Goal: Information Seeking & Learning: Learn about a topic

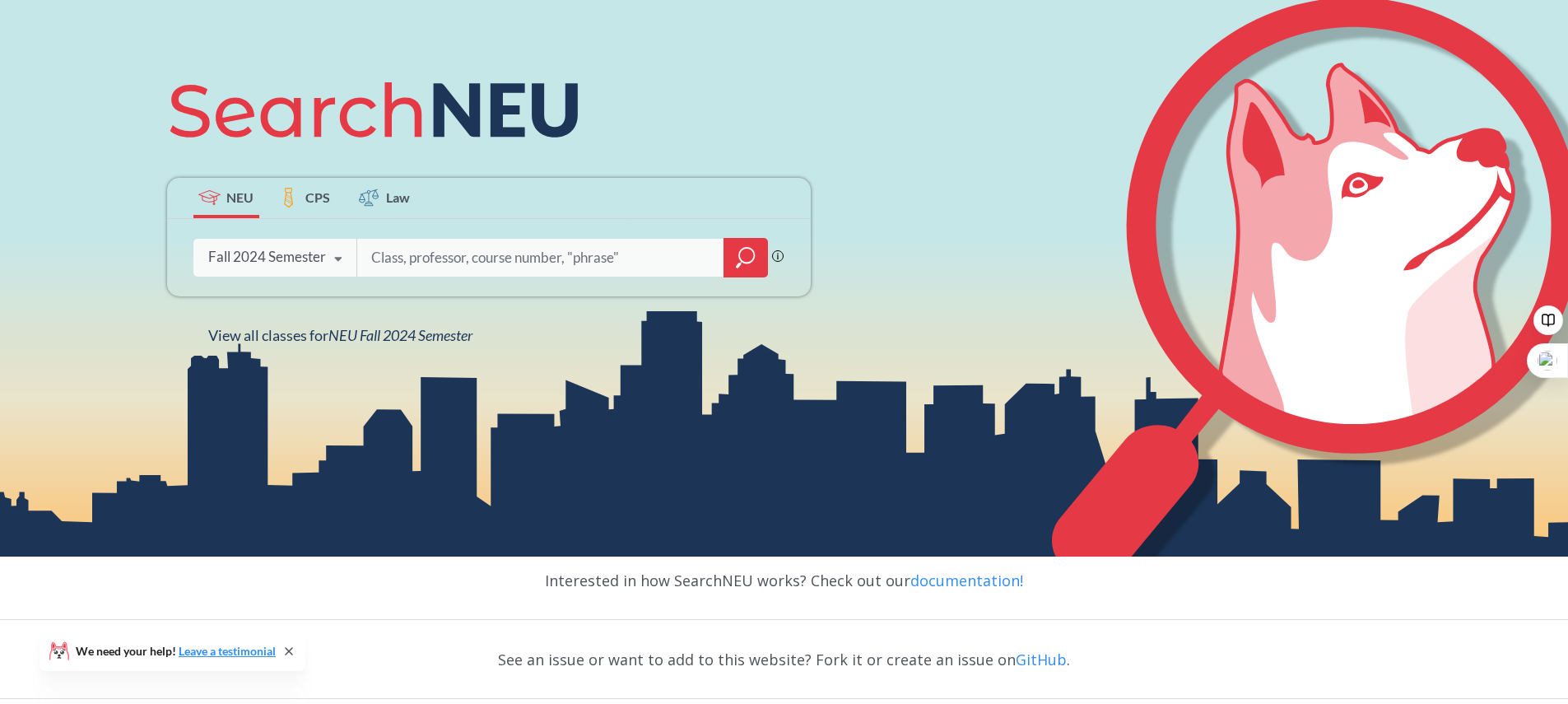
scroll to position [201, 0]
click at [343, 260] on icon at bounding box center [339, 258] width 32 height 46
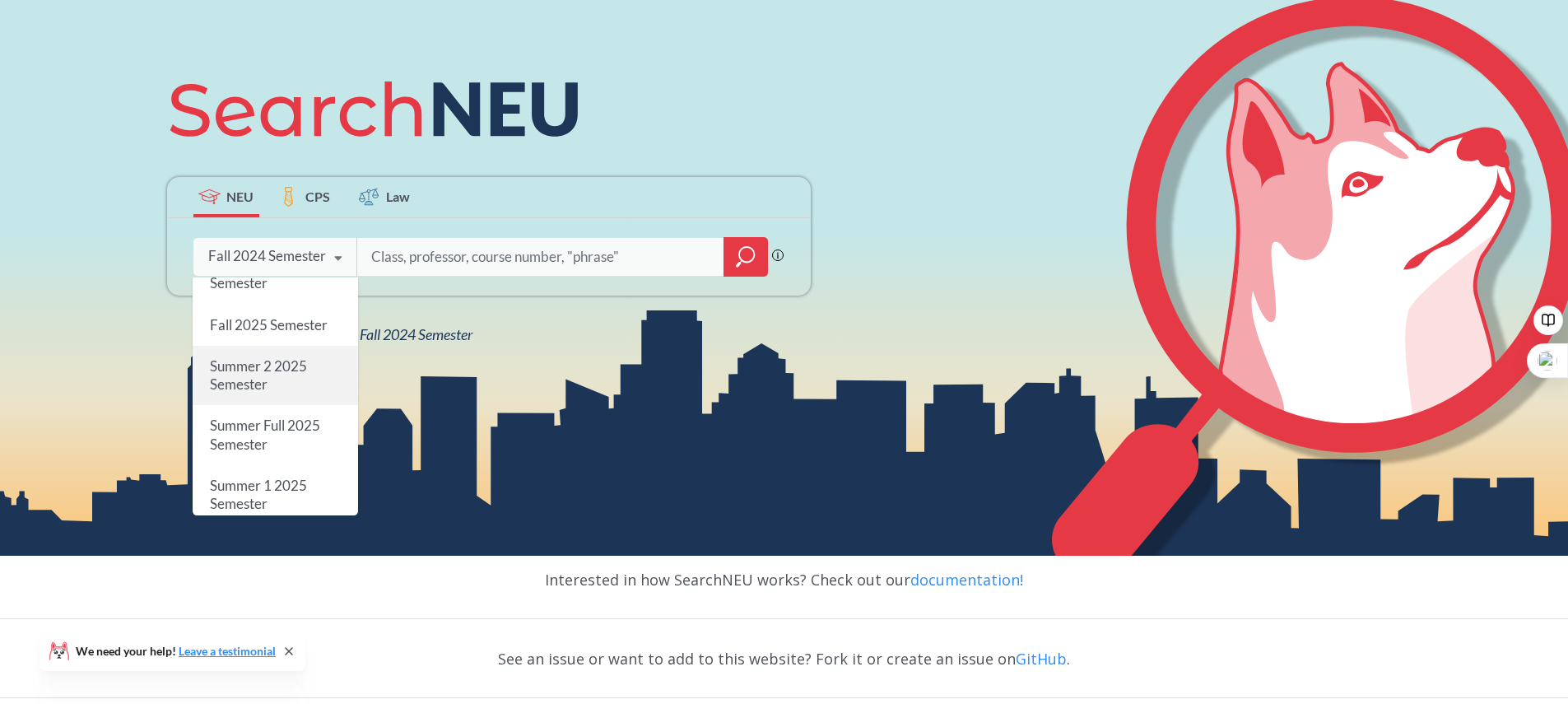
scroll to position [0, 0]
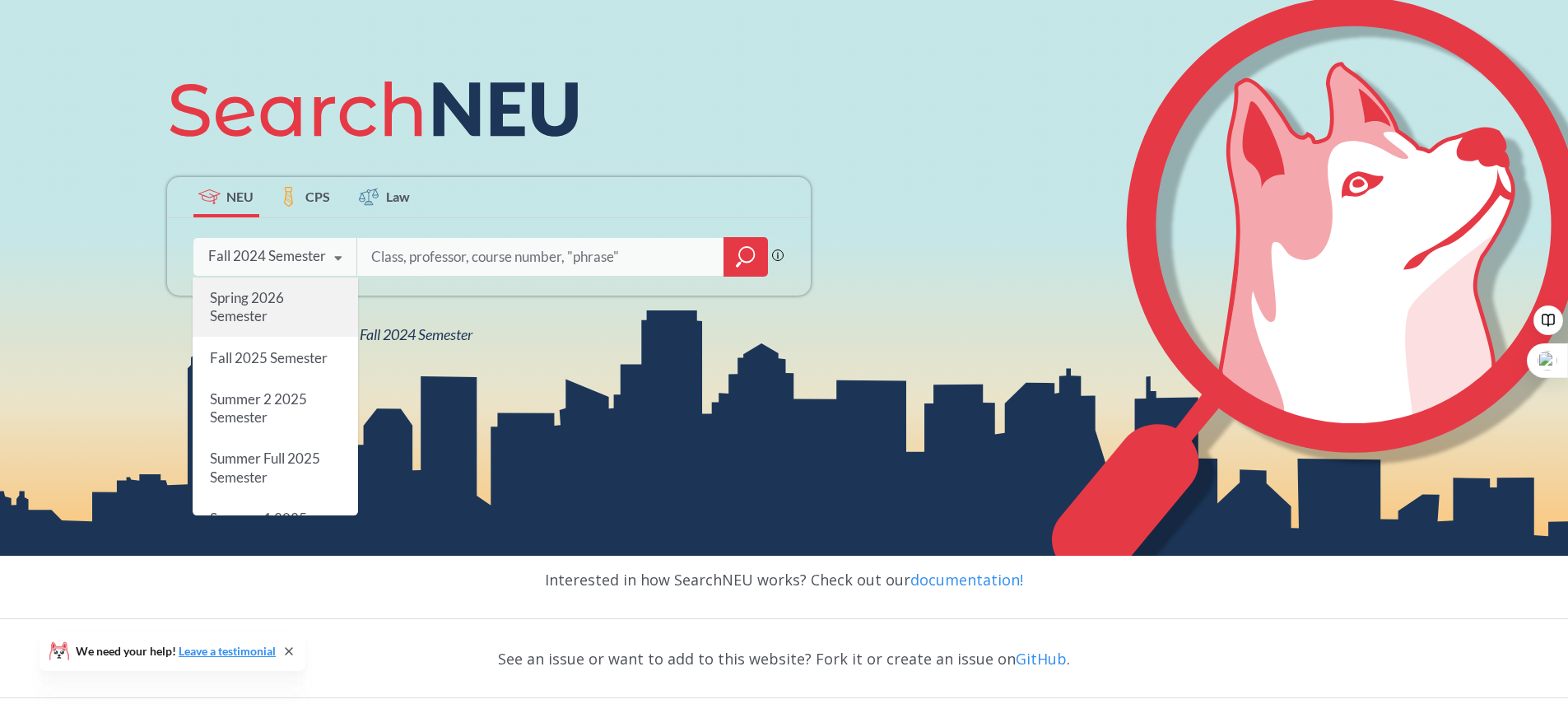
click at [280, 317] on div "Spring 2026 Semester" at bounding box center [275, 306] width 166 height 59
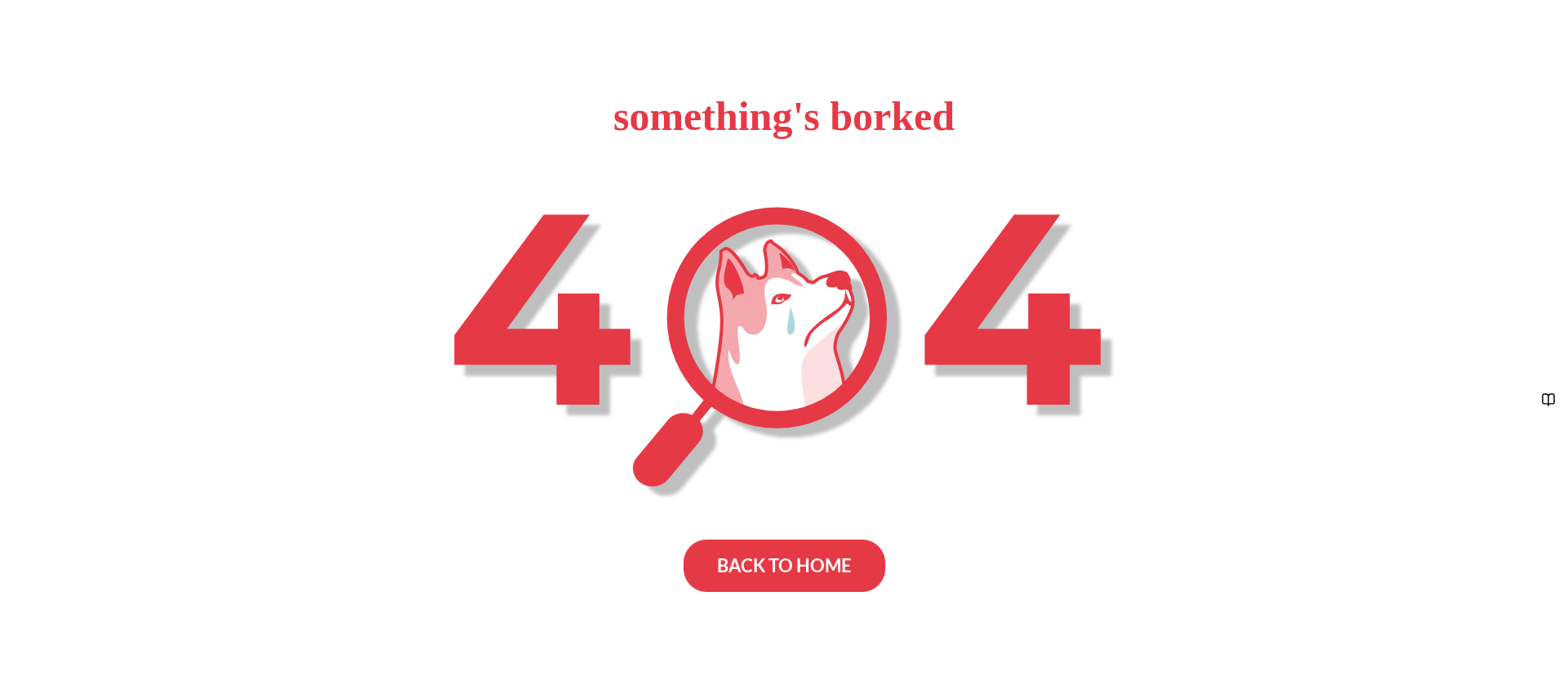
click at [756, 572] on div "BACK TO HOME" at bounding box center [784, 565] width 201 height 52
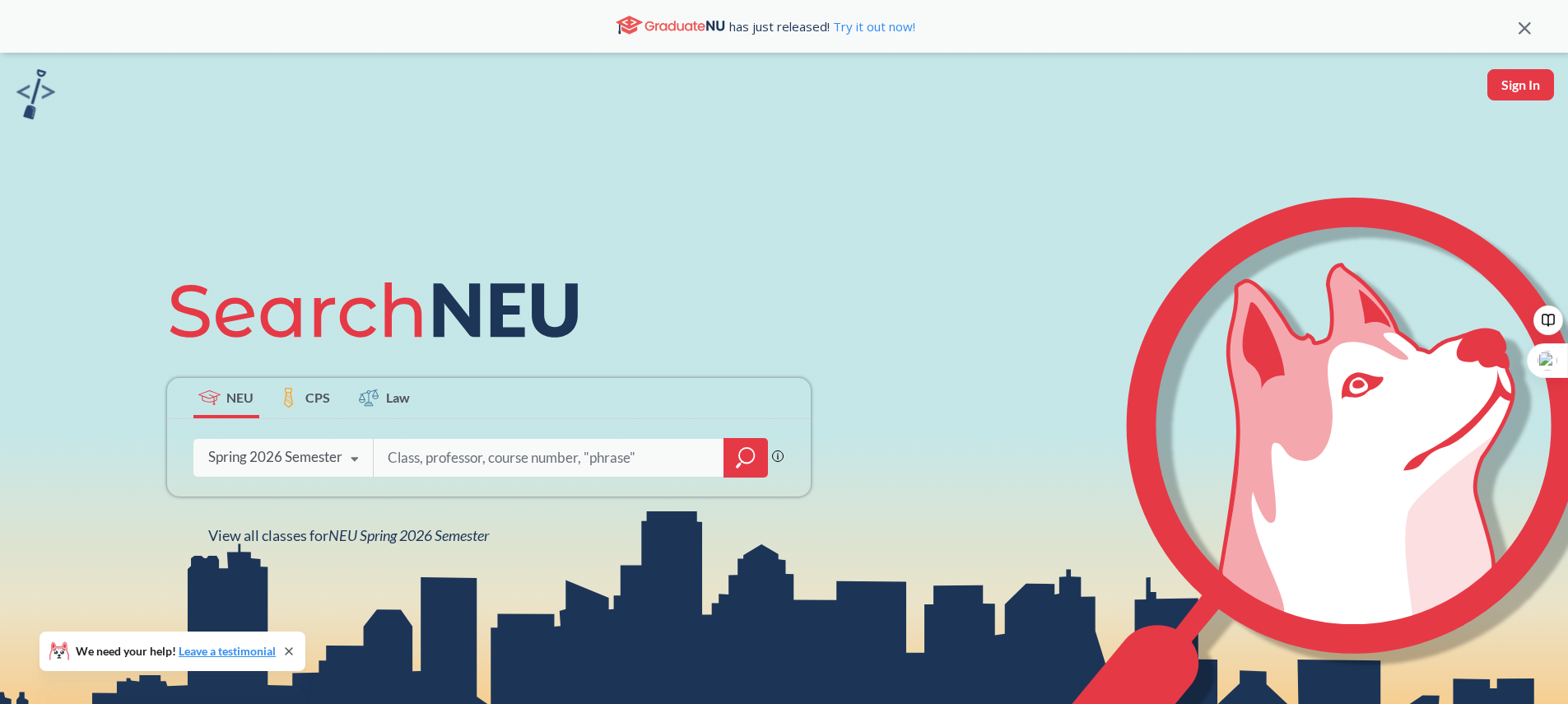
click at [755, 461] on icon "magnifying glass" at bounding box center [746, 458] width 20 height 23
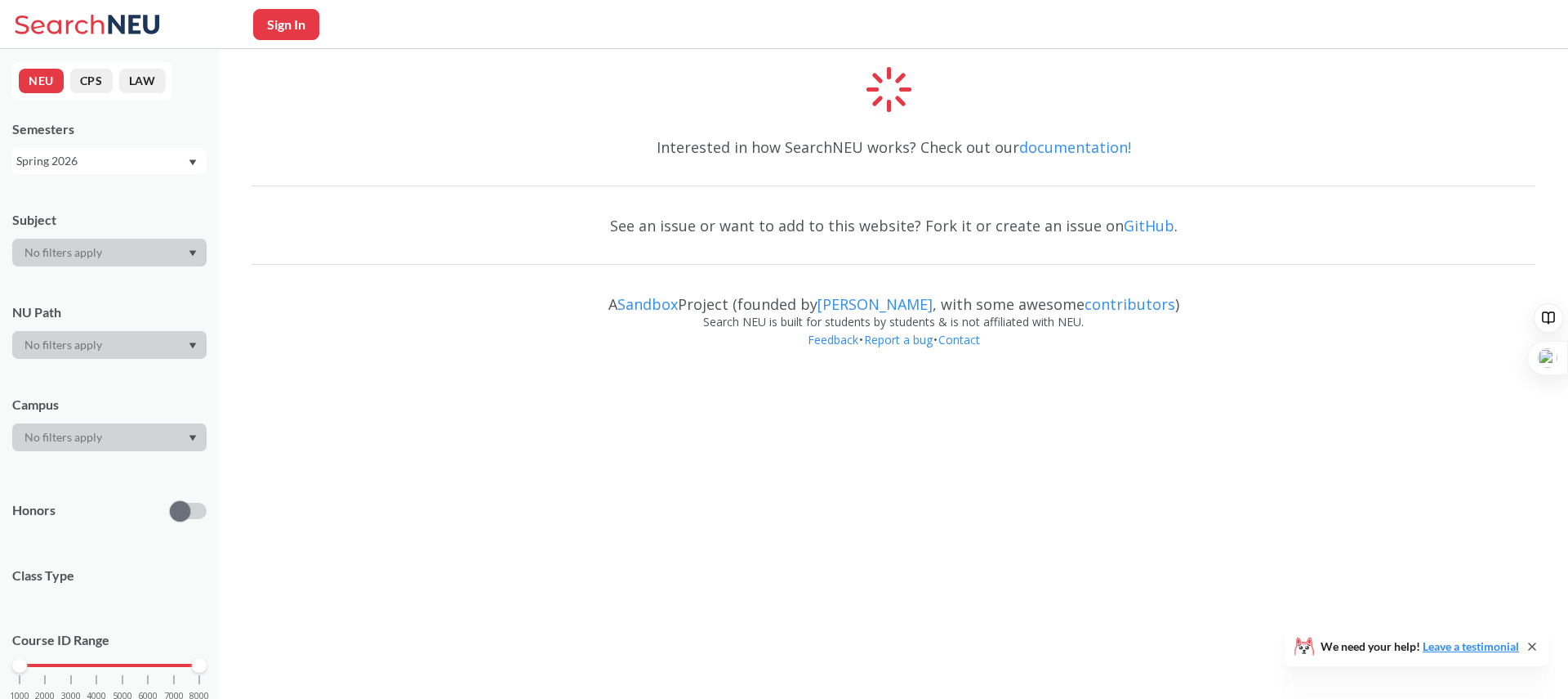
click at [132, 254] on div at bounding box center [109, 253] width 194 height 28
click at [198, 254] on div at bounding box center [109, 253] width 194 height 28
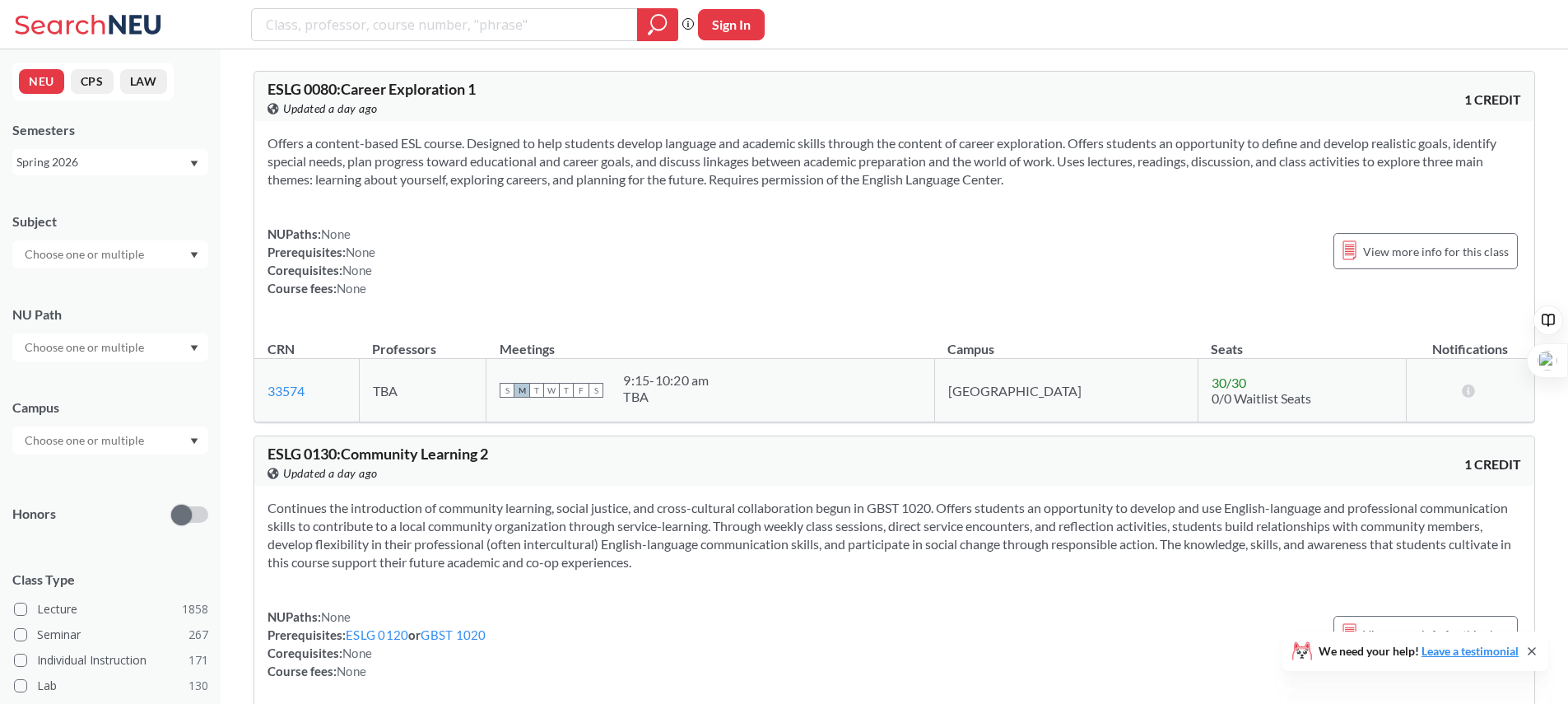
click at [187, 423] on div "Campus" at bounding box center [110, 418] width 196 height 72
click at [191, 438] on icon "Dropdown arrow" at bounding box center [195, 441] width 8 height 7
click at [97, 511] on div "Online ( 621 )" at bounding box center [110, 522] width 196 height 45
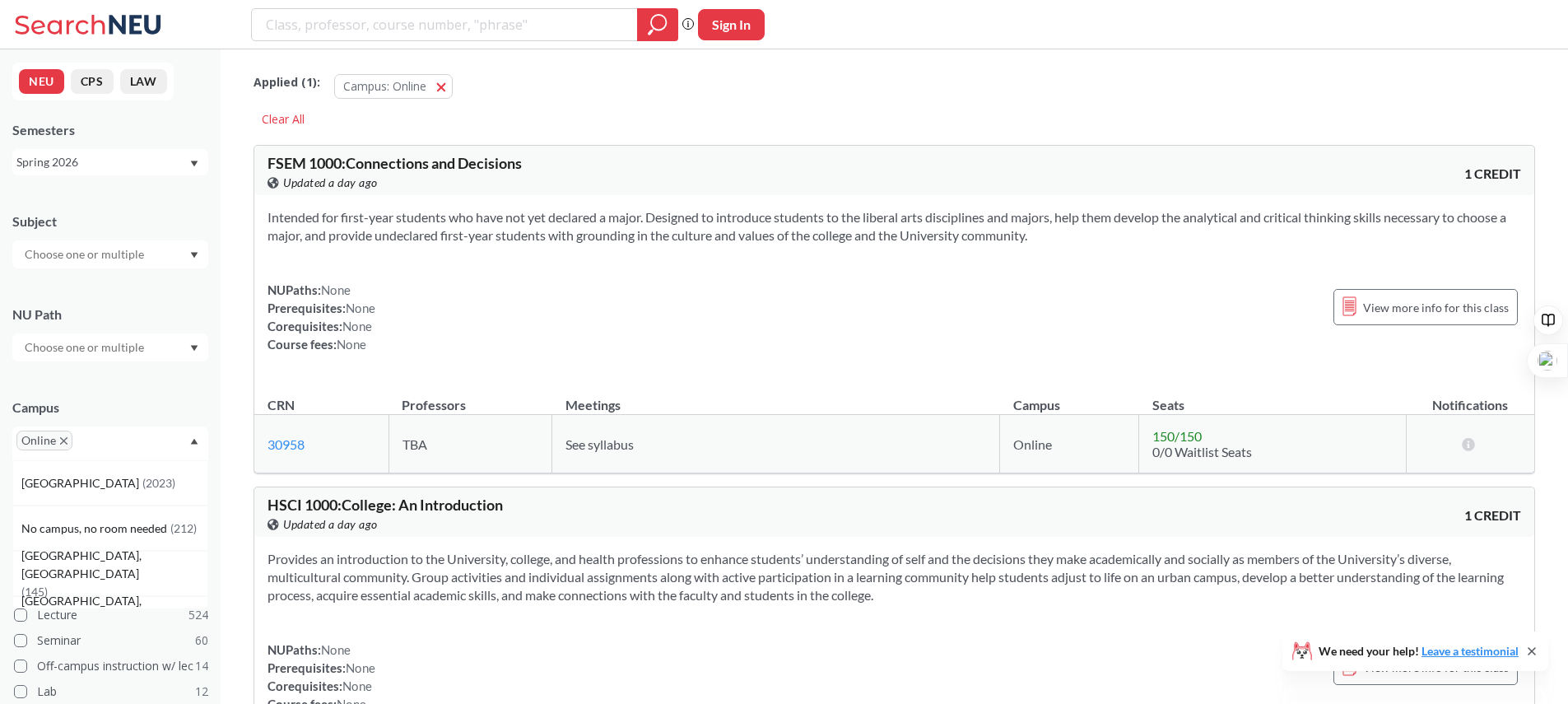
click at [192, 441] on icon "Dropdown arrow" at bounding box center [194, 441] width 7 height 6
click at [192, 441] on icon "Dropdown arrow" at bounding box center [194, 440] width 7 height 6
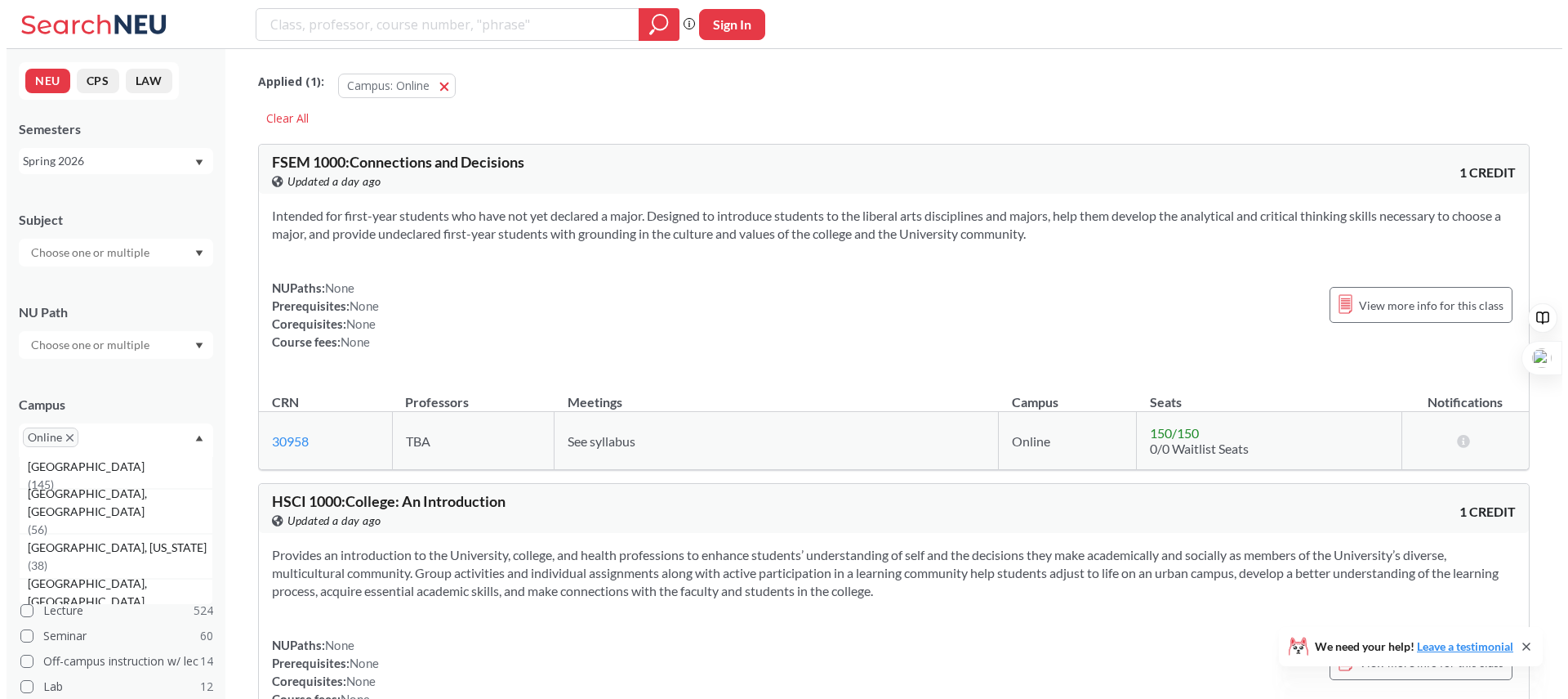
scroll to position [112, 0]
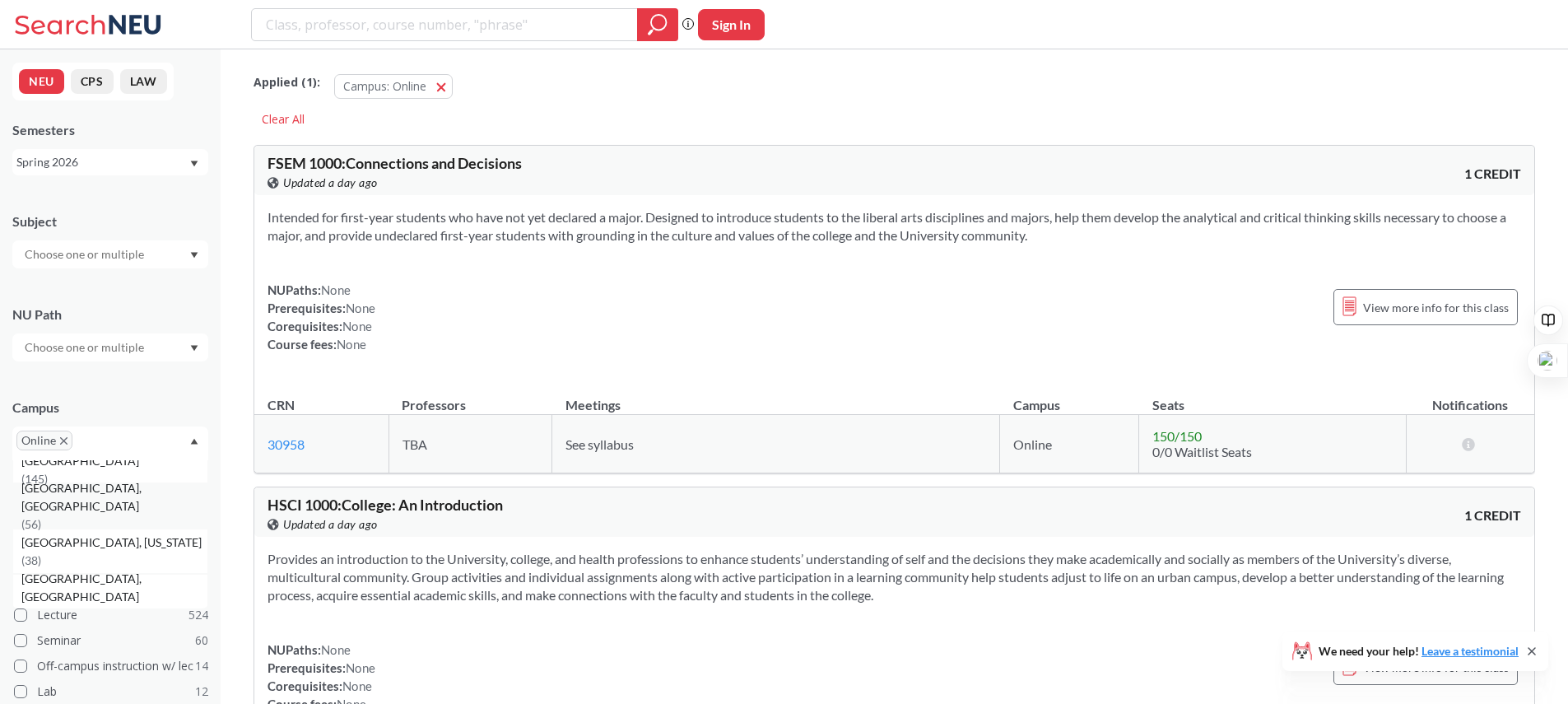
click at [112, 509] on div "[GEOGRAPHIC_DATA], [GEOGRAPHIC_DATA] ( 56 )" at bounding box center [115, 506] width 186 height 54
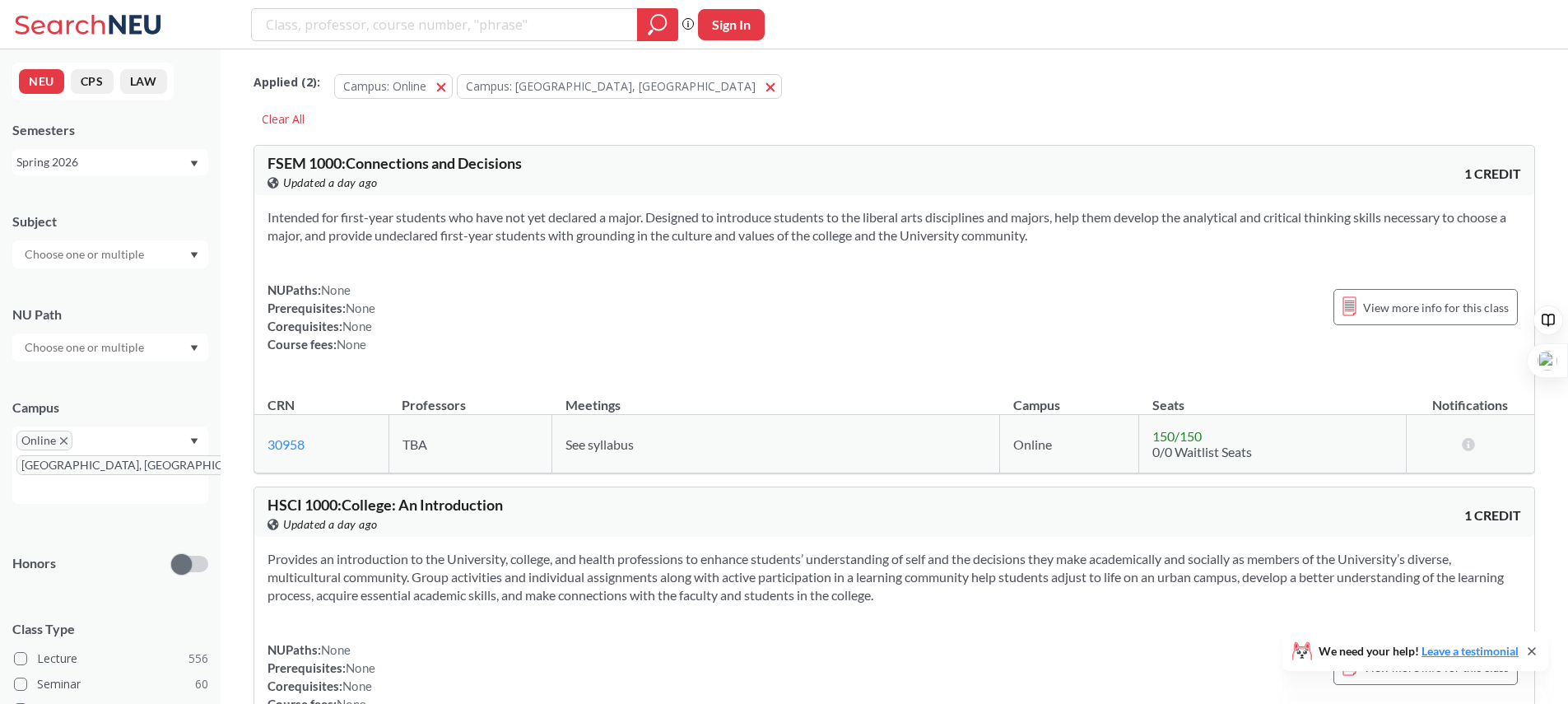
click at [150, 399] on div "Campus" at bounding box center [110, 408] width 196 height 18
click at [192, 350] on icon "Dropdown arrow" at bounding box center [195, 348] width 8 height 7
click at [157, 298] on div "NU Path" at bounding box center [110, 325] width 196 height 72
click at [170, 255] on div at bounding box center [110, 255] width 196 height 28
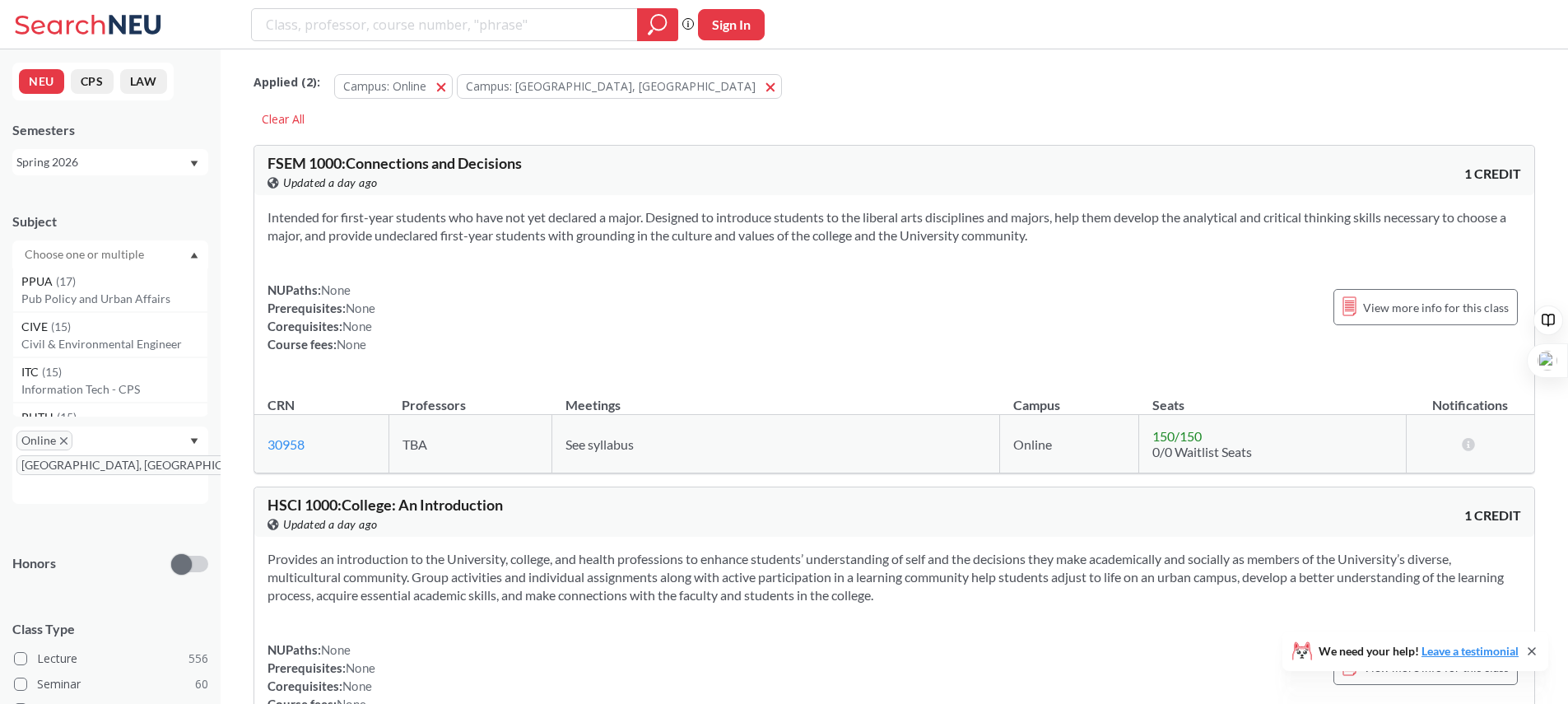
click at [107, 245] on input "text" at bounding box center [86, 255] width 138 height 20
type input "i"
type input "m"
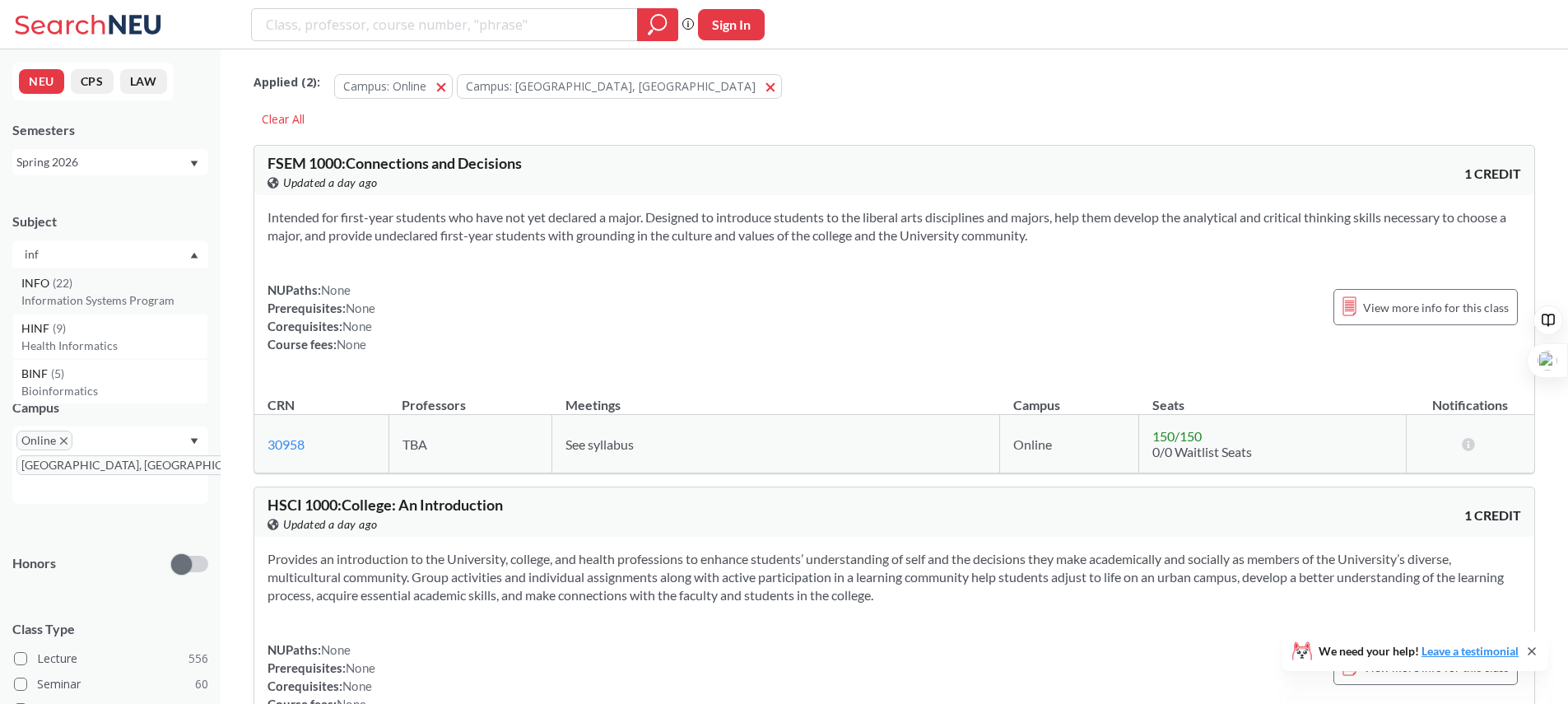
type input "inf"
click at [122, 292] on p "Information Systems Program" at bounding box center [115, 300] width 186 height 17
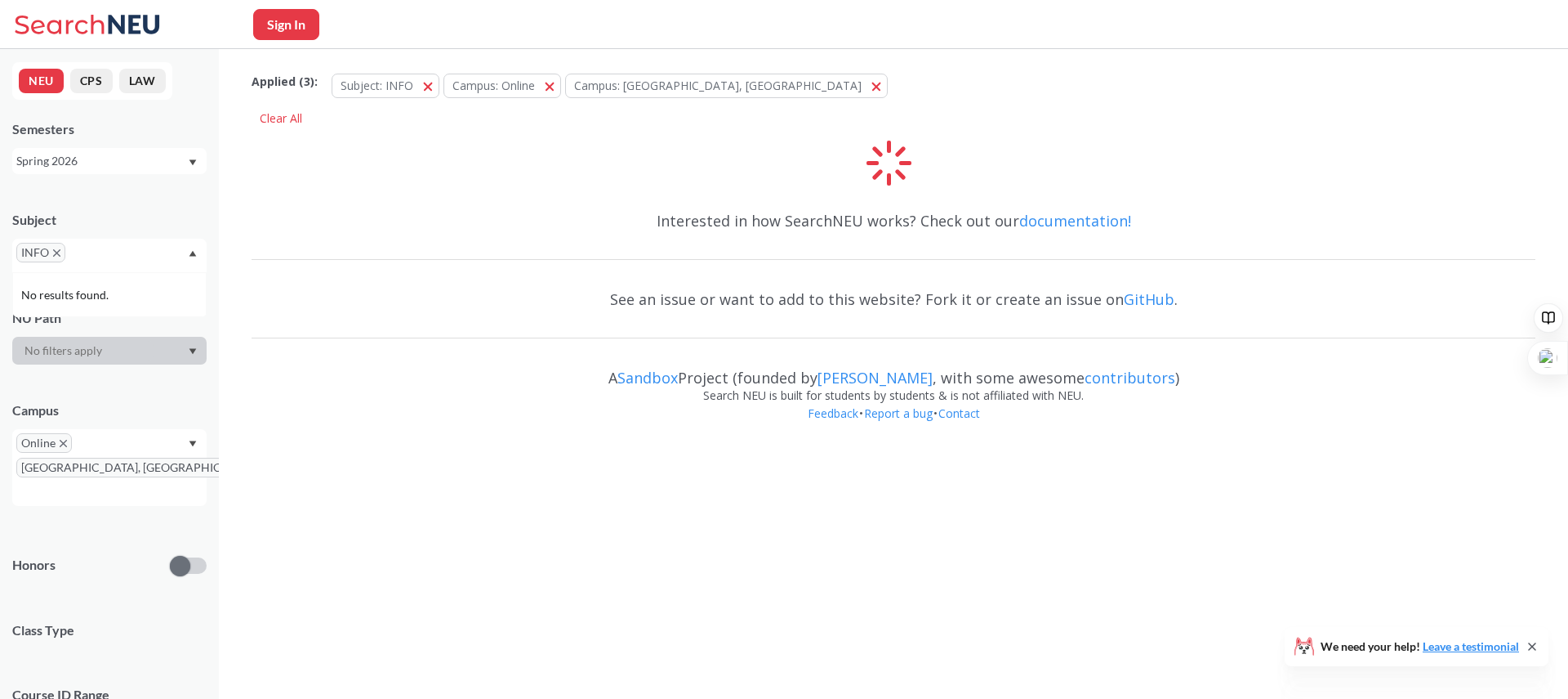
click at [130, 251] on div "INFO" at bounding box center [109, 255] width 194 height 34
click at [114, 246] on div "INFO" at bounding box center [109, 255] width 194 height 34
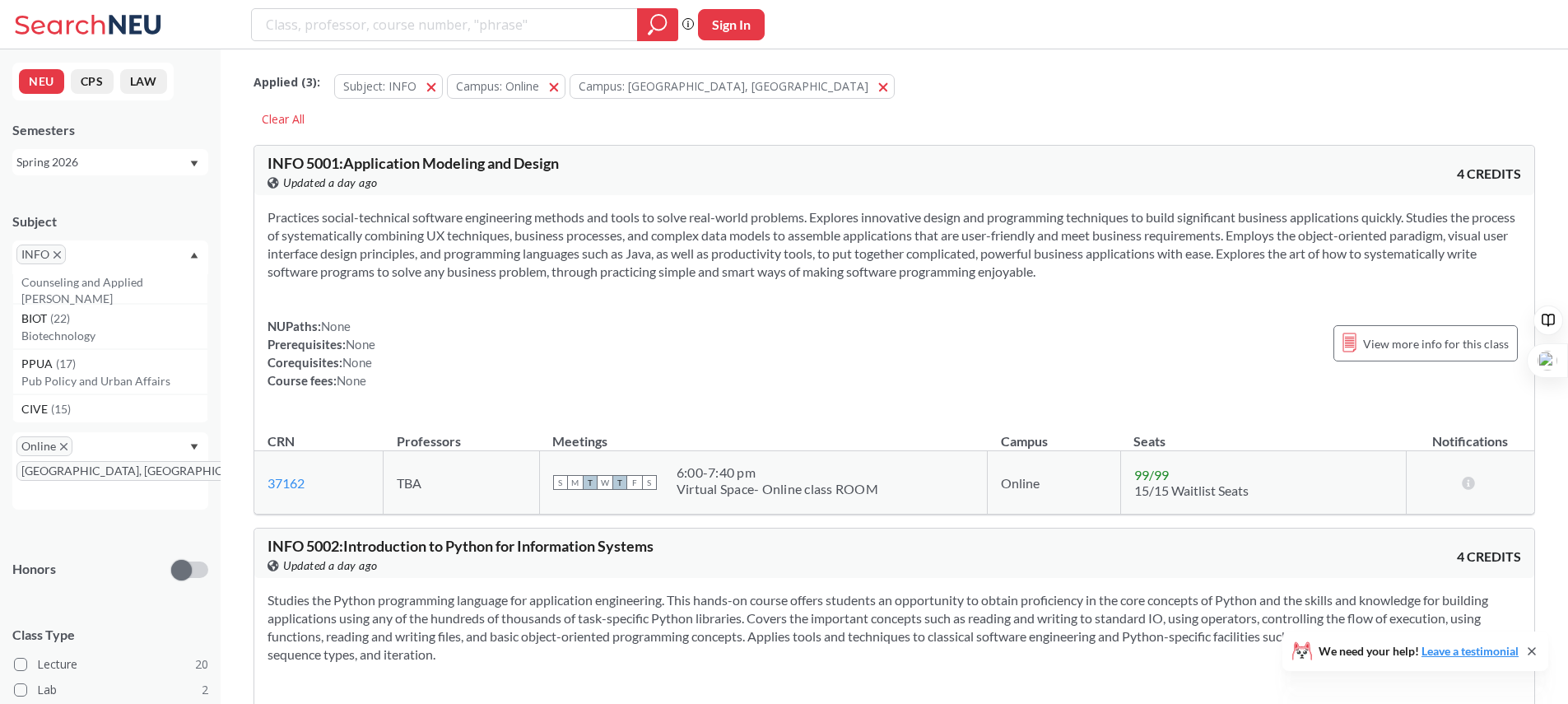
scroll to position [121, 0]
click at [128, 257] on div "INFO" at bounding box center [110, 257] width 196 height 34
click at [145, 114] on div "NEU CPS LAW Semesters Spring 2026 Subject INFO NRSG ( 47 ) Nursing CS ( 43 ) Co…" at bounding box center [110, 376] width 221 height 654
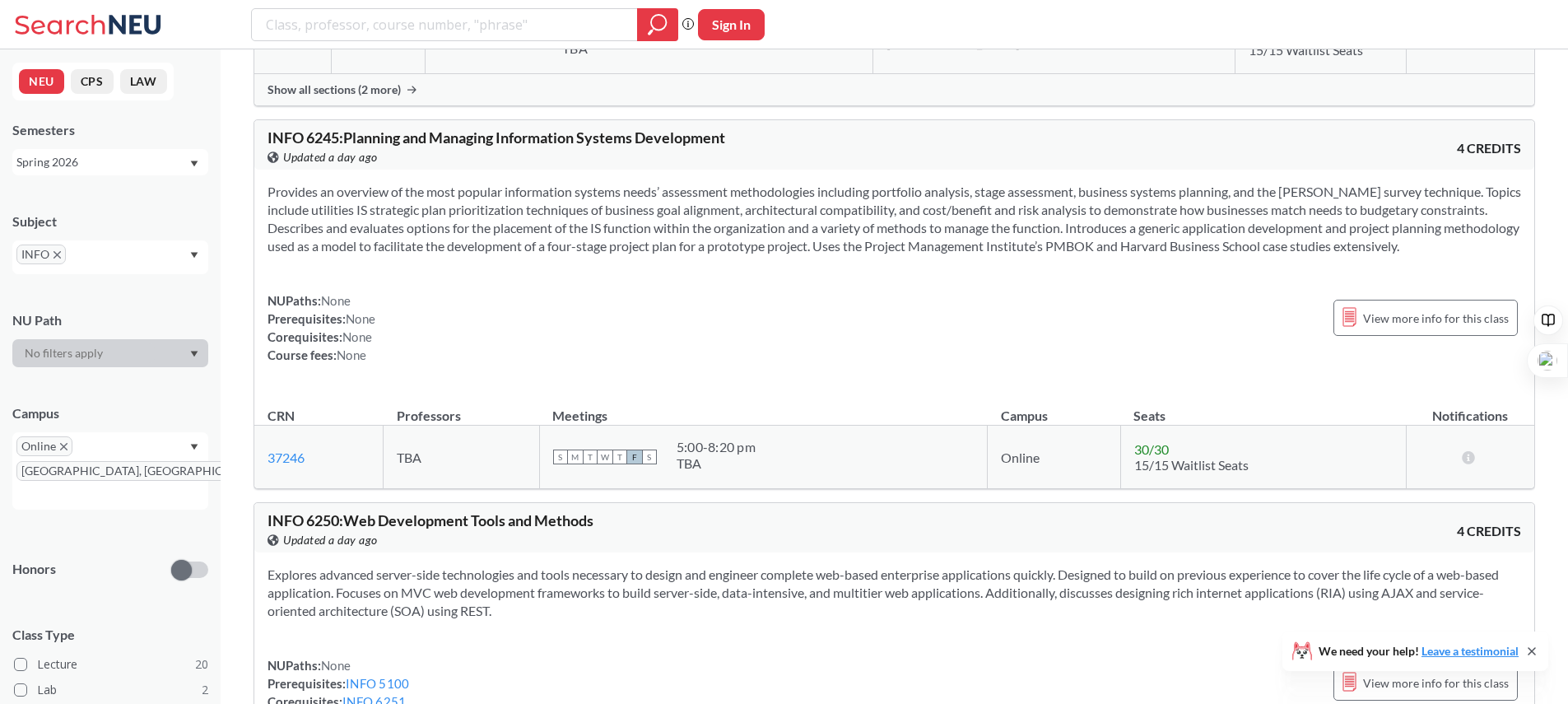
scroll to position [4162, 0]
drag, startPoint x: 889, startPoint y: 270, endPoint x: 891, endPoint y: 178, distance: 92.0
click at [891, 178] on div "Provides an overview of the most popular information systems needs’ assessment …" at bounding box center [895, 280] width 1280 height 221
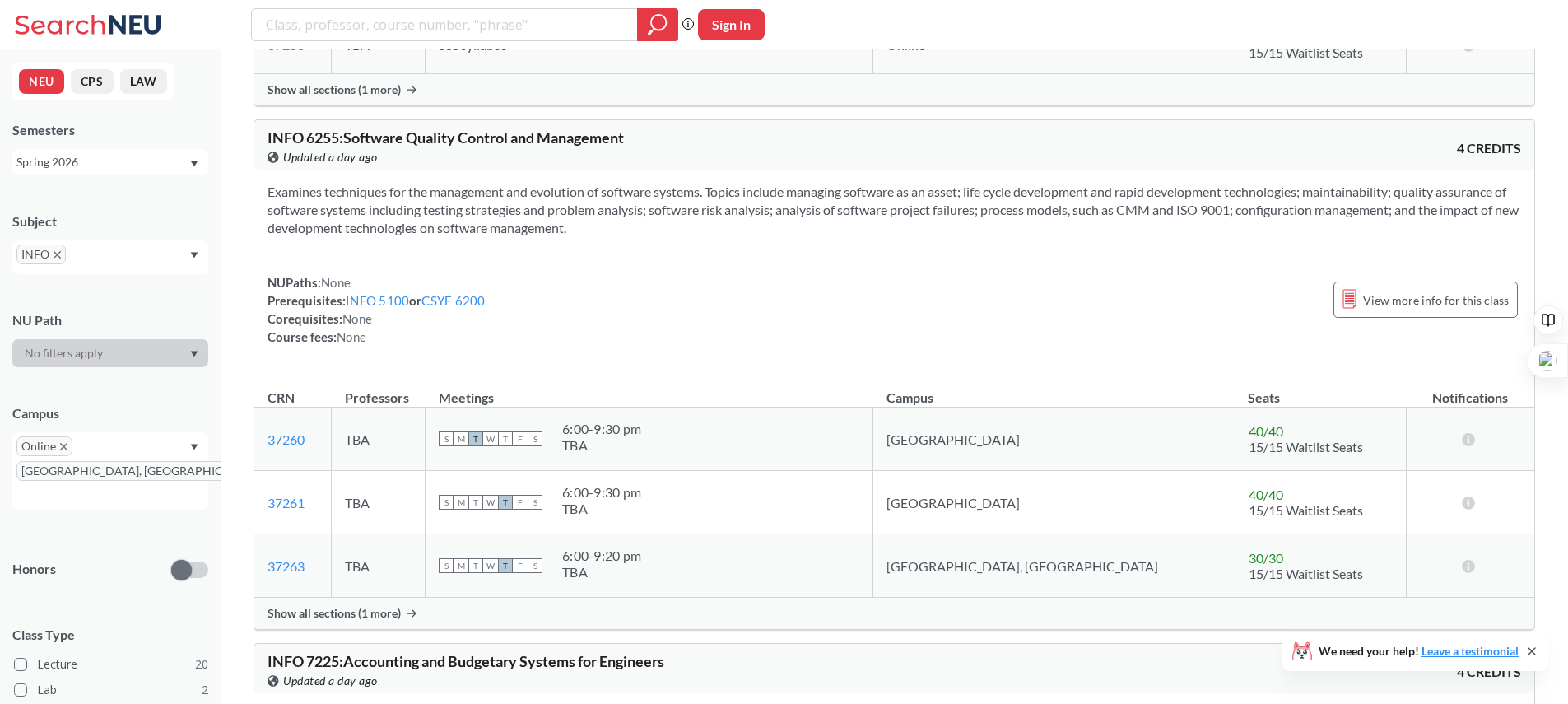
scroll to position [5544, 0]
drag, startPoint x: 631, startPoint y: 242, endPoint x: 631, endPoint y: 180, distance: 62.0
click at [631, 180] on div "Examines techniques for the management and evolution of software systems. Topic…" at bounding box center [895, 274] width 1280 height 202
drag, startPoint x: 631, startPoint y: 180, endPoint x: 651, endPoint y: 247, distance: 69.9
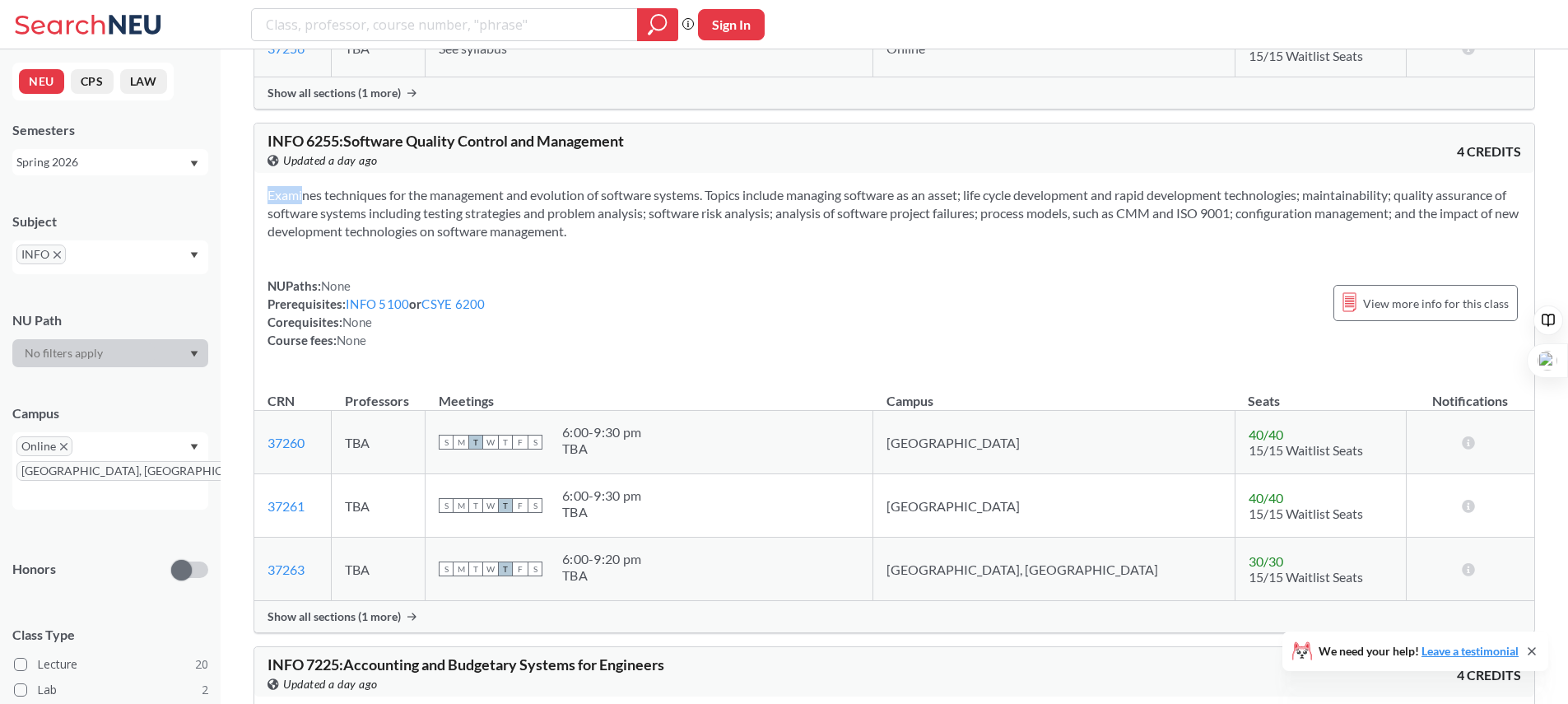
click at [651, 247] on div "Examines techniques for the management and evolution of software systems. Topic…" at bounding box center [895, 274] width 1280 height 202
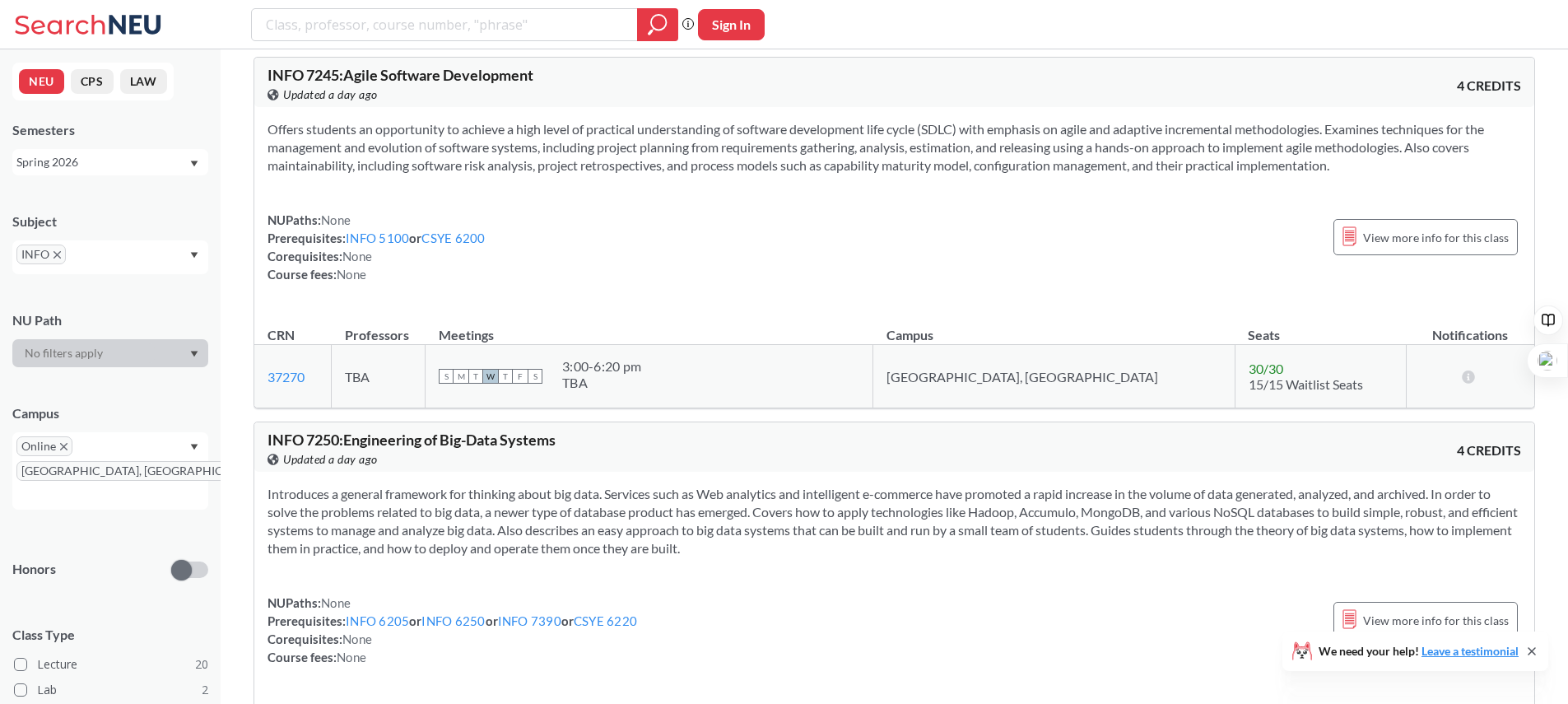
scroll to position [6516, 0]
drag, startPoint x: 375, startPoint y: 132, endPoint x: 429, endPoint y: 183, distance: 74.3
click at [429, 183] on div "Offers students an opportunity to achieve a high level of practical understandi…" at bounding box center [895, 209] width 1280 height 202
click at [429, 183] on div "Offers students an opportunity to achieve a high level of practical understandi…" at bounding box center [895, 209] width 1280 height 202
drag, startPoint x: 429, startPoint y: 183, endPoint x: 414, endPoint y: 114, distance: 70.6
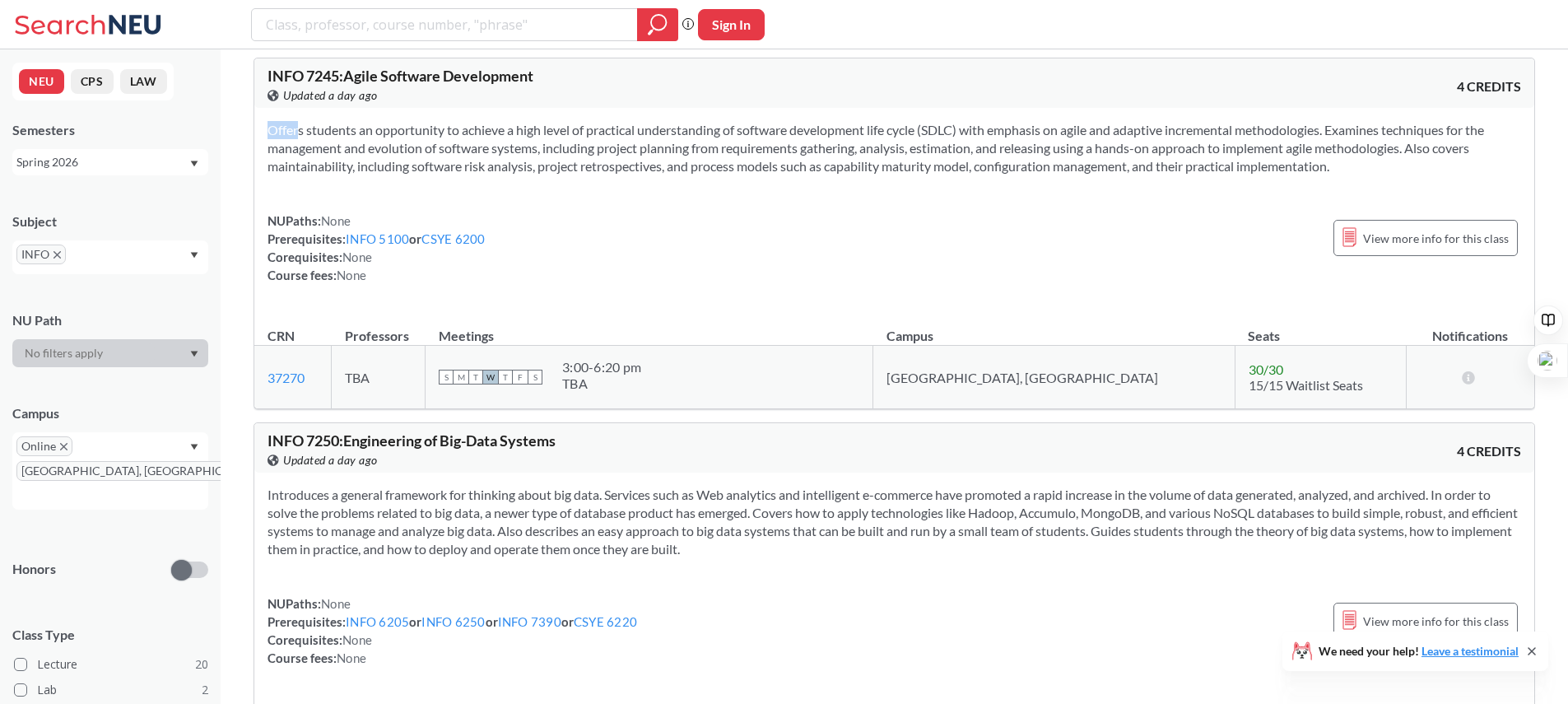
click at [414, 114] on div "Offers students an opportunity to achieve a high level of practical understandi…" at bounding box center [895, 209] width 1280 height 202
drag, startPoint x: 414, startPoint y: 114, endPoint x: 459, endPoint y: 187, distance: 85.8
click at [459, 189] on div "Offers students an opportunity to achieve a high level of practical understandi…" at bounding box center [895, 209] width 1280 height 202
click at [459, 187] on div "Offers students an opportunity to achieve a high level of practical understandi…" at bounding box center [895, 209] width 1280 height 202
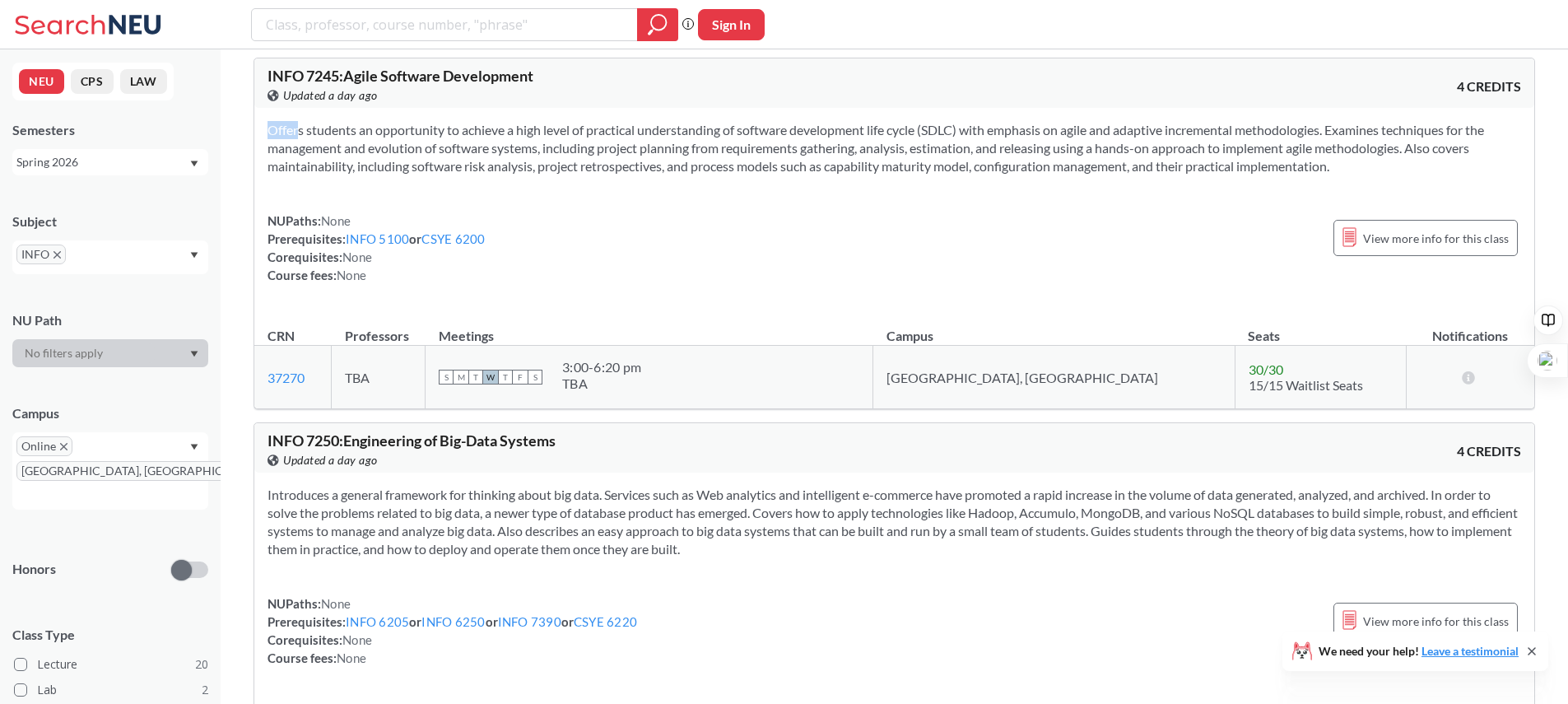
drag, startPoint x: 459, startPoint y: 187, endPoint x: 452, endPoint y: 116, distance: 71.3
click at [453, 116] on div "Offers students an opportunity to achieve a high level of practical understandi…" at bounding box center [895, 209] width 1280 height 202
click at [452, 116] on div "Offers students an opportunity to achieve a high level of practical understandi…" at bounding box center [895, 209] width 1280 height 202
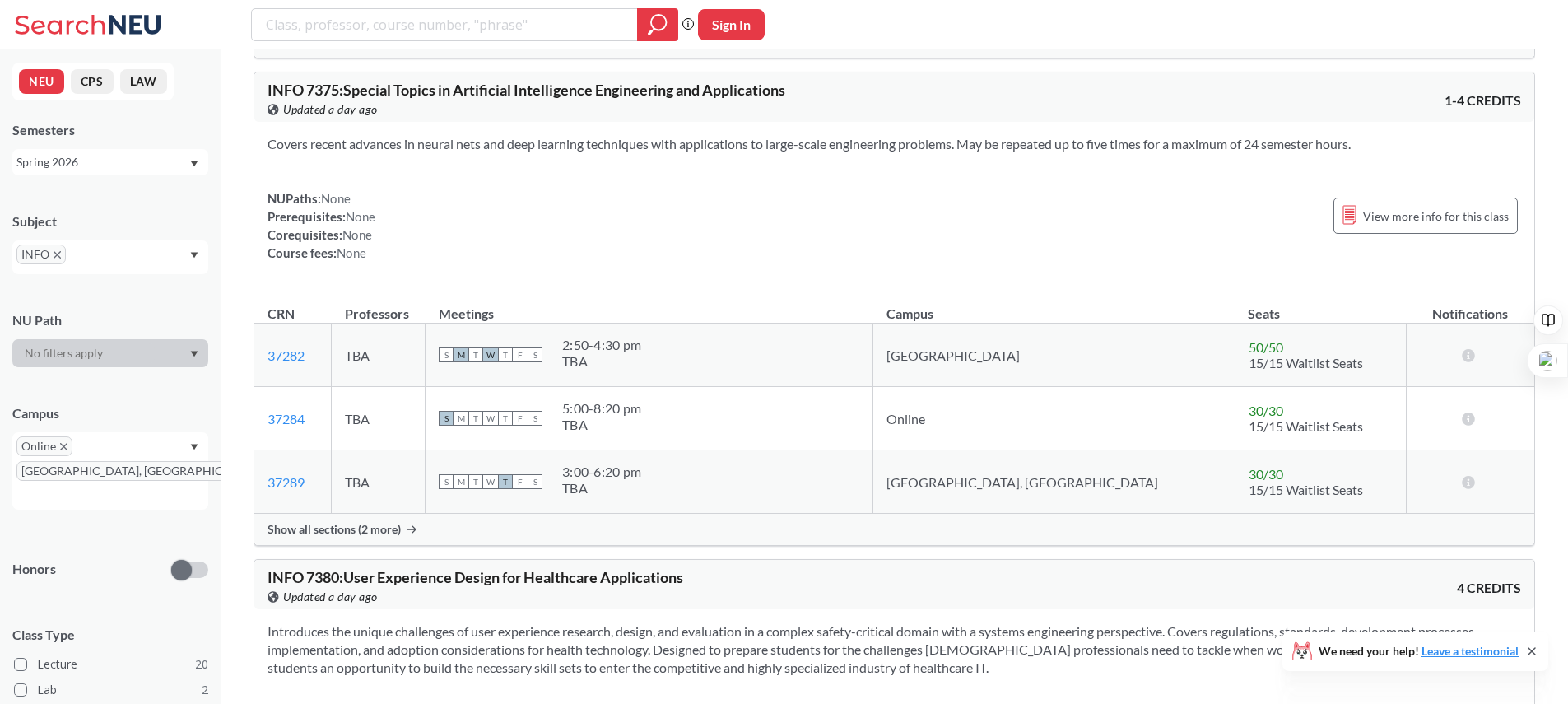
scroll to position [8098, 0]
click at [373, 528] on span "Show all sections (2 more)" at bounding box center [334, 532] width 133 height 15
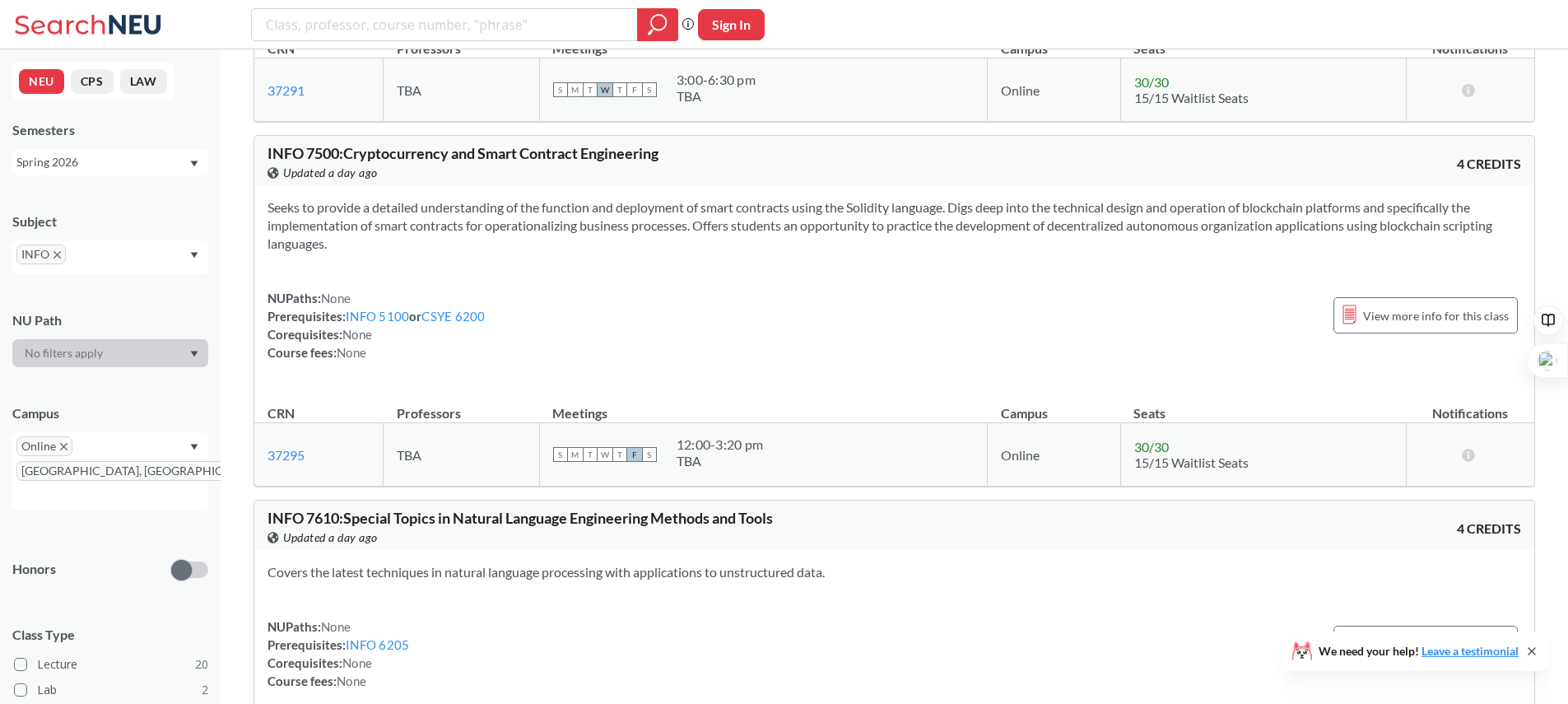
scroll to position [9382, 0]
drag, startPoint x: 269, startPoint y: 207, endPoint x: 439, endPoint y: 245, distance: 174.2
click at [439, 245] on section "Seeks to provide a detailed understanding of the function and deployment of sma…" at bounding box center [894, 224] width 1254 height 54
drag, startPoint x: 439, startPoint y: 245, endPoint x: 466, endPoint y: 190, distance: 61.3
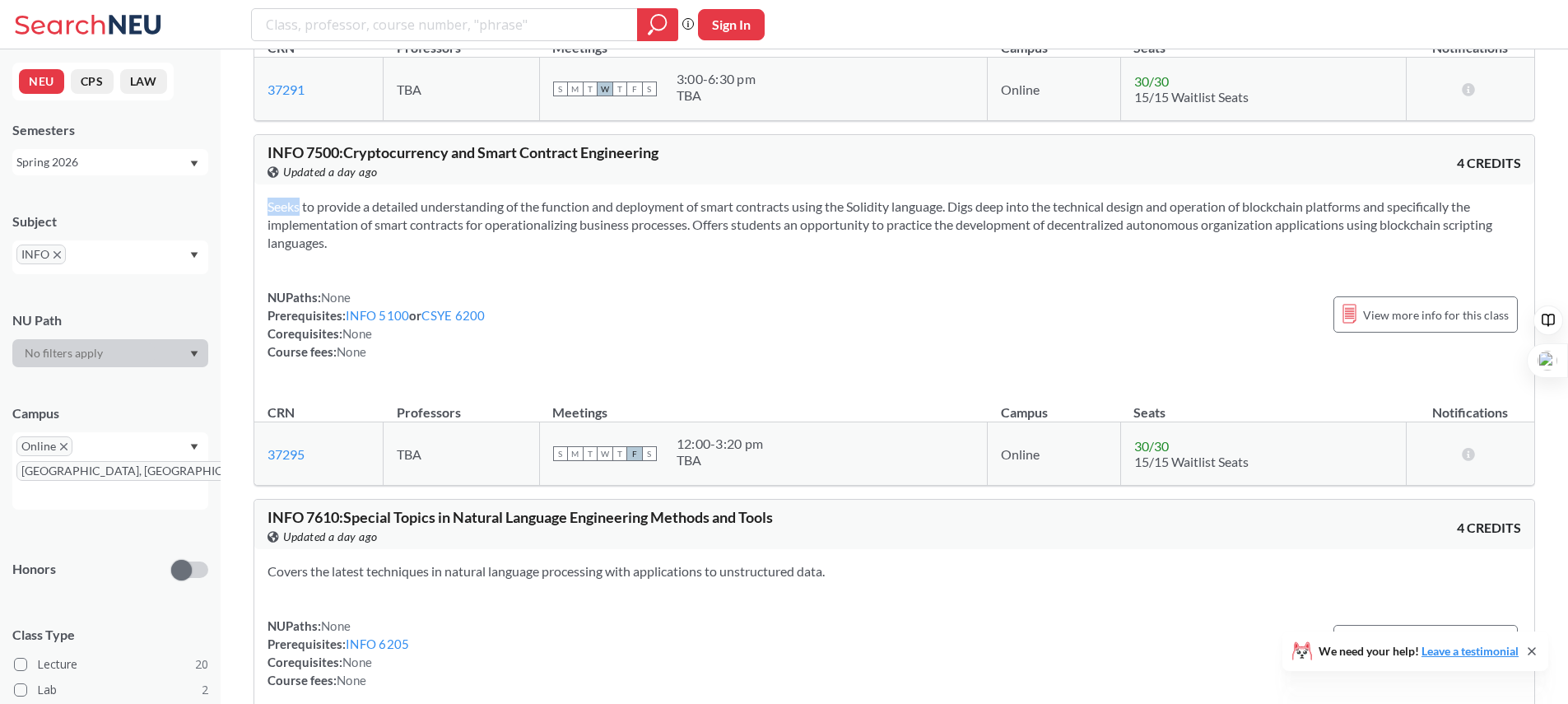
click at [466, 190] on div "Seeks to provide a detailed understanding of the function and deployment of sma…" at bounding box center [895, 285] width 1280 height 202
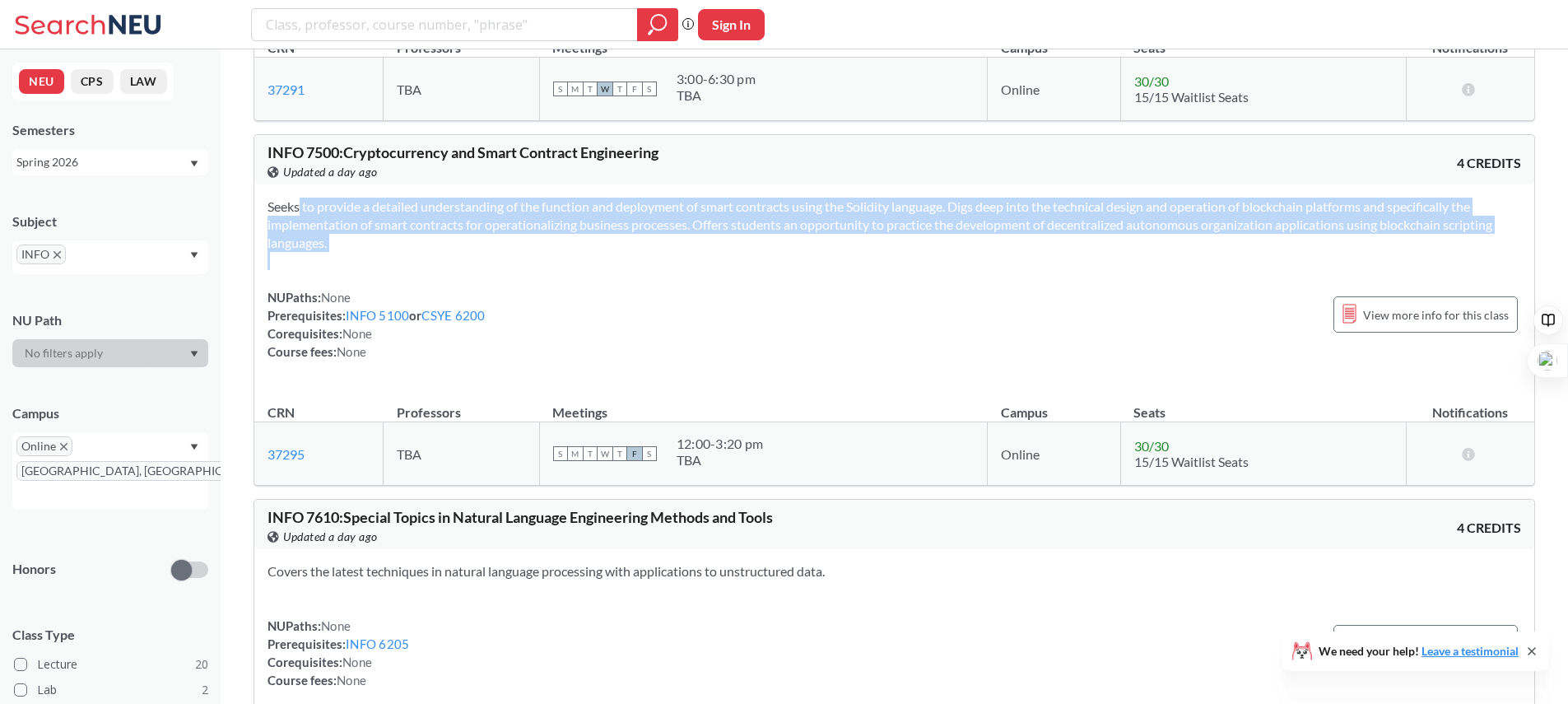
drag, startPoint x: 466, startPoint y: 190, endPoint x: 494, endPoint y: 280, distance: 94.3
click at [494, 280] on div "Seeks to provide a detailed understanding of the function and deployment of sma…" at bounding box center [895, 285] width 1280 height 202
drag, startPoint x: 550, startPoint y: 238, endPoint x: 548, endPoint y: 178, distance: 60.0
click at [548, 178] on div "INFO 7500 : Cryptocurrency and Smart Contract Engineering View this course on B…" at bounding box center [895, 310] width 1282 height 351
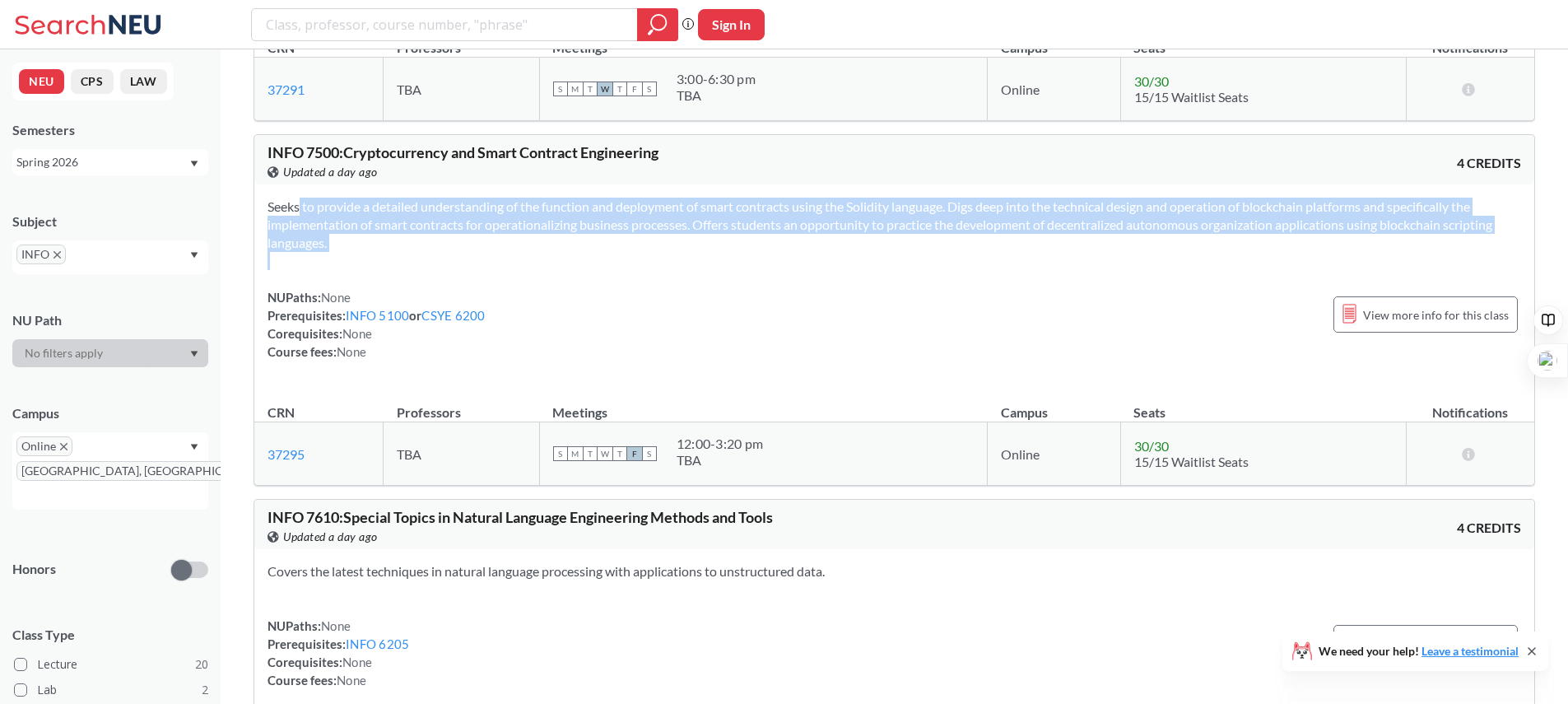
copy div "4 CREDITS Seeks to provide a detailed understanding of the function and deploym…"
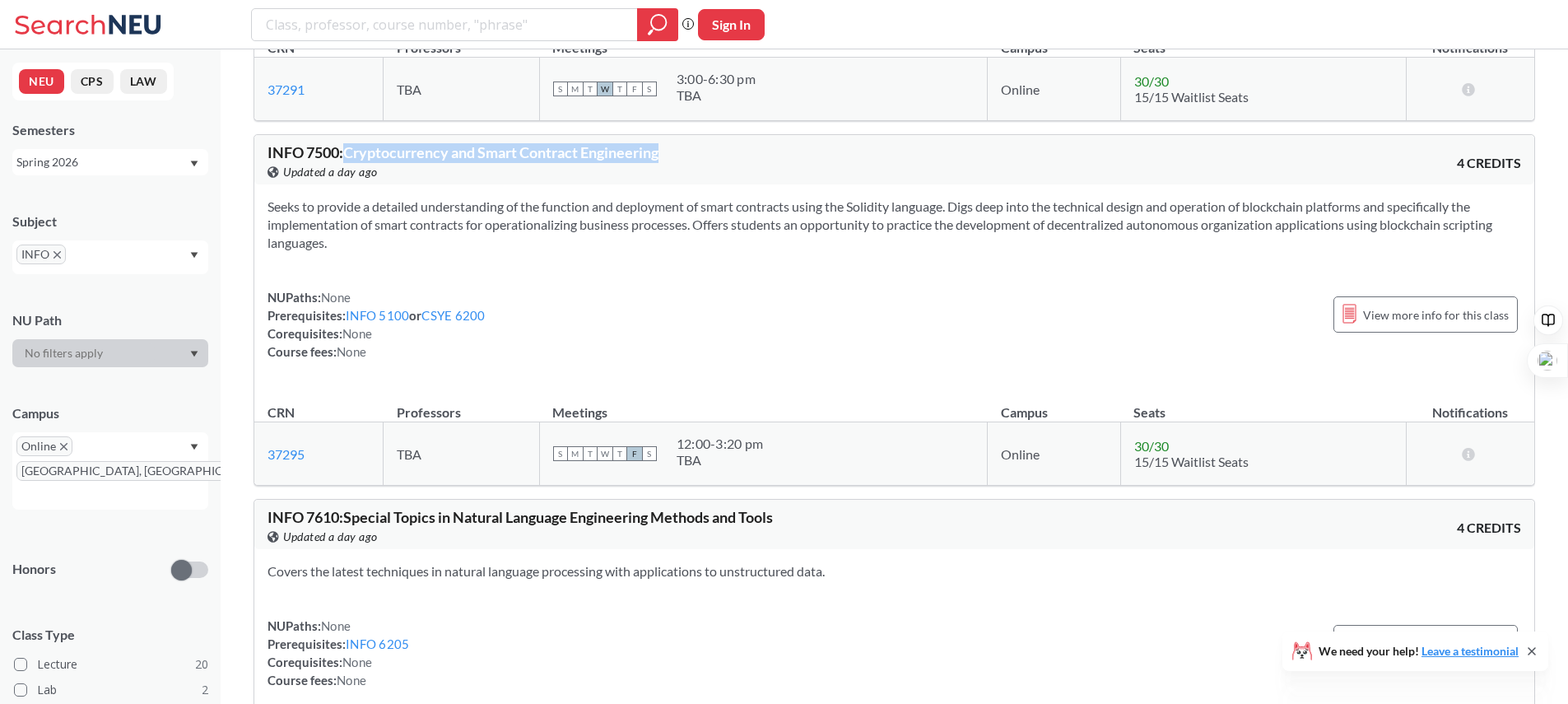
drag, startPoint x: 346, startPoint y: 154, endPoint x: 705, endPoint y: 150, distance: 359.0
click at [705, 150] on div "INFO 7500 : Cryptocurrency and Smart Contract Engineering View this course on B…" at bounding box center [581, 163] width 628 height 37
copy span "Cryptocurrency and Smart Contract Engineering"
click at [858, 258] on div "Seeks to provide a detailed understanding of the function and deployment of sma…" at bounding box center [895, 285] width 1280 height 202
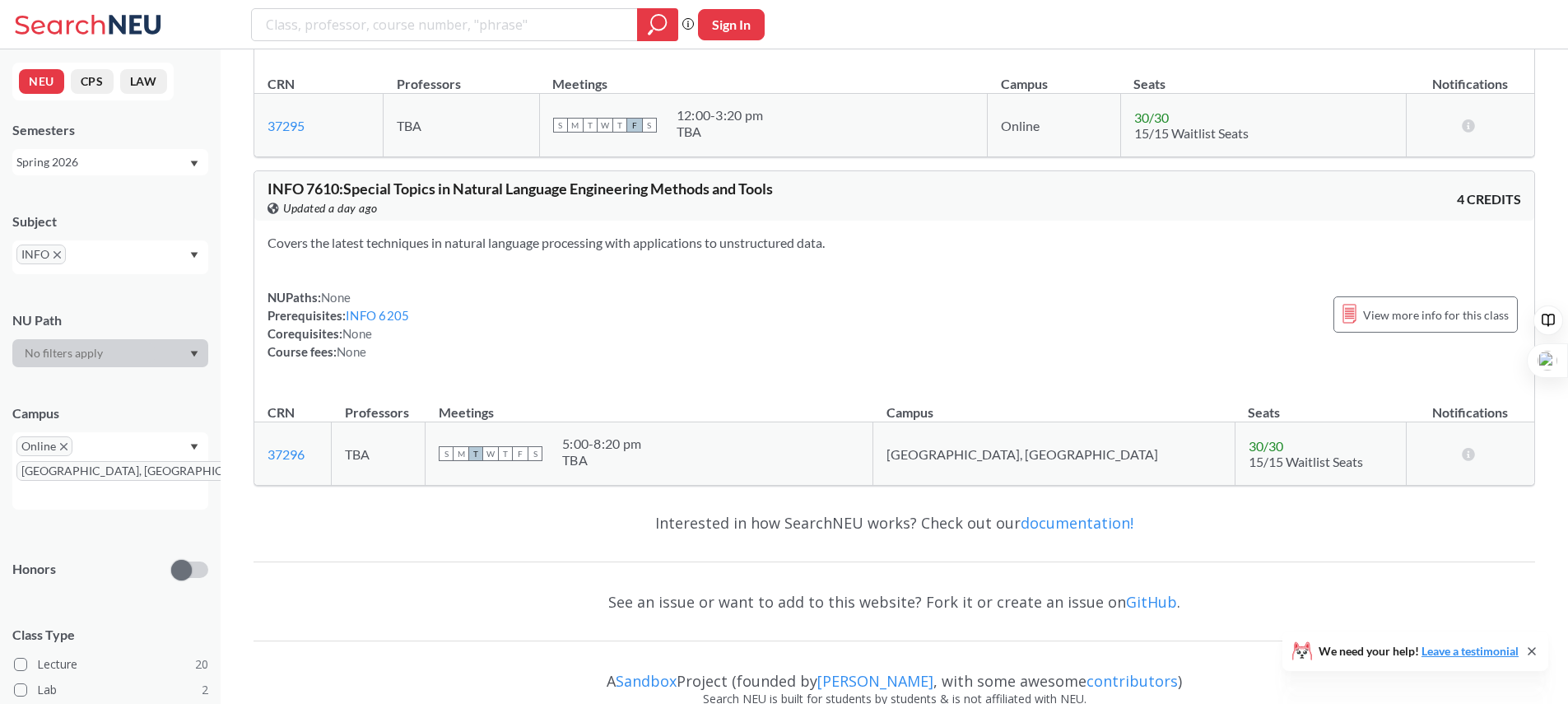
scroll to position [9711, 0]
click at [144, 262] on div "INFO" at bounding box center [110, 257] width 196 height 34
click at [57, 257] on icon "X to remove pill" at bounding box center [57, 255] width 7 height 7
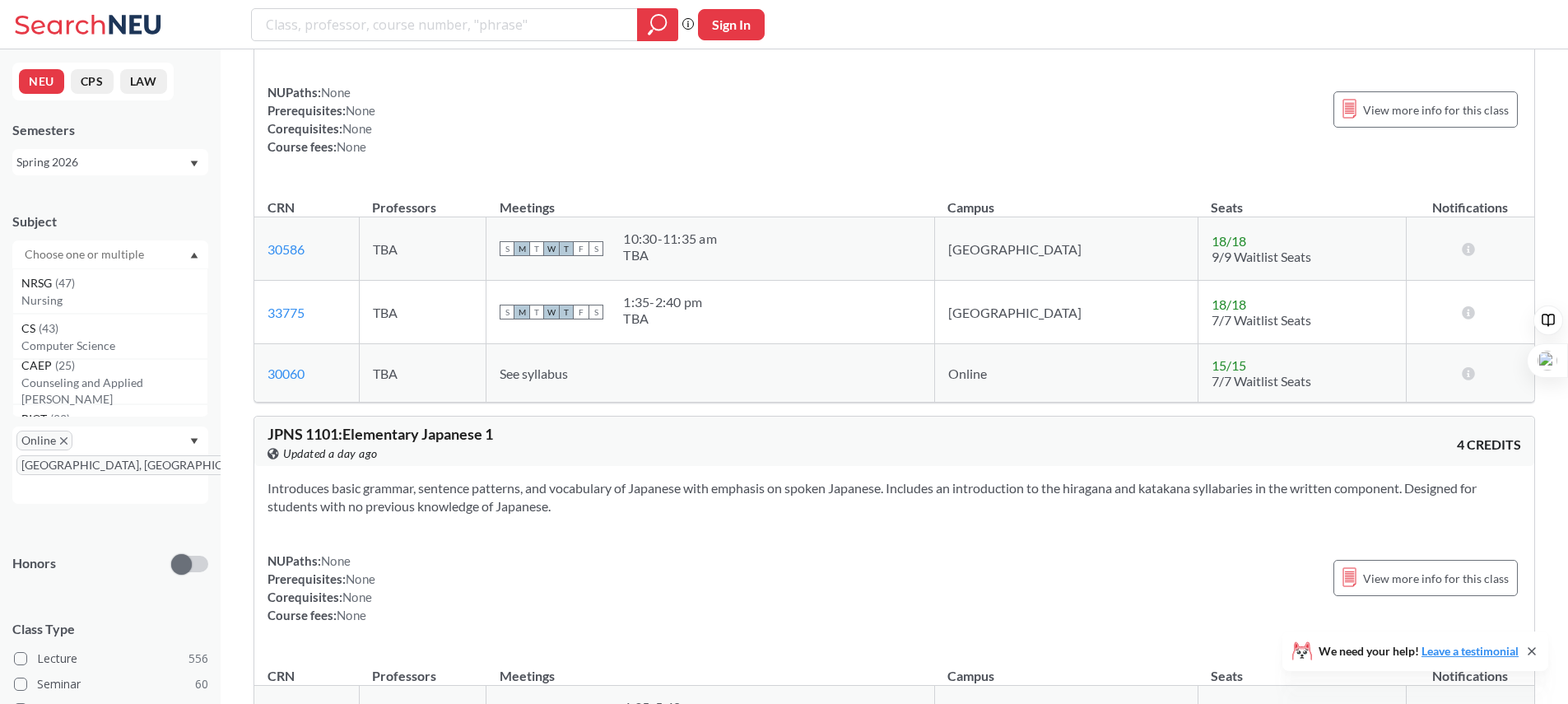
scroll to position [9711, 0]
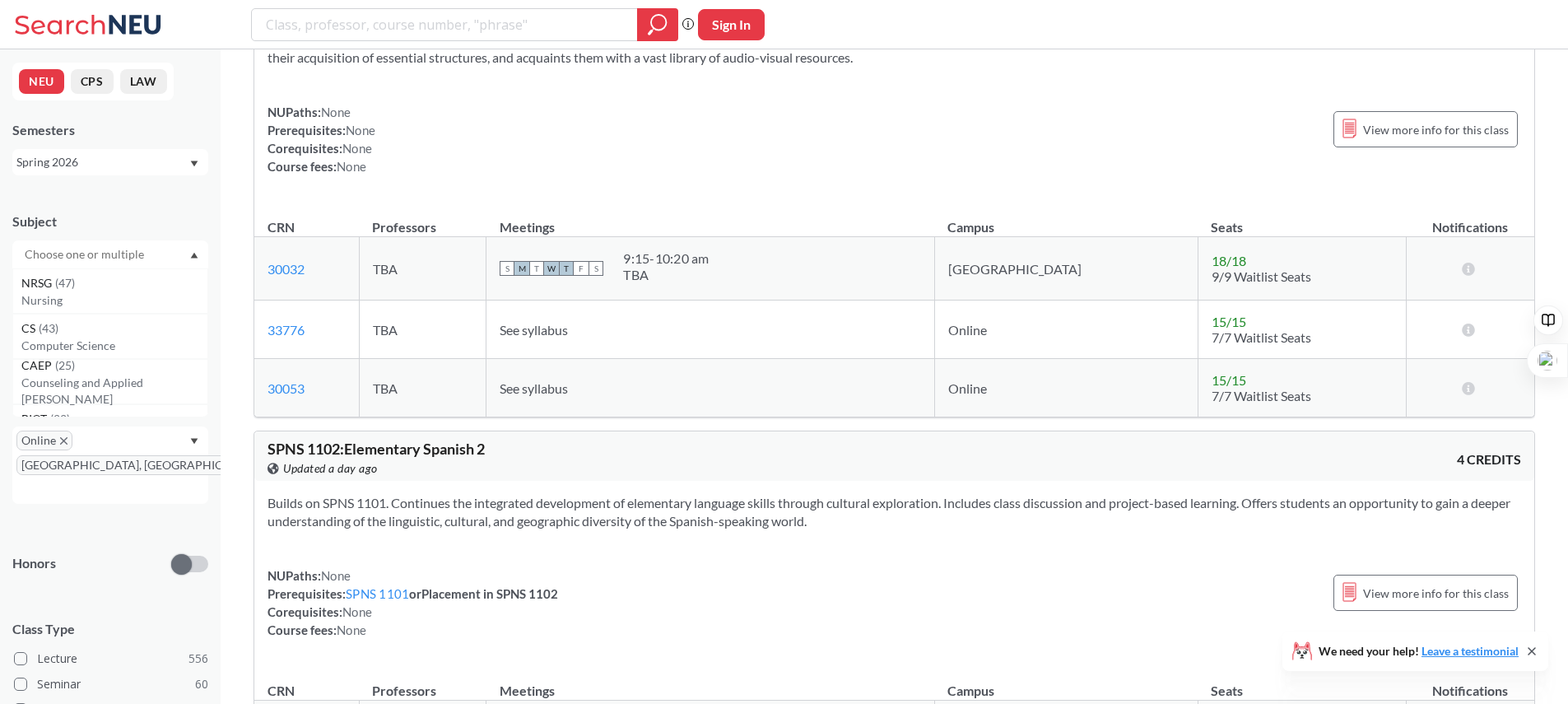
click at [58, 258] on input "text" at bounding box center [86, 255] width 138 height 20
type input "csye"
click at [67, 300] on p "Computer Systems Engineering" at bounding box center [115, 300] width 186 height 17
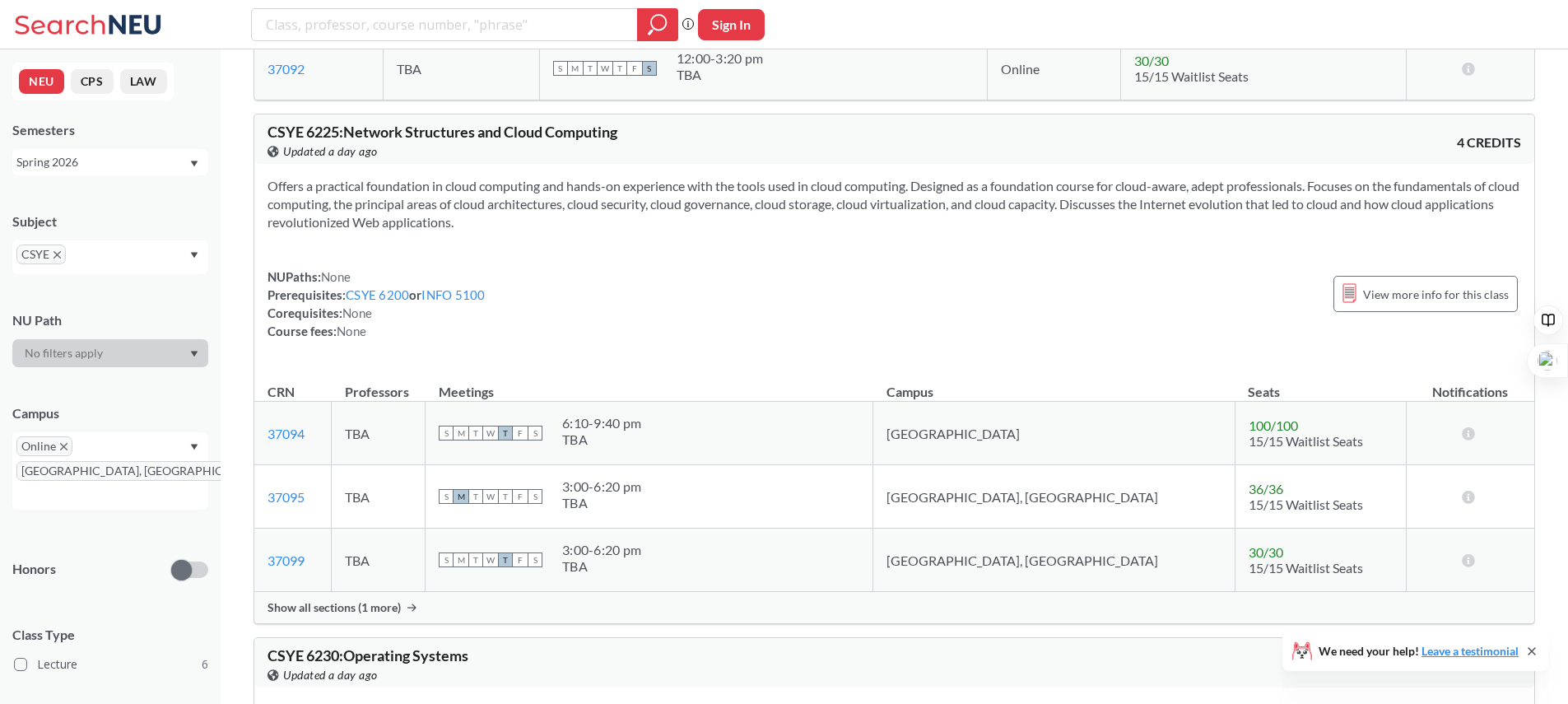
scroll to position [370, 0]
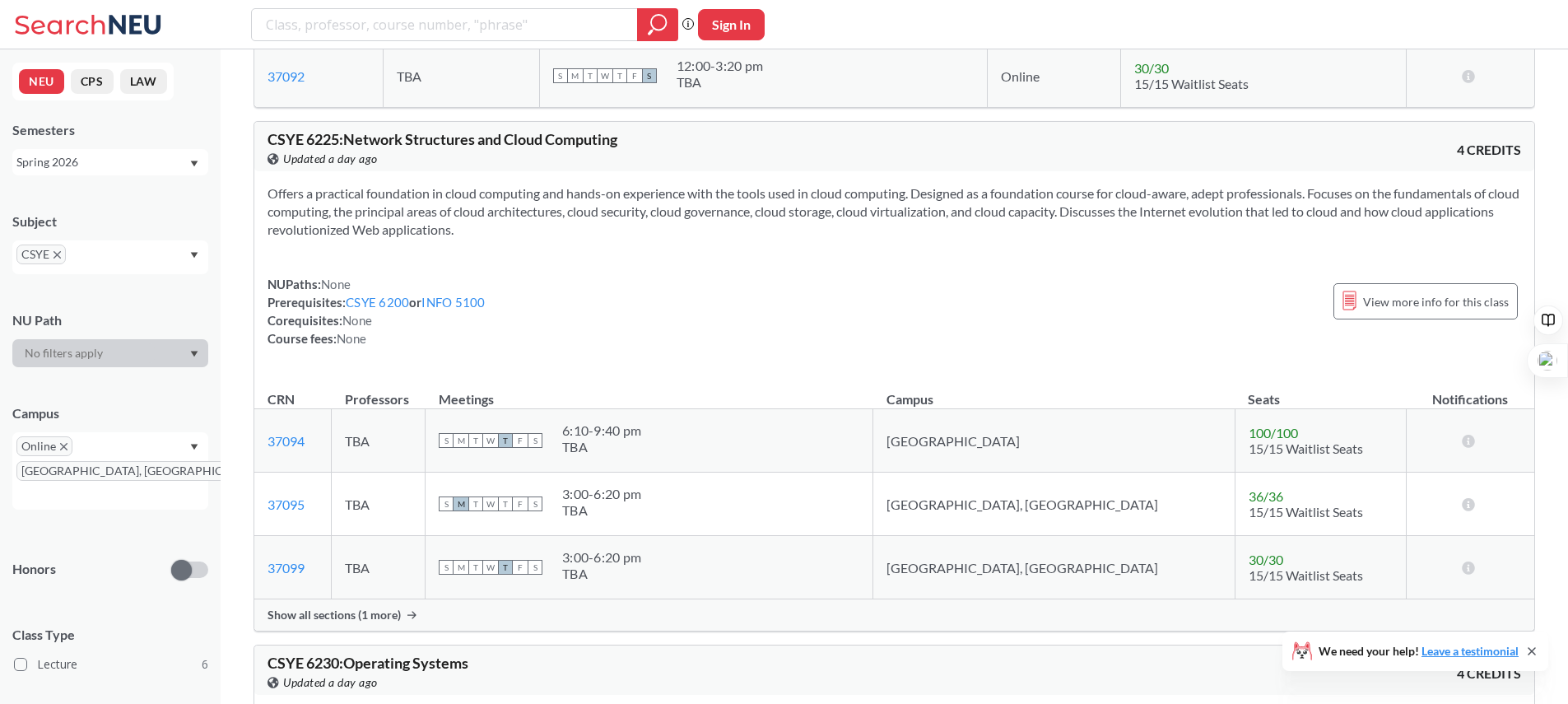
click at [358, 610] on span "Show all sections (1 more)" at bounding box center [334, 615] width 133 height 15
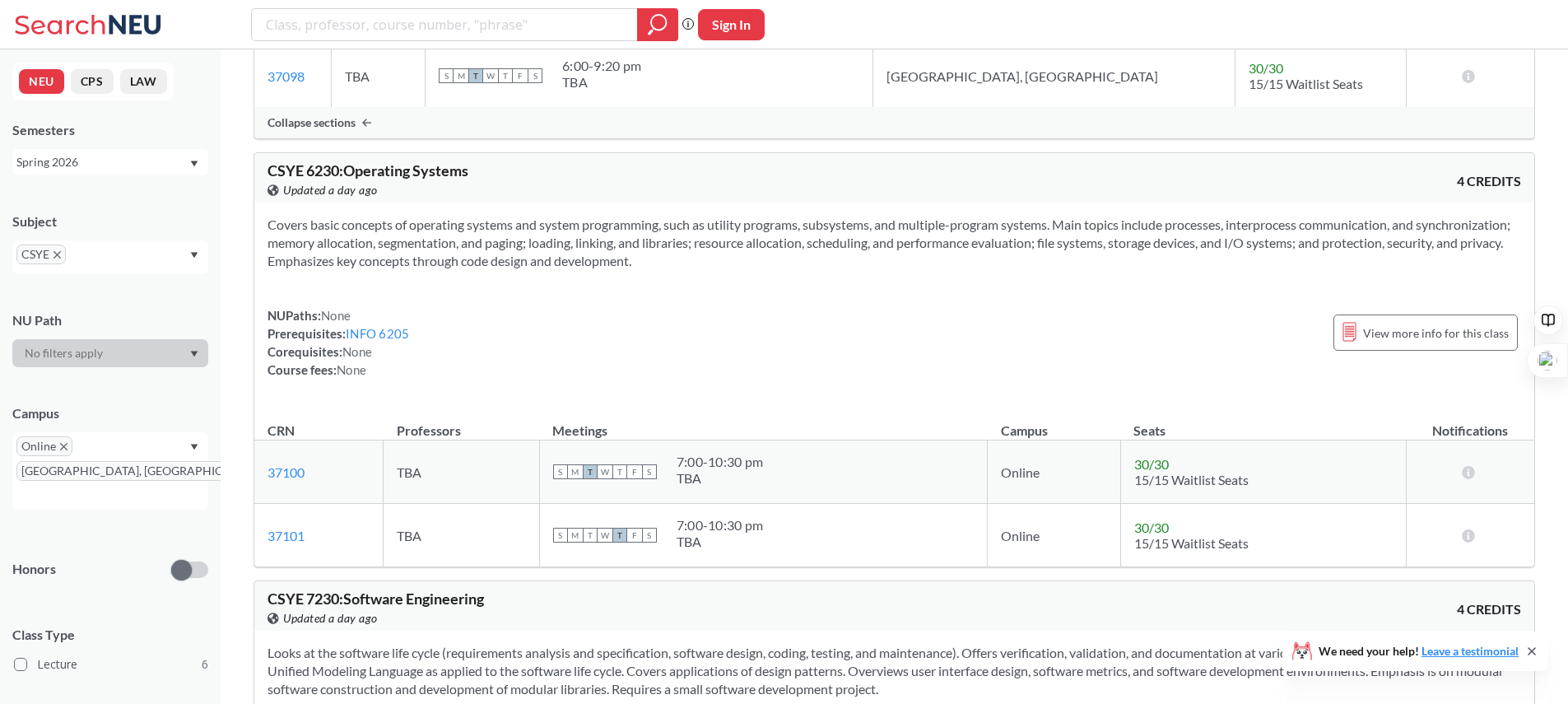
scroll to position [928, 0]
click at [285, 233] on section "Covers basic concepts of operating systems and system programming, such as util…" at bounding box center [894, 240] width 1254 height 54
drag, startPoint x: 674, startPoint y: 459, endPoint x: 769, endPoint y: 467, distance: 95.3
click at [769, 467] on div "S M T W T F S 7:00 - 10:30 pm TBA" at bounding box center [763, 469] width 420 height 37
click at [767, 466] on div "S M T W T F S 7:00 - 10:30 pm TBA" at bounding box center [763, 469] width 420 height 37
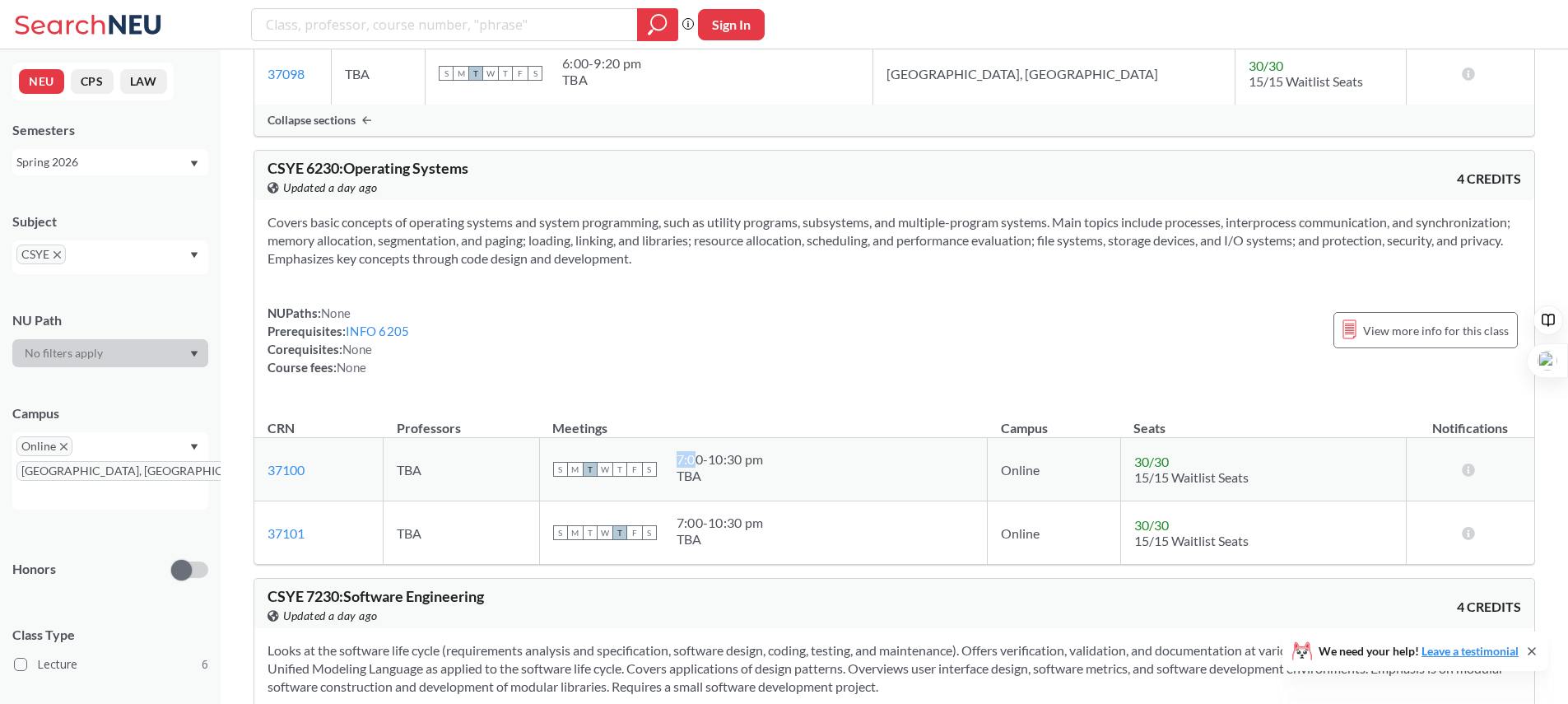
drag, startPoint x: 764, startPoint y: 459, endPoint x: 682, endPoint y: 462, distance: 82.1
click at [692, 462] on div "S M T W T F S 7:00 - 10:30 pm TBA" at bounding box center [763, 469] width 420 height 37
click at [672, 462] on div "S M T W T F S 7:00 - 10:30 pm TBA" at bounding box center [763, 469] width 420 height 37
drag, startPoint x: 674, startPoint y: 459, endPoint x: 762, endPoint y: 461, distance: 88.0
click at [762, 461] on div "S M T W T F S 7:00 - 10:30 pm TBA" at bounding box center [763, 469] width 420 height 37
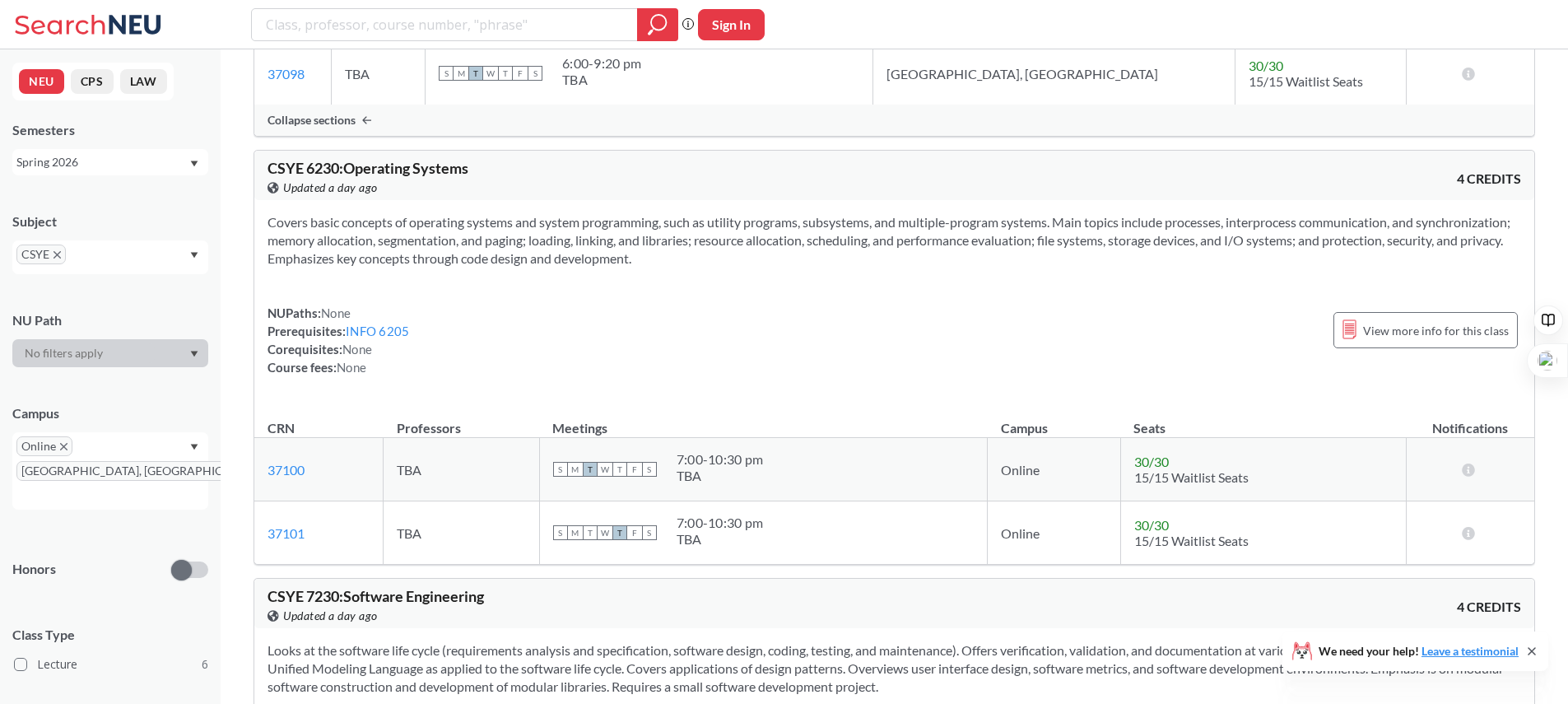
click at [762, 460] on div "7:00 - 10:30 pm" at bounding box center [720, 459] width 87 height 17
drag, startPoint x: 677, startPoint y: 459, endPoint x: 761, endPoint y: 459, distance: 84.0
click at [761, 459] on div "7:00 - 10:30 pm" at bounding box center [720, 459] width 87 height 17
copy div "7:00 - 10:30 pm"
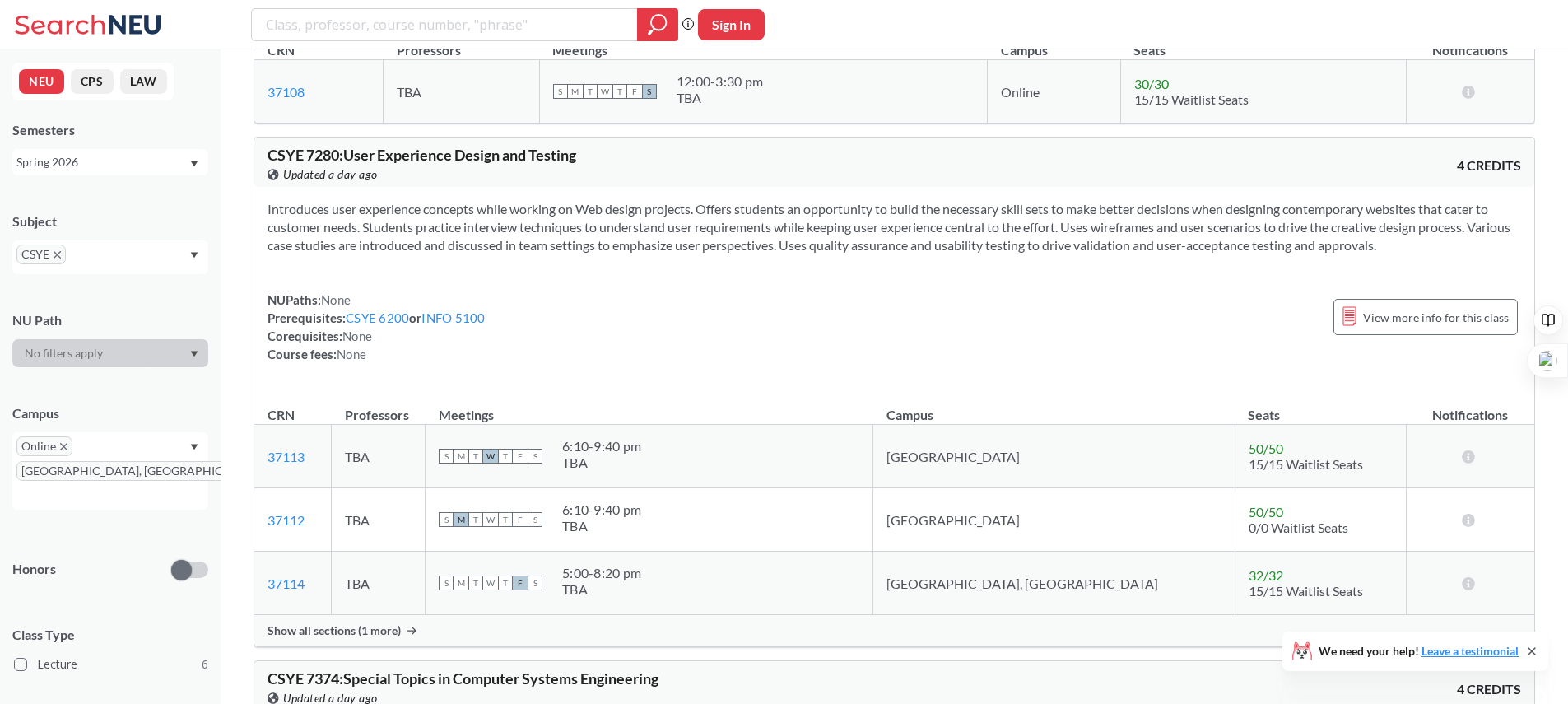
scroll to position [1737, 0]
click at [362, 639] on div "Show all sections (1 more)" at bounding box center [895, 627] width 1280 height 32
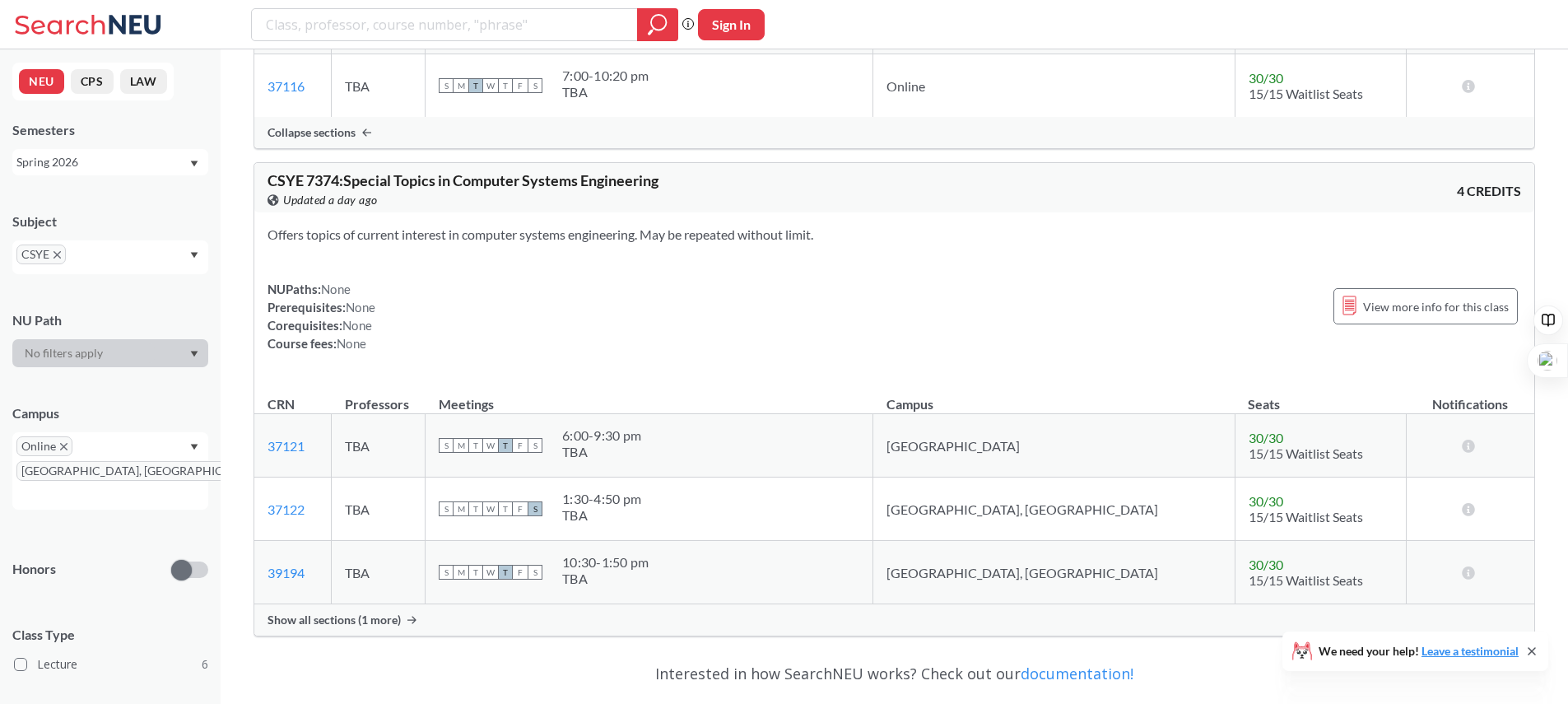
scroll to position [2297, 0]
click at [354, 624] on span "Show all sections (1 more)" at bounding box center [334, 617] width 133 height 15
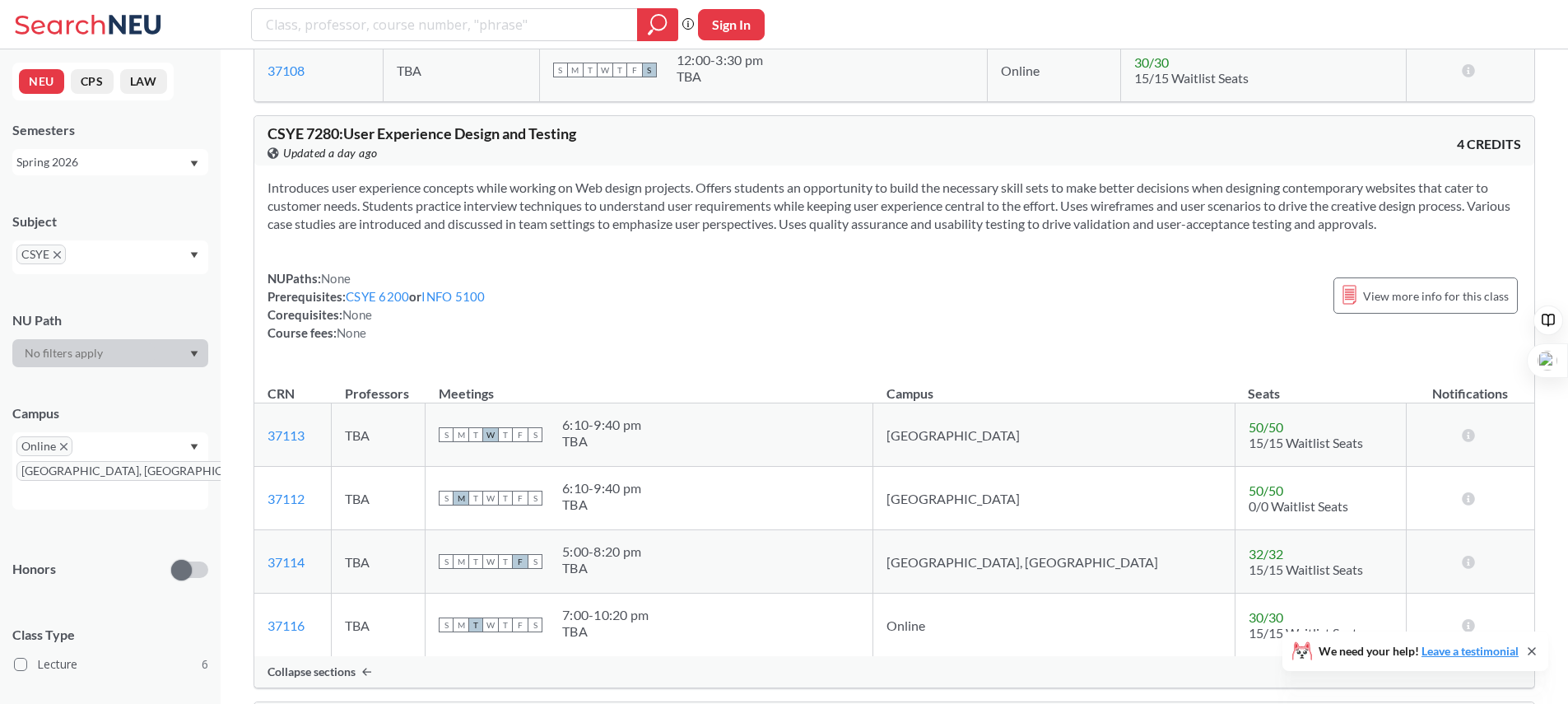
scroll to position [1780, 0]
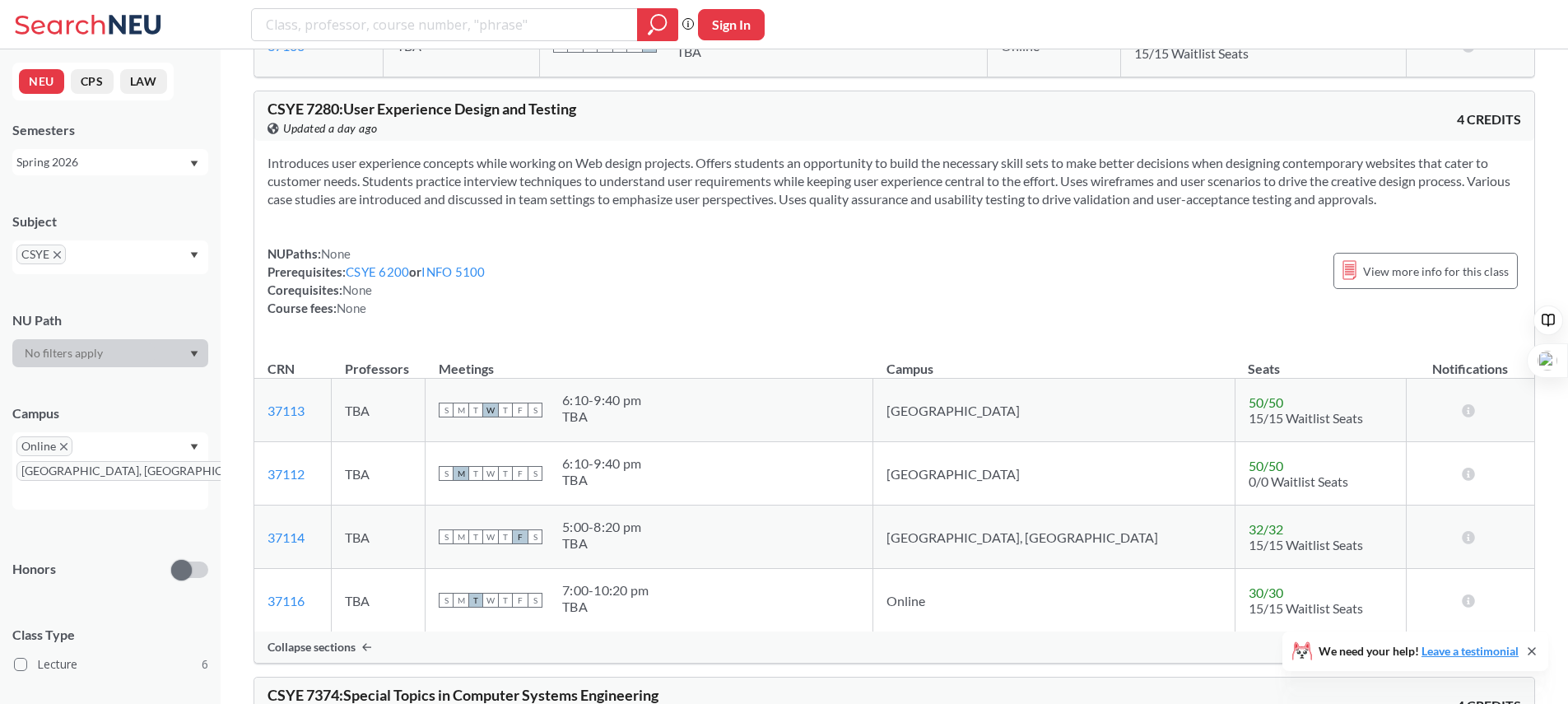
click at [56, 258] on icon "X to remove pill" at bounding box center [57, 255] width 7 height 7
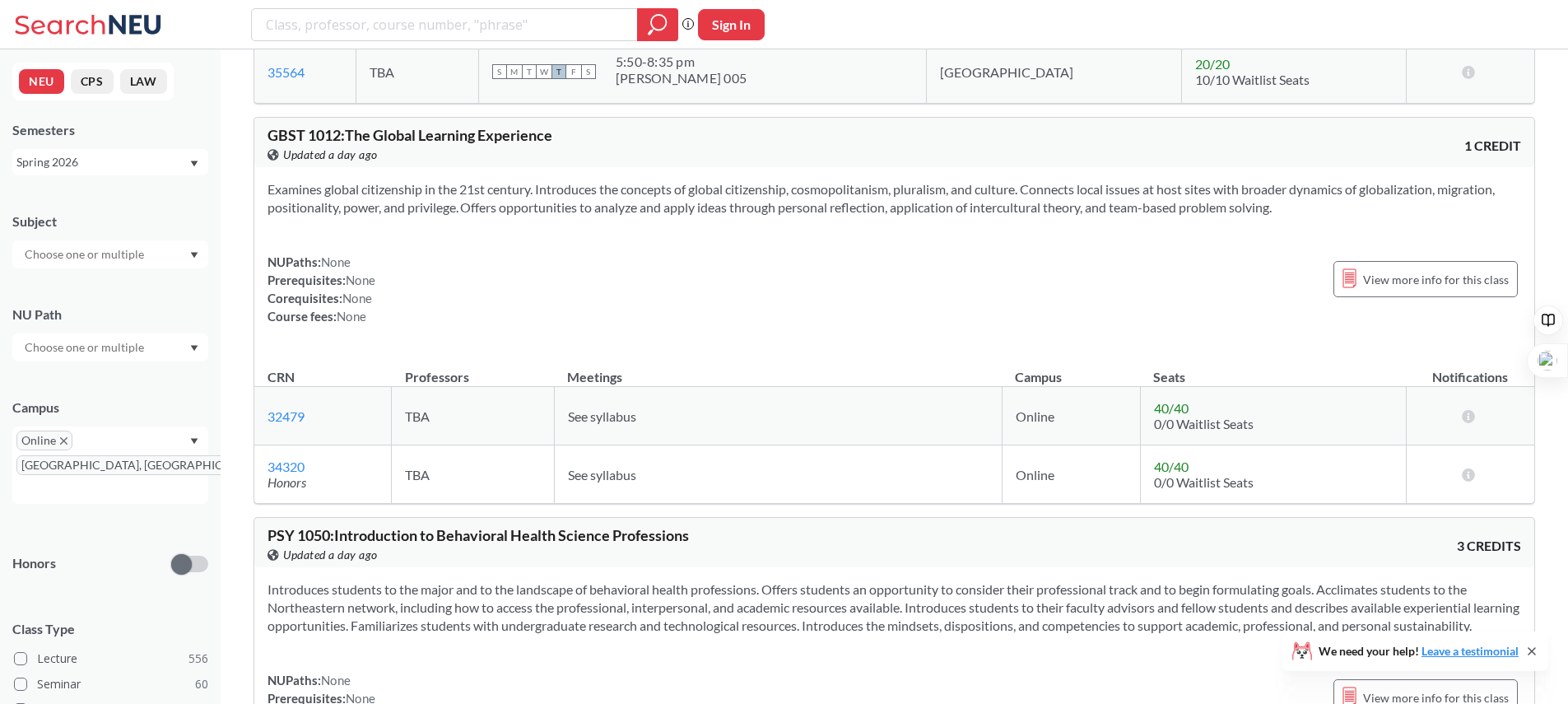
click at [62, 257] on input "text" at bounding box center [86, 255] width 138 height 20
type input "damg"
click at [62, 296] on p "Data Architecture Management" at bounding box center [115, 300] width 186 height 17
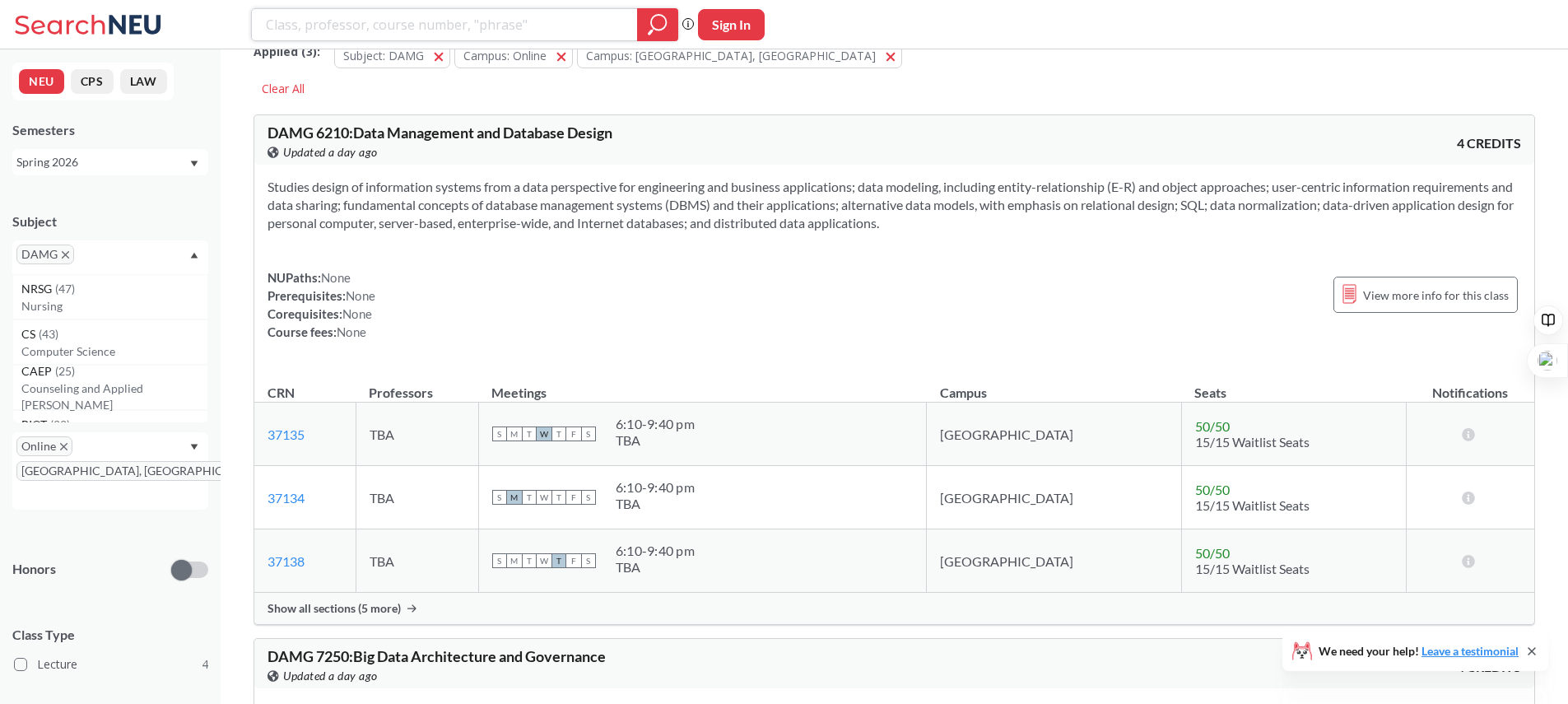
scroll to position [34, 0]
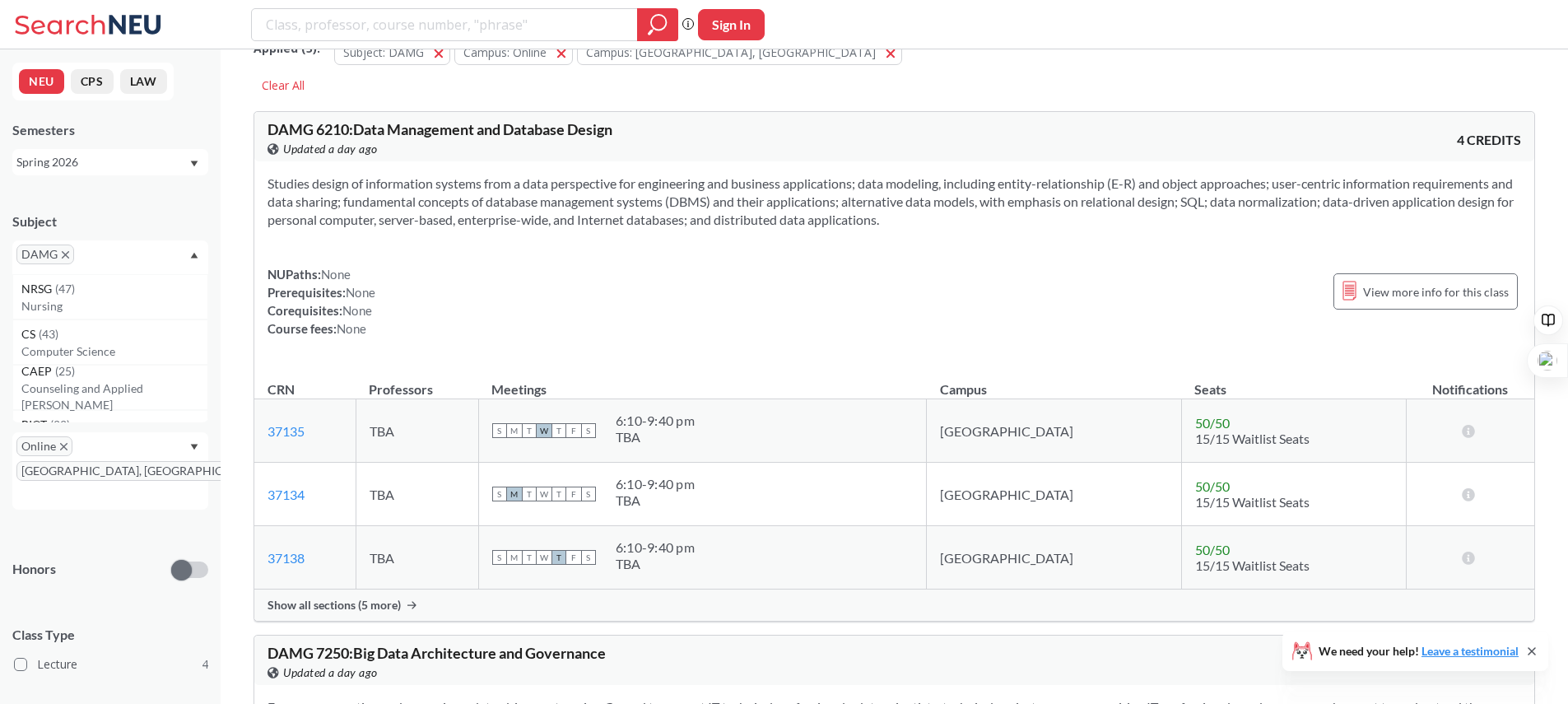
click at [370, 612] on div "Show all sections (5 more)" at bounding box center [895, 605] width 1280 height 32
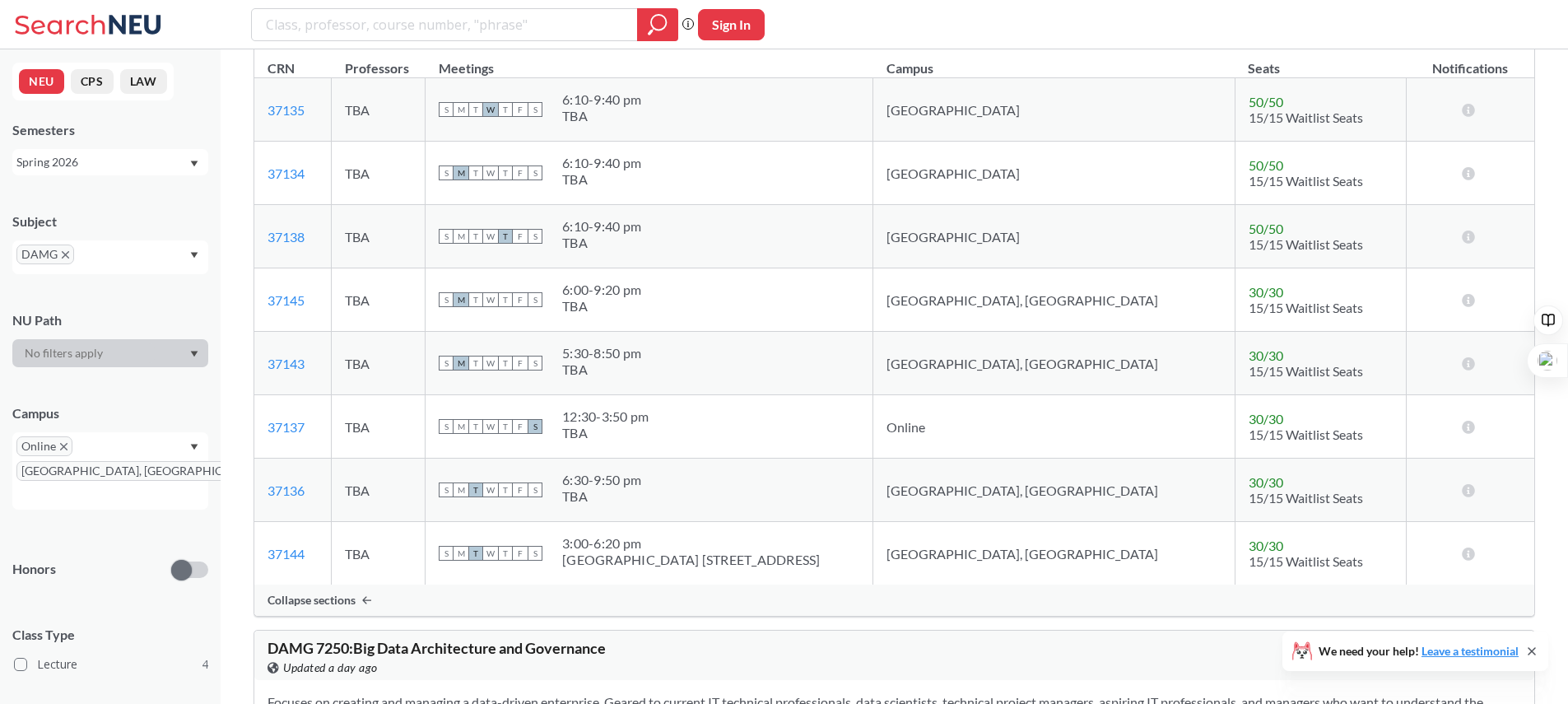
scroll to position [0, 0]
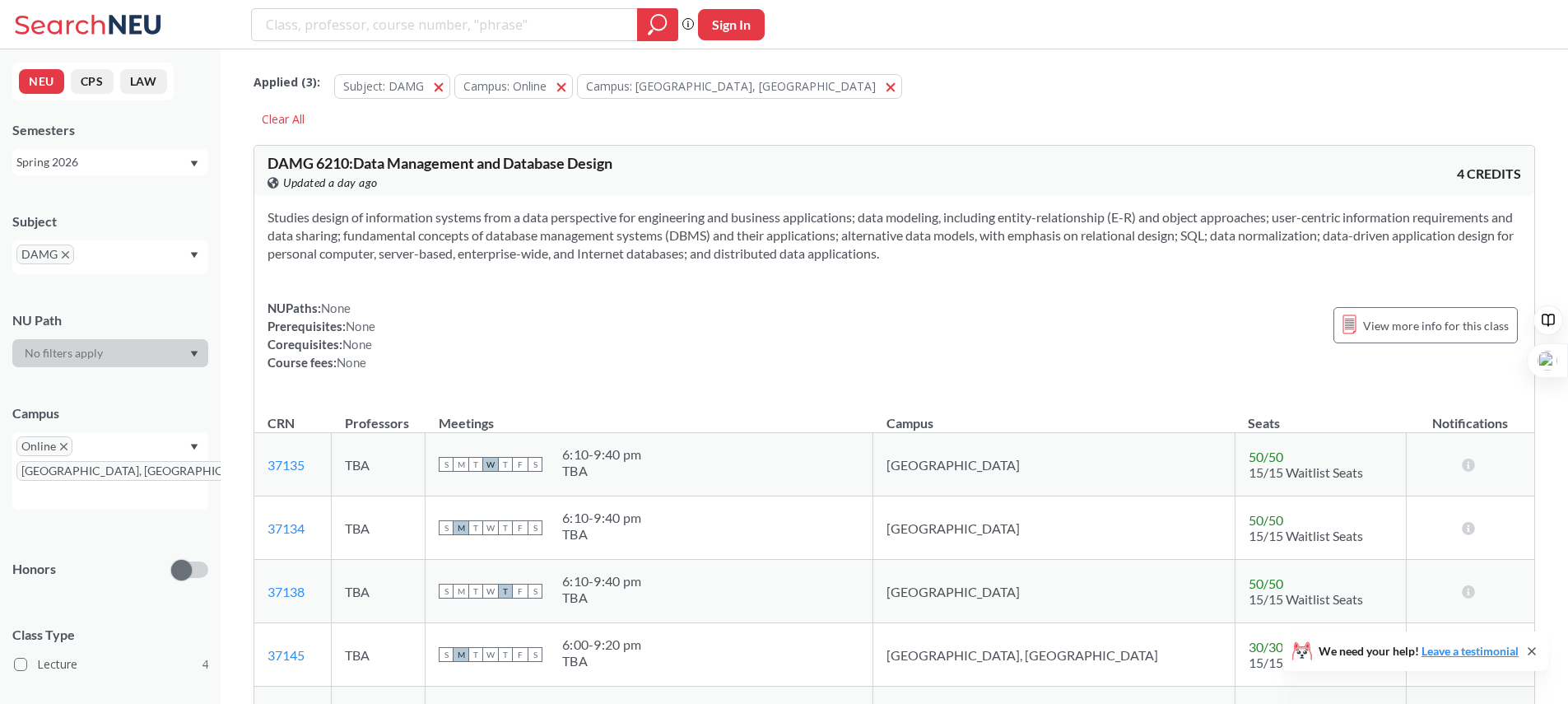
drag, startPoint x: 866, startPoint y: 219, endPoint x: 1000, endPoint y: 259, distance: 139.8
click at [1000, 259] on section "Studies design of information systems from a data perspective for engineering a…" at bounding box center [894, 235] width 1254 height 54
drag, startPoint x: 1000, startPoint y: 259, endPoint x: 983, endPoint y: 202, distance: 59.5
click at [983, 202] on div "Studies design of information systems from a data perspective for engineering a…" at bounding box center [895, 295] width 1280 height 202
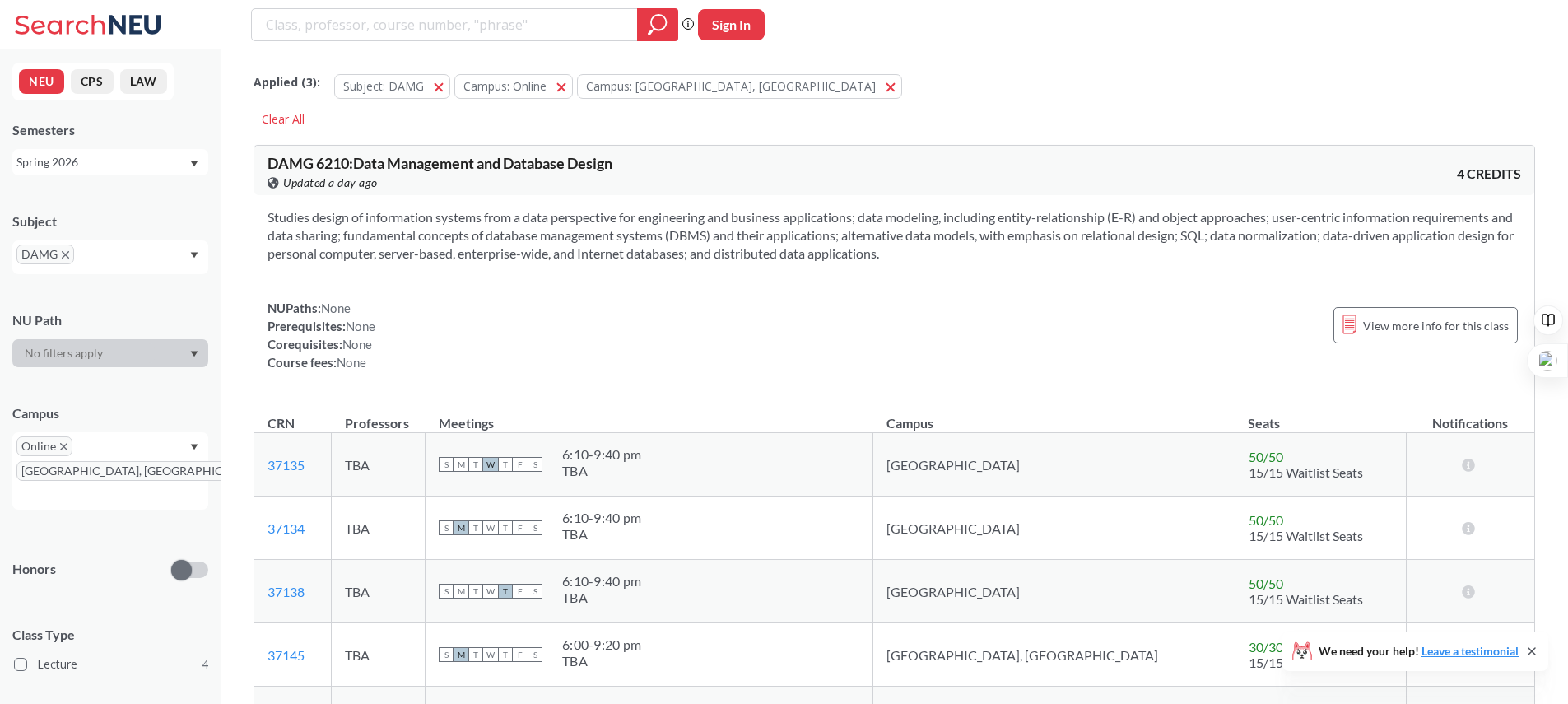
click at [983, 202] on div "Studies design of information systems from a data perspective for engineering a…" at bounding box center [895, 295] width 1280 height 202
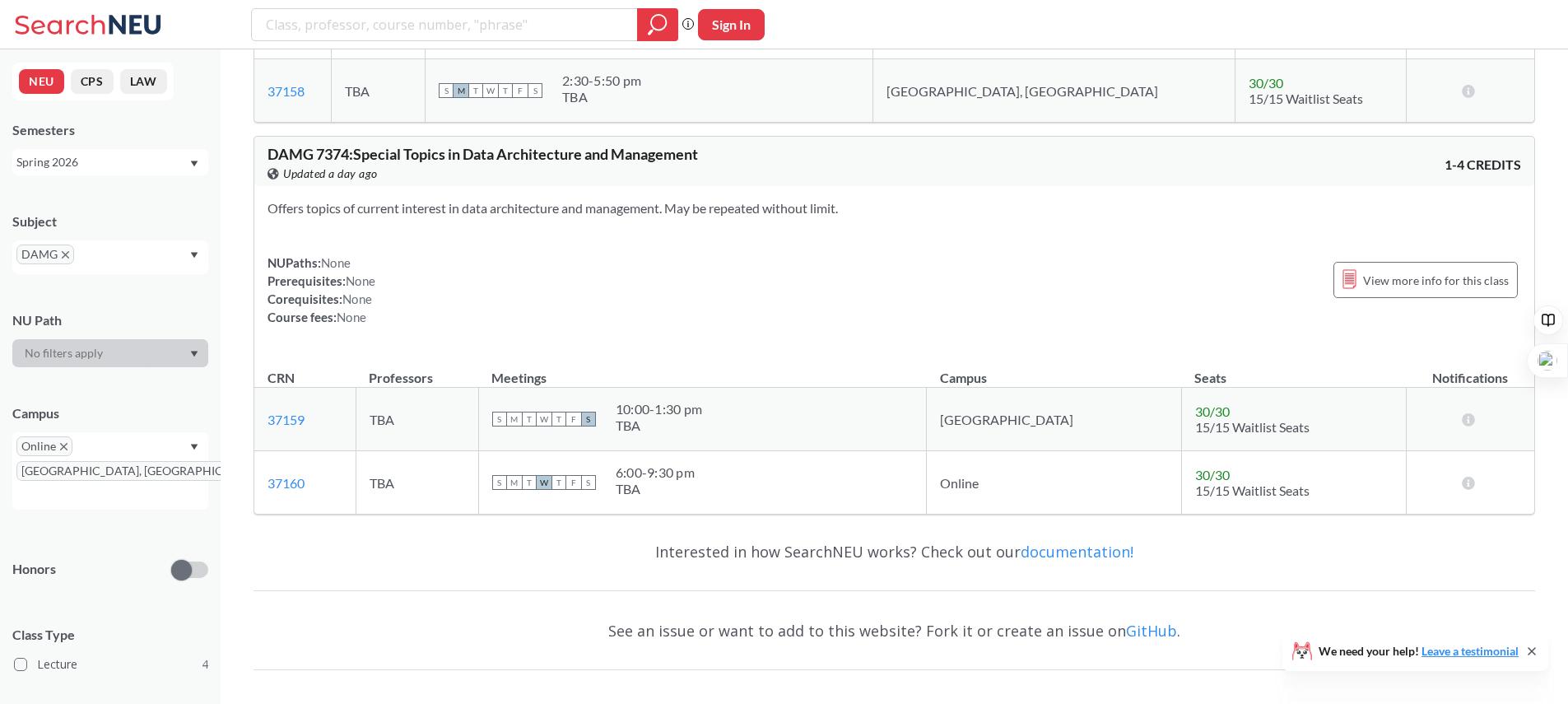
scroll to position [1814, 0]
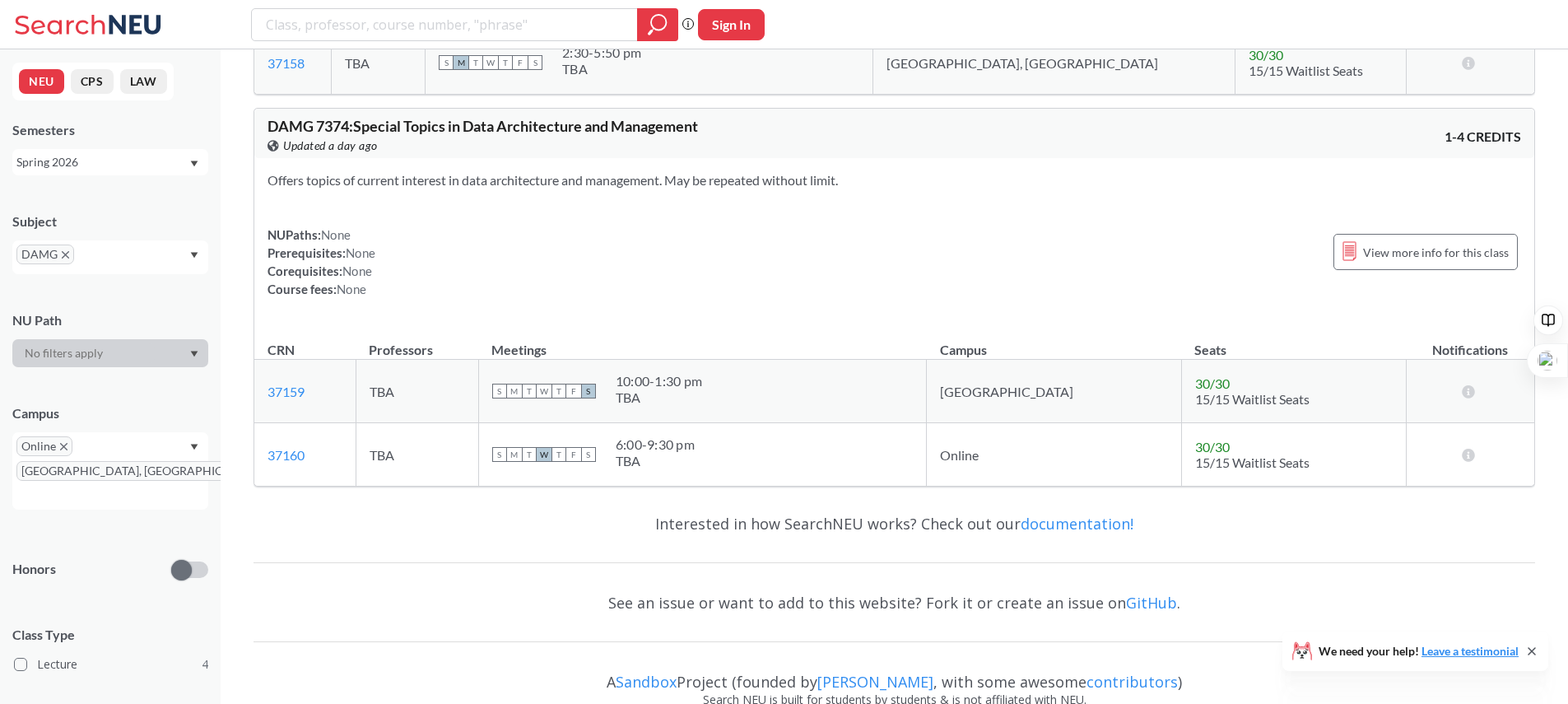
click at [64, 250] on span "DAMG" at bounding box center [45, 255] width 57 height 20
click at [94, 253] on input "text" at bounding box center [102, 260] width 48 height 20
click at [64, 252] on icon "X to remove pill" at bounding box center [65, 255] width 7 height 7
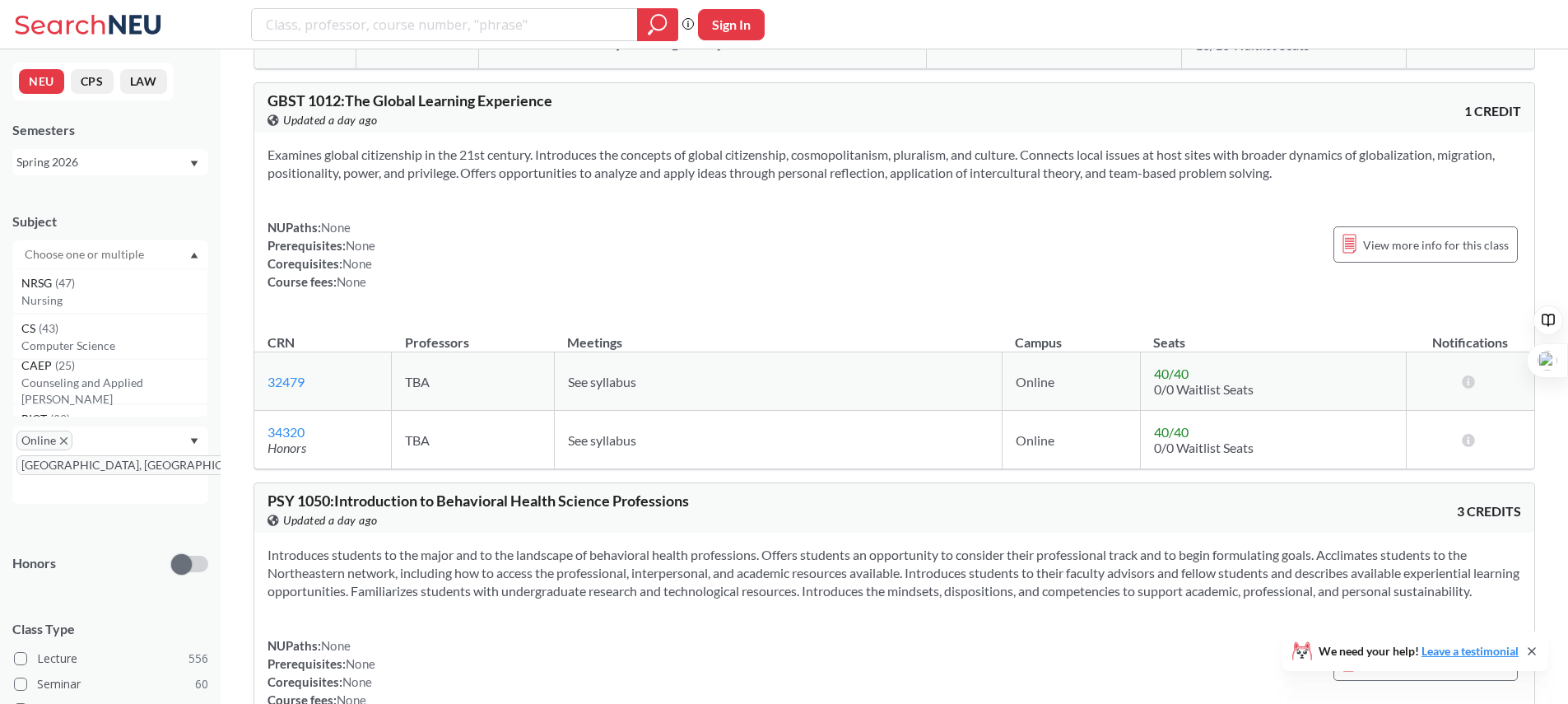
click at [64, 252] on input "text" at bounding box center [86, 255] width 138 height 20
type input "csye"
click at [44, 298] on p "Computer Systems Engineering" at bounding box center [115, 300] width 186 height 17
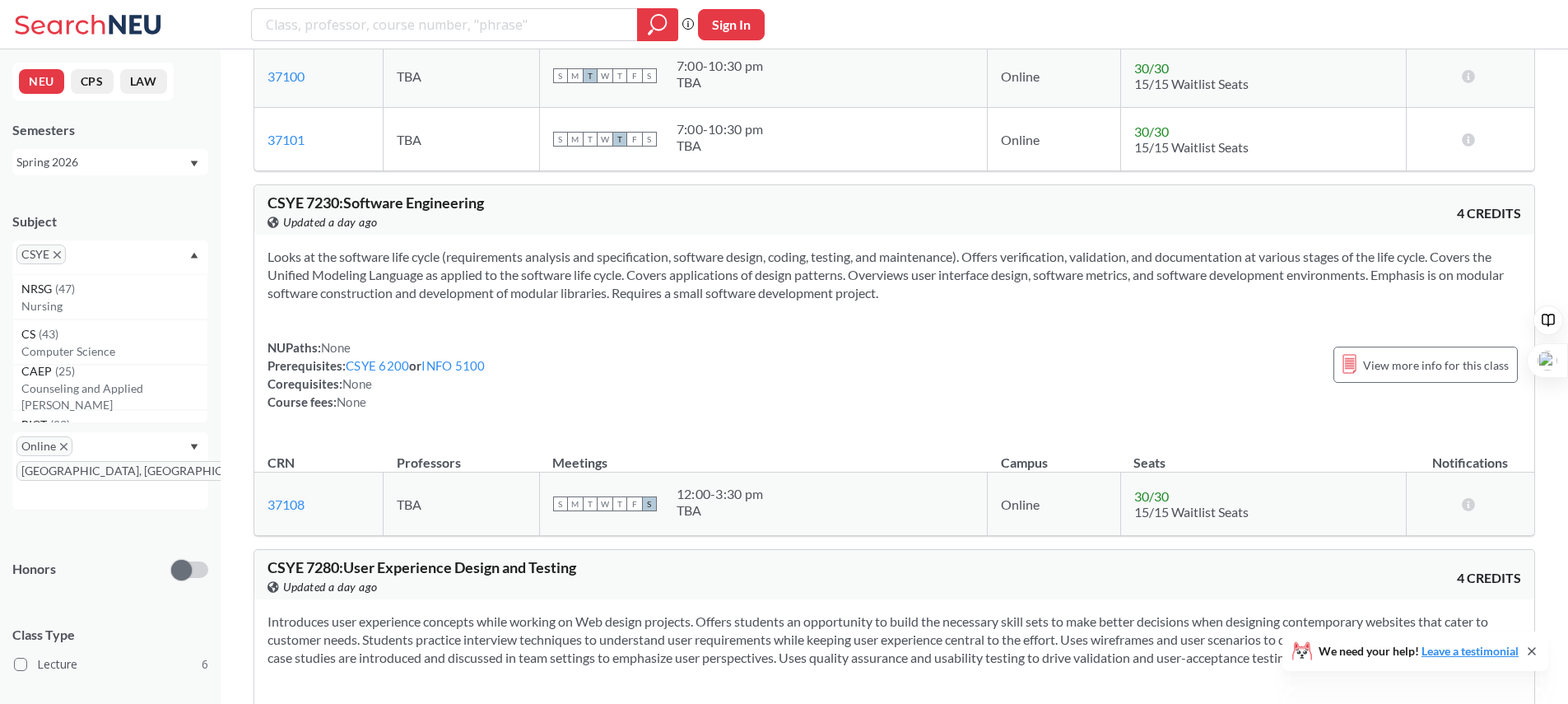
scroll to position [1281, 0]
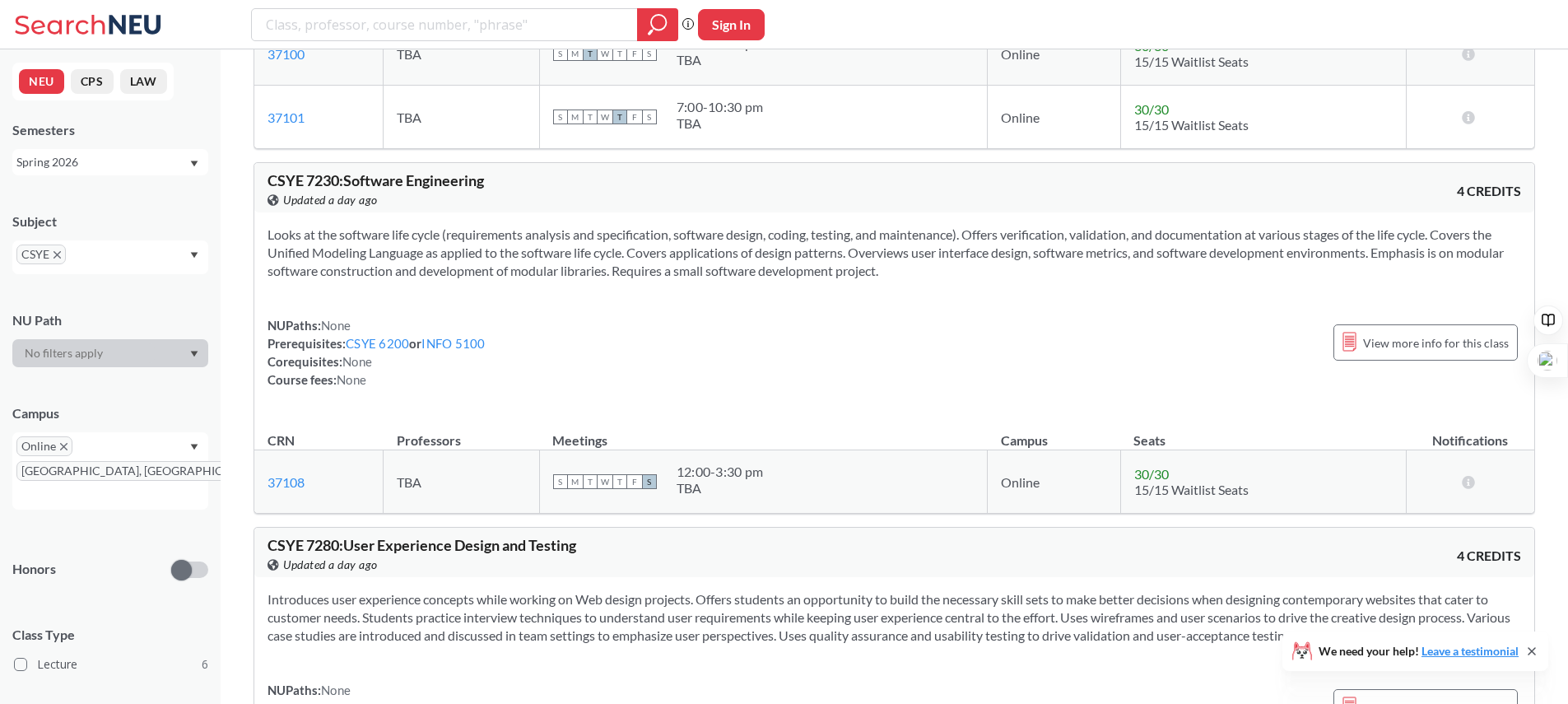
drag, startPoint x: 1098, startPoint y: 240, endPoint x: 1130, endPoint y: 270, distance: 43.9
click at [1130, 270] on section "Looks at the software life cycle (requirements analysis and specification, soft…" at bounding box center [894, 252] width 1254 height 54
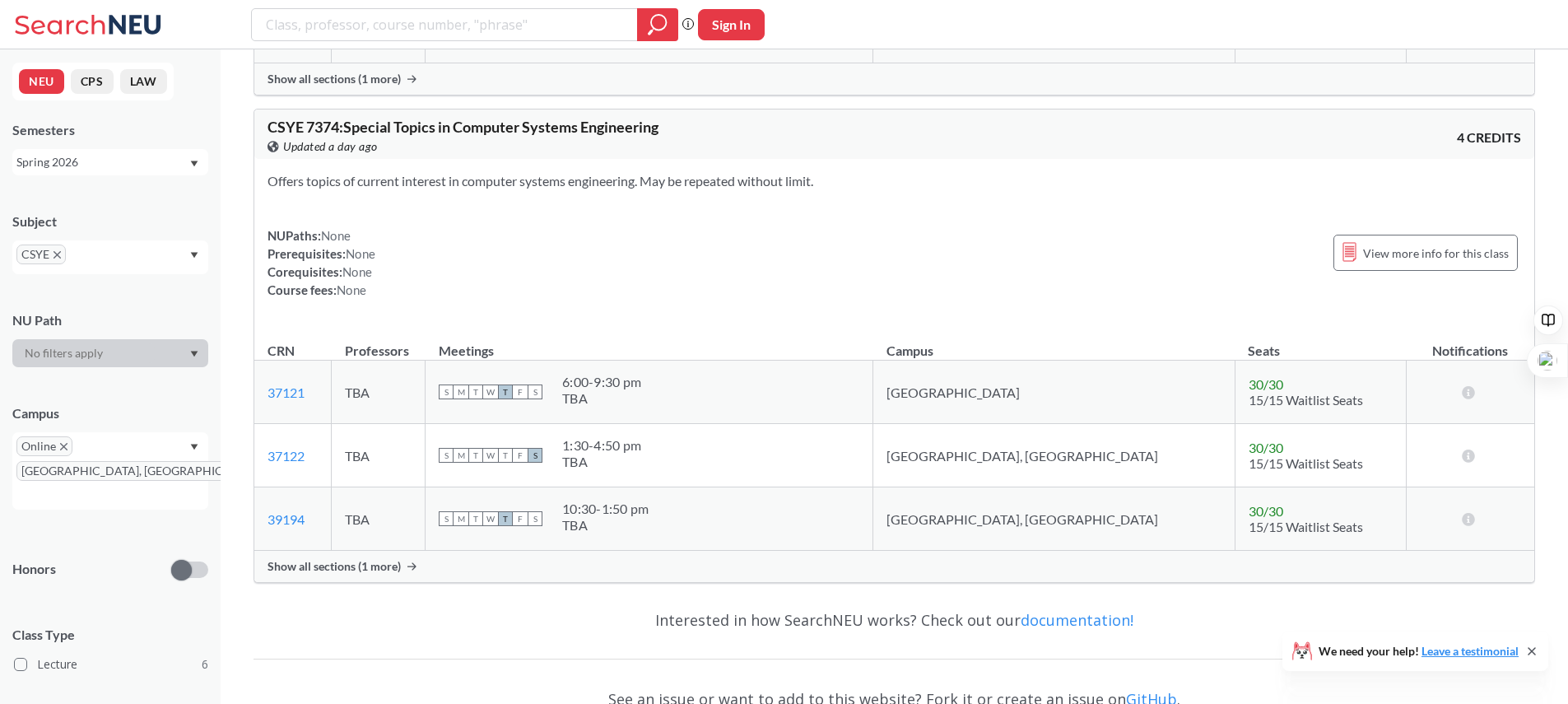
scroll to position [2229, 0]
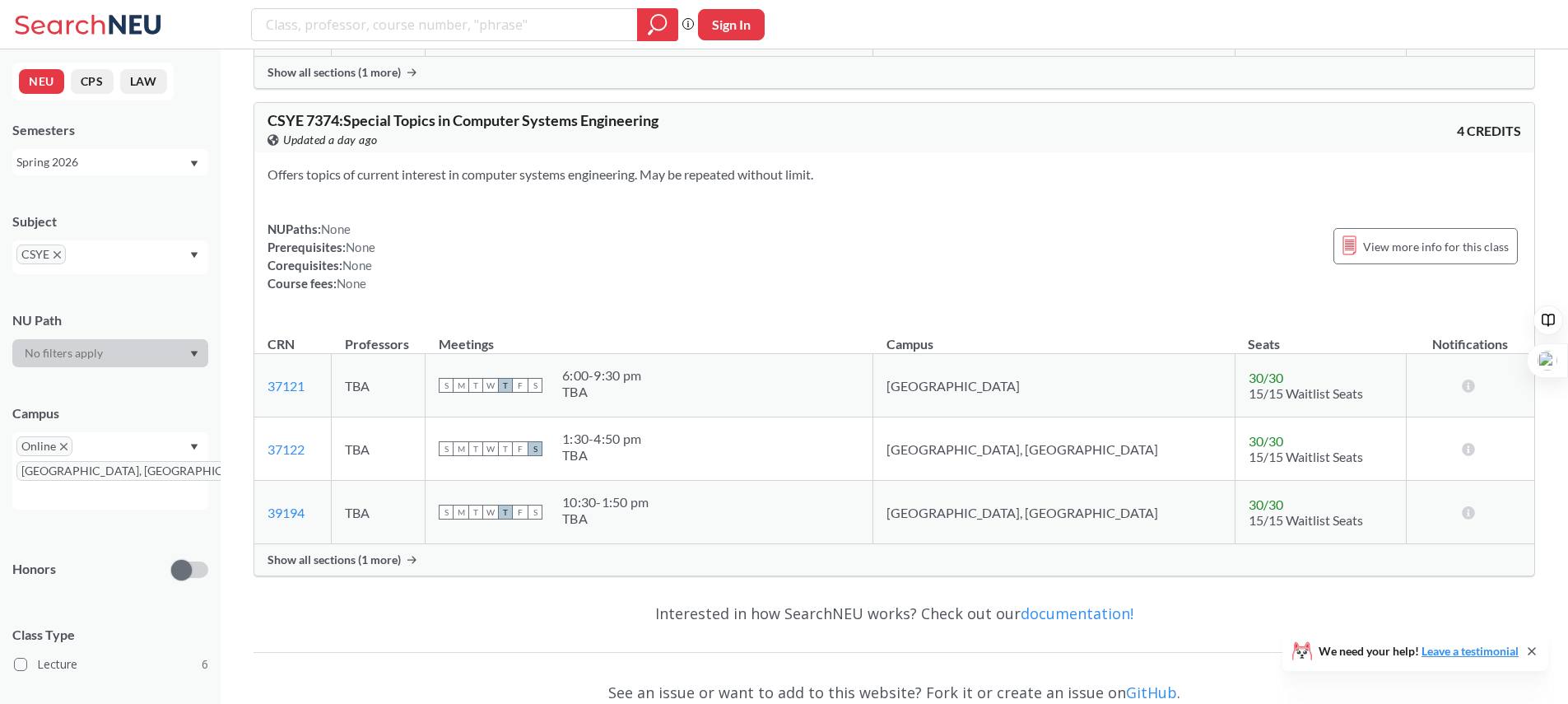
click at [384, 567] on span "Show all sections (1 more)" at bounding box center [334, 560] width 133 height 15
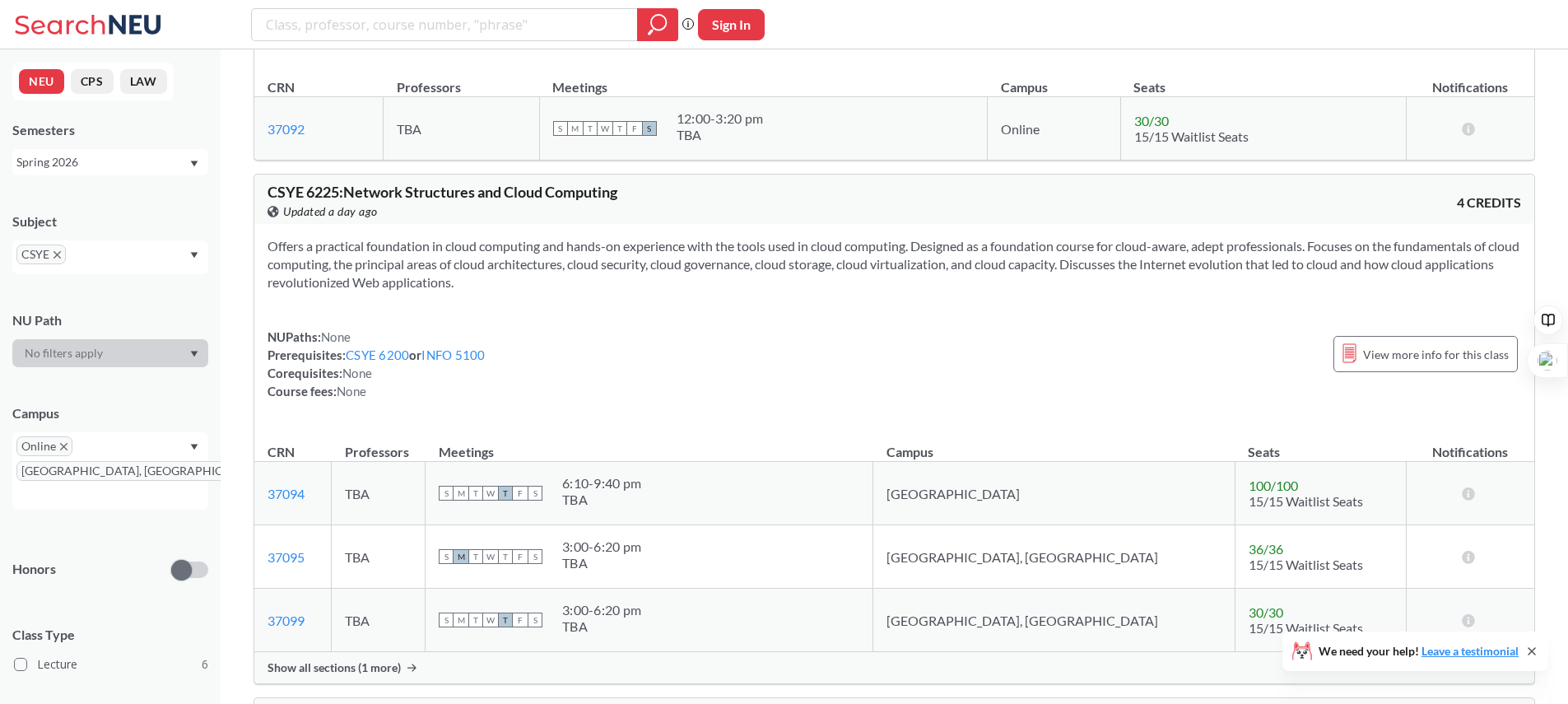
scroll to position [365, 0]
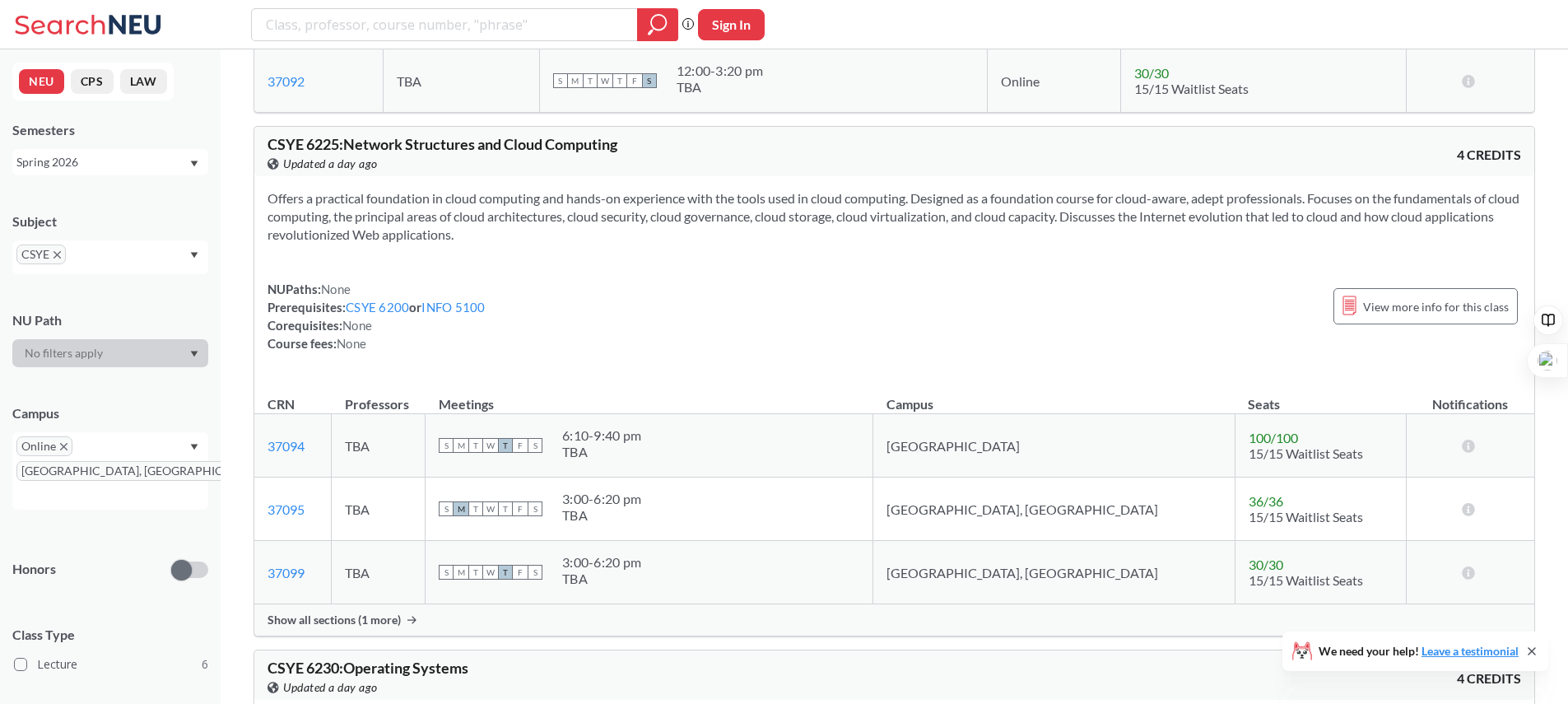
click at [365, 627] on span "Show all sections (1 more)" at bounding box center [334, 620] width 133 height 15
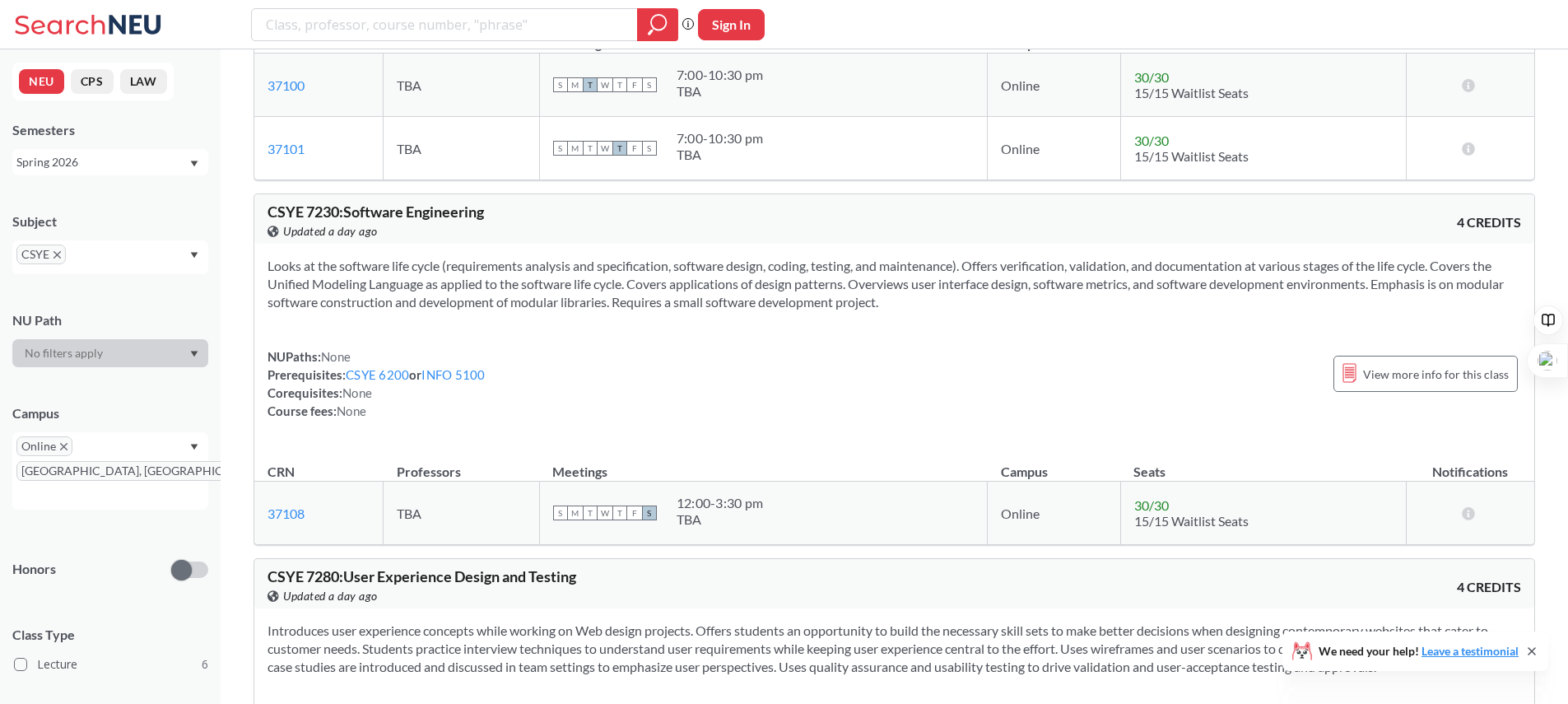
scroll to position [1313, 0]
drag, startPoint x: 267, startPoint y: 263, endPoint x: 427, endPoint y: 323, distance: 170.9
click at [427, 323] on div "Looks at the software life cycle (requirements analysis and specification, soft…" at bounding box center [895, 344] width 1280 height 202
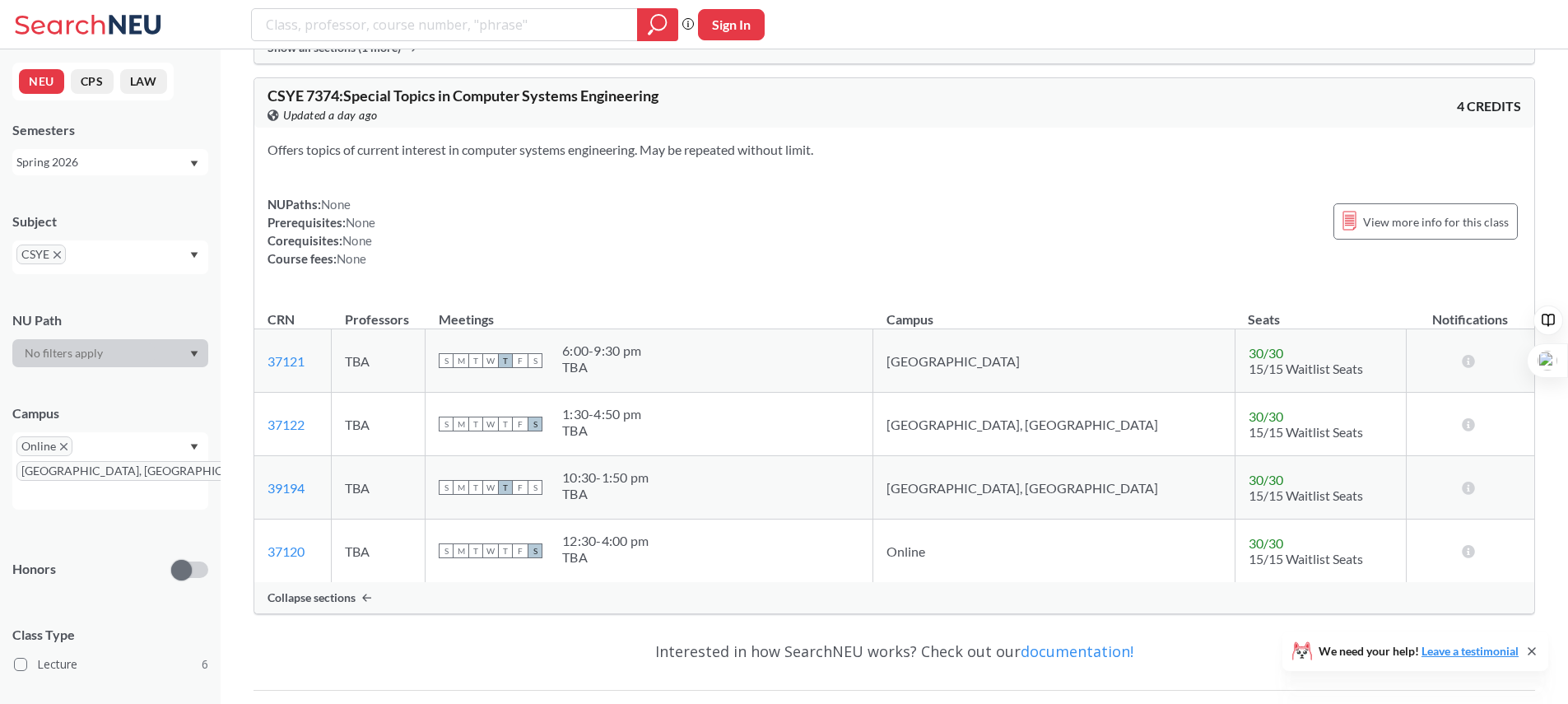
scroll to position [2318, 0]
click at [104, 261] on input "text" at bounding box center [94, 260] width 48 height 20
click at [53, 255] on icon "X to remove pill" at bounding box center [57, 255] width 7 height 7
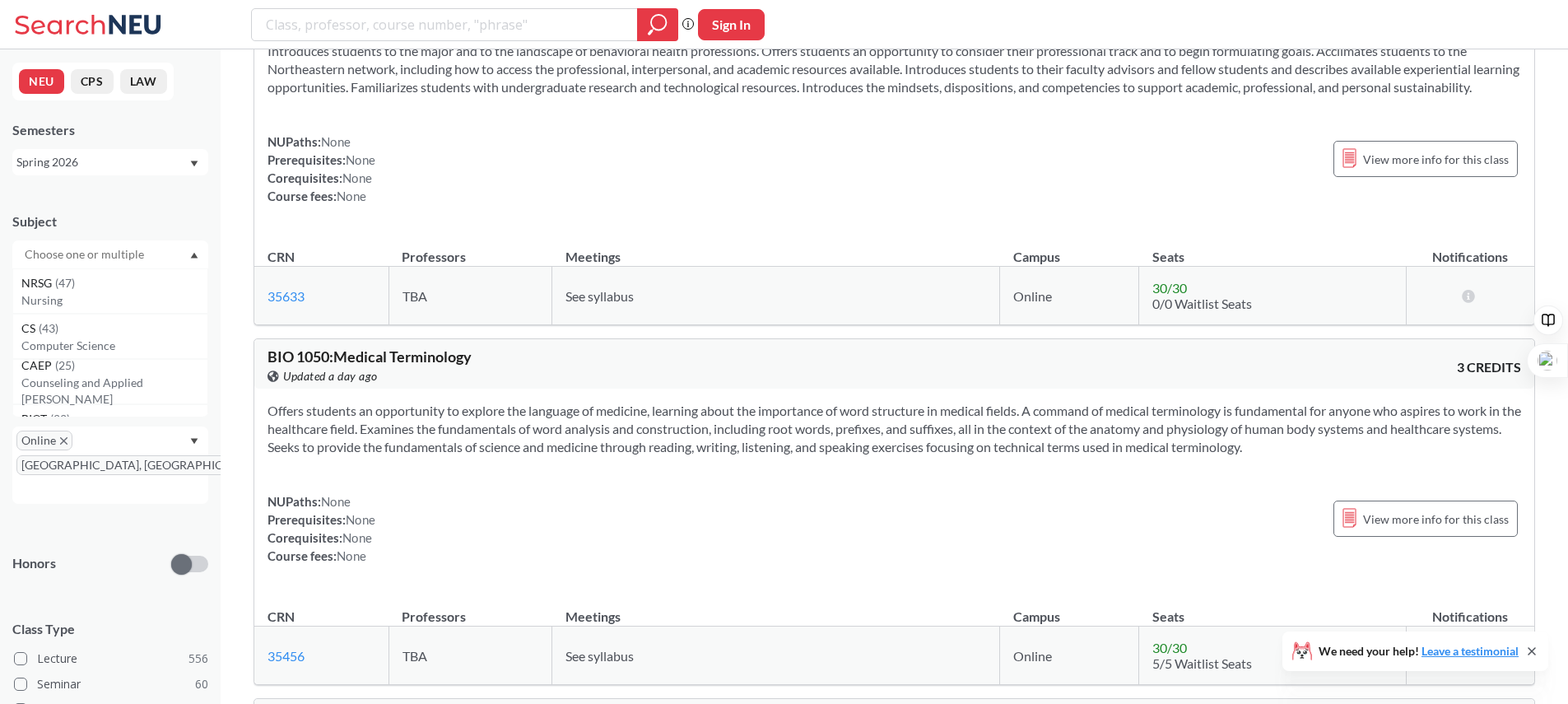
click at [57, 255] on input "text" at bounding box center [86, 255] width 138 height 20
type input "info"
click at [45, 301] on p "Information Systems Program" at bounding box center [115, 300] width 186 height 17
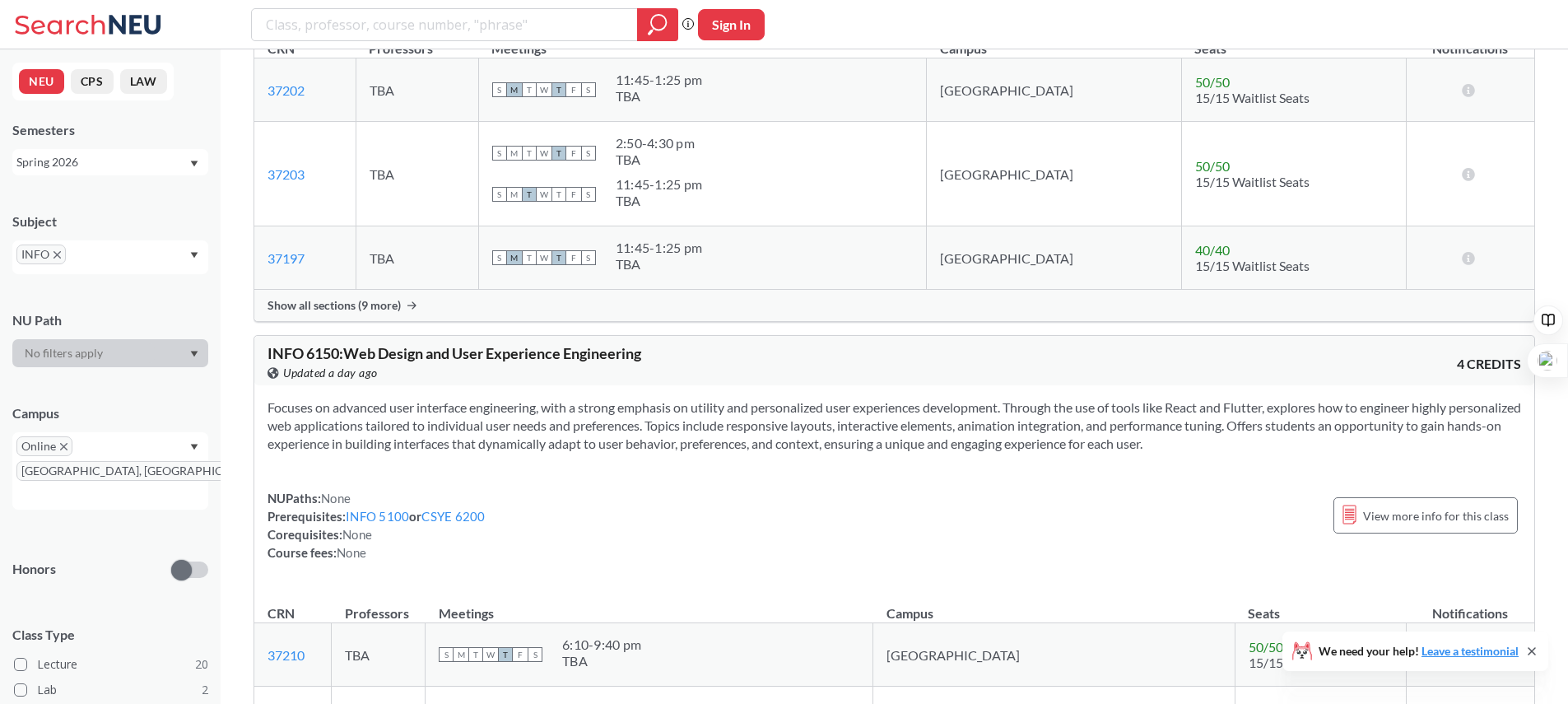
click at [825, 419] on section "Focuses on advanced user interface engineering, with a strong emphasis on utili…" at bounding box center [894, 425] width 1254 height 54
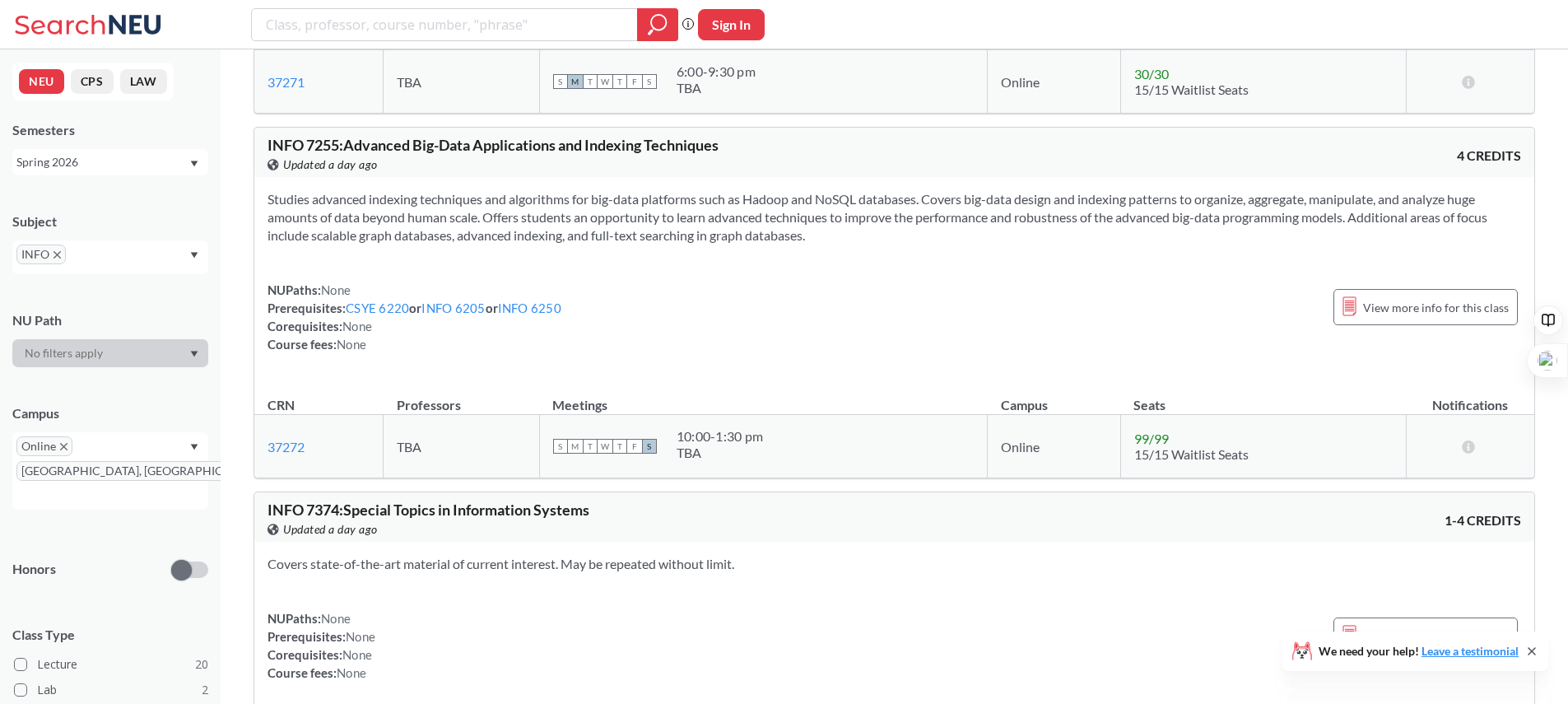
scroll to position [7168, 0]
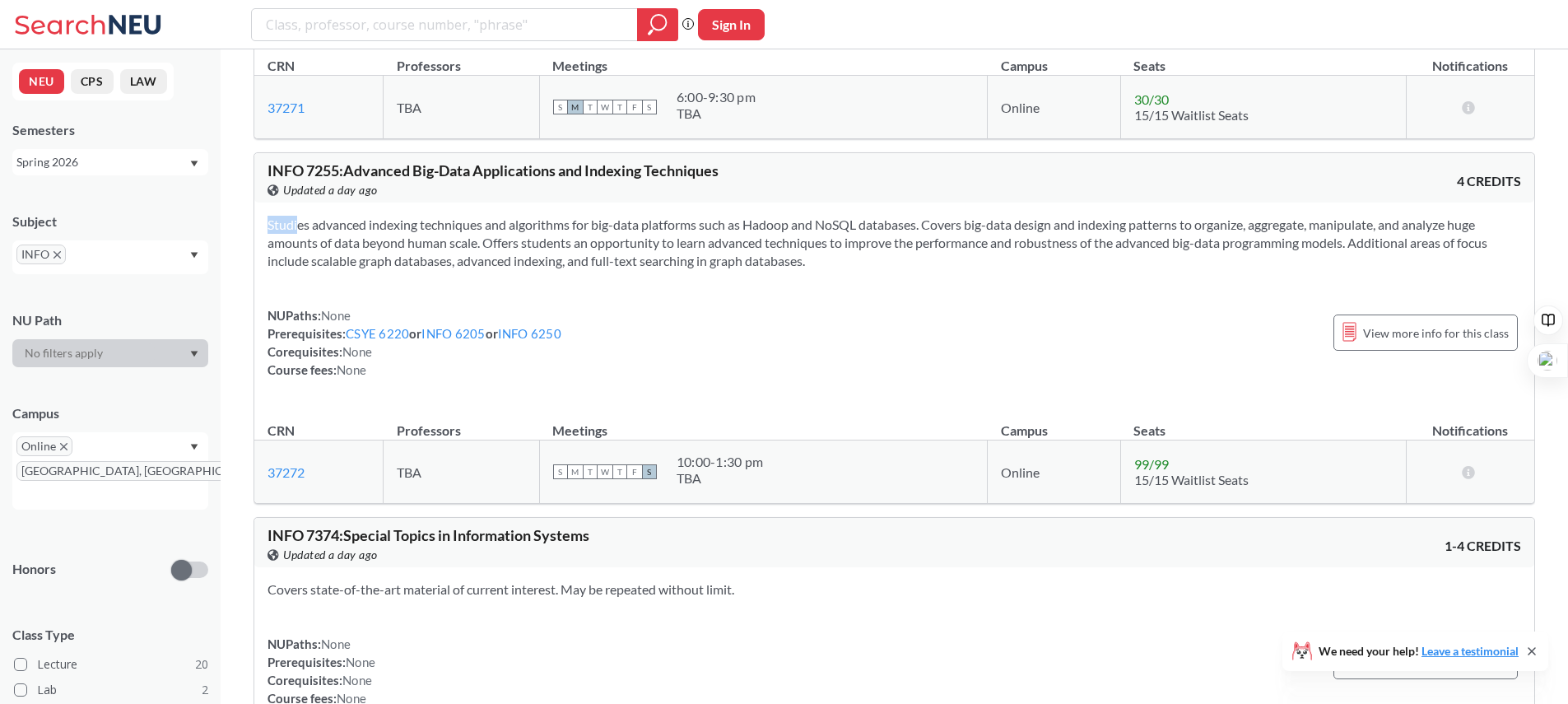
drag, startPoint x: 530, startPoint y: 273, endPoint x: 449, endPoint y: 210, distance: 102.6
click at [449, 210] on div "Studies advanced indexing techniques and algorithms for big-data platforms such…" at bounding box center [895, 303] width 1280 height 202
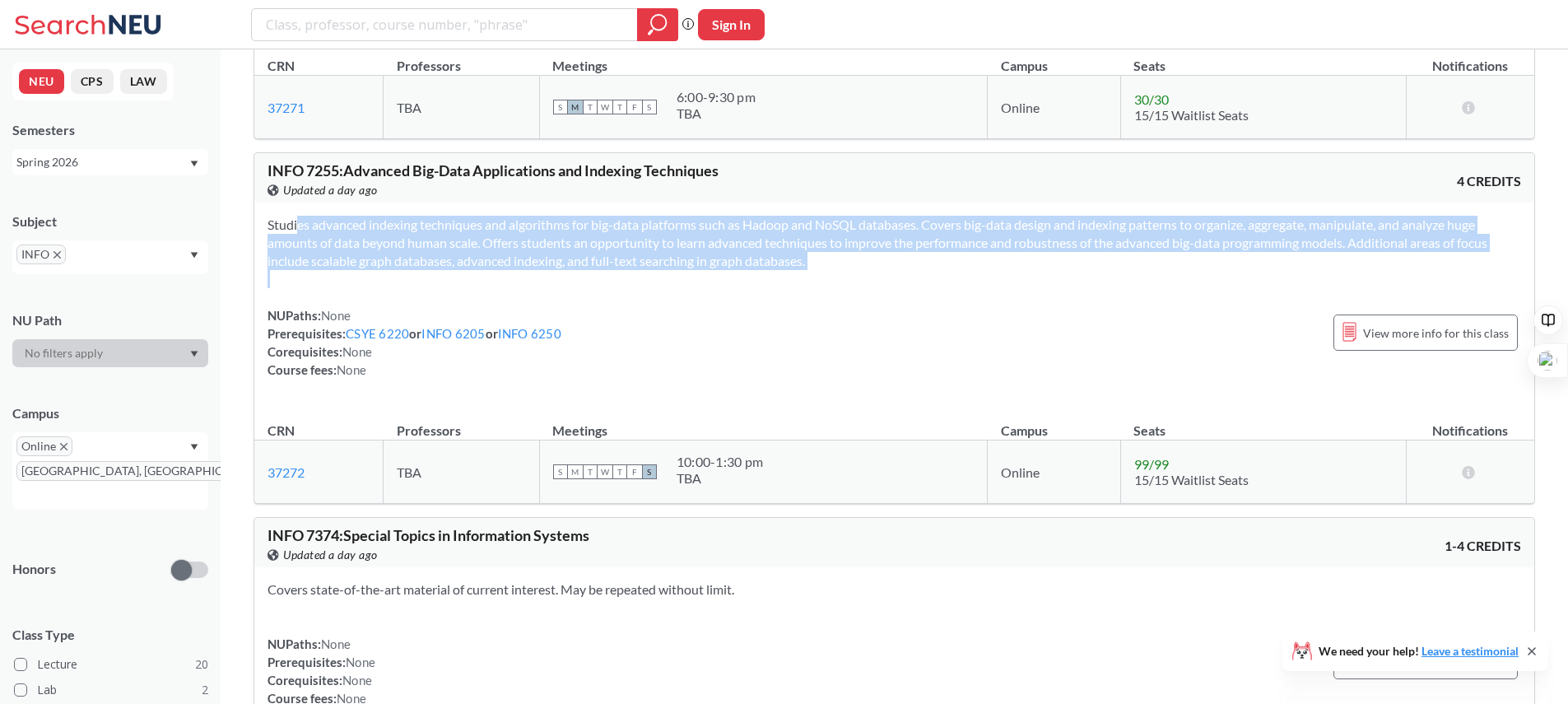
drag, startPoint x: 449, startPoint y: 210, endPoint x: 840, endPoint y: 292, distance: 399.5
click at [840, 292] on div "Studies advanced indexing techniques and algorithms for big-data platforms such…" at bounding box center [895, 303] width 1280 height 202
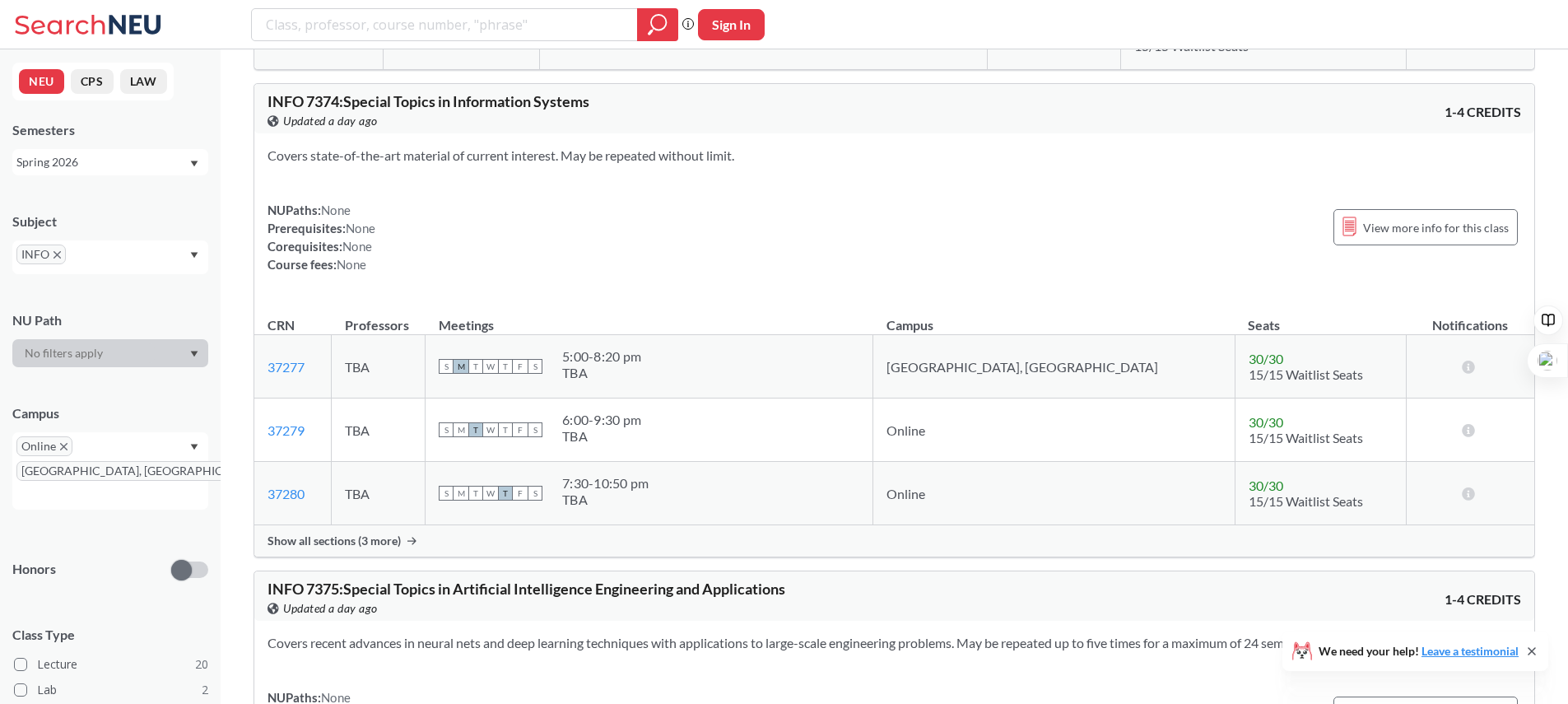
scroll to position [7608, 0]
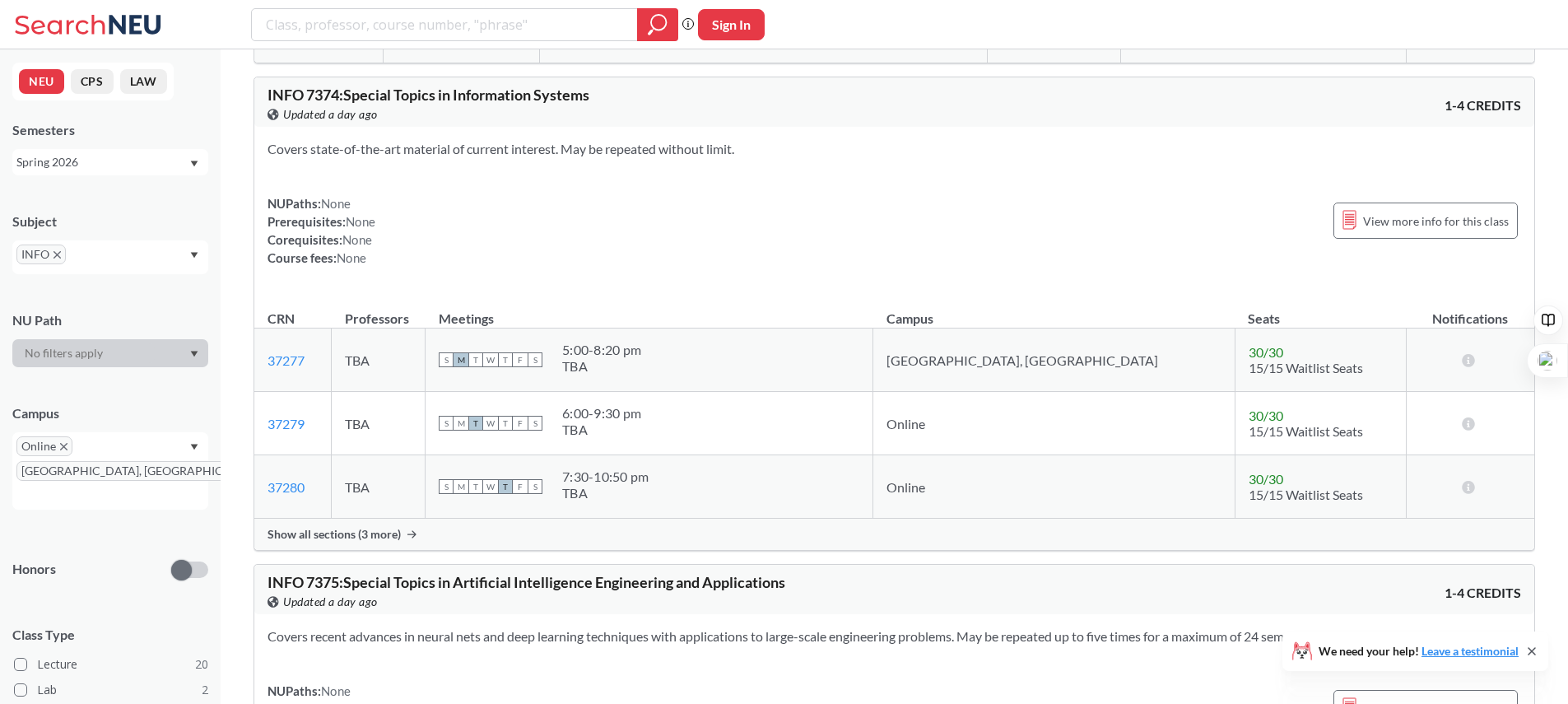
click at [315, 542] on div "Show all sections (3 more)" at bounding box center [895, 534] width 1280 height 32
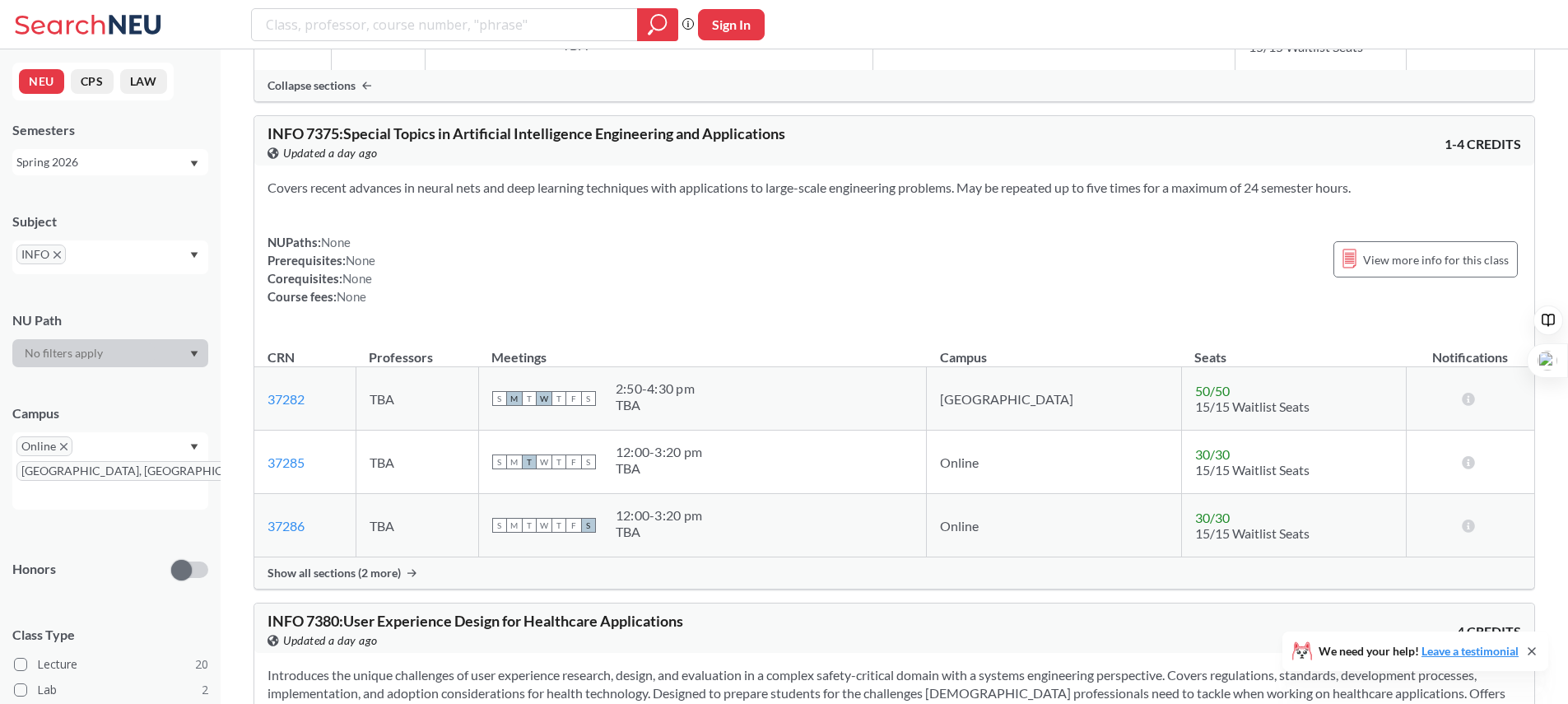
scroll to position [8255, 0]
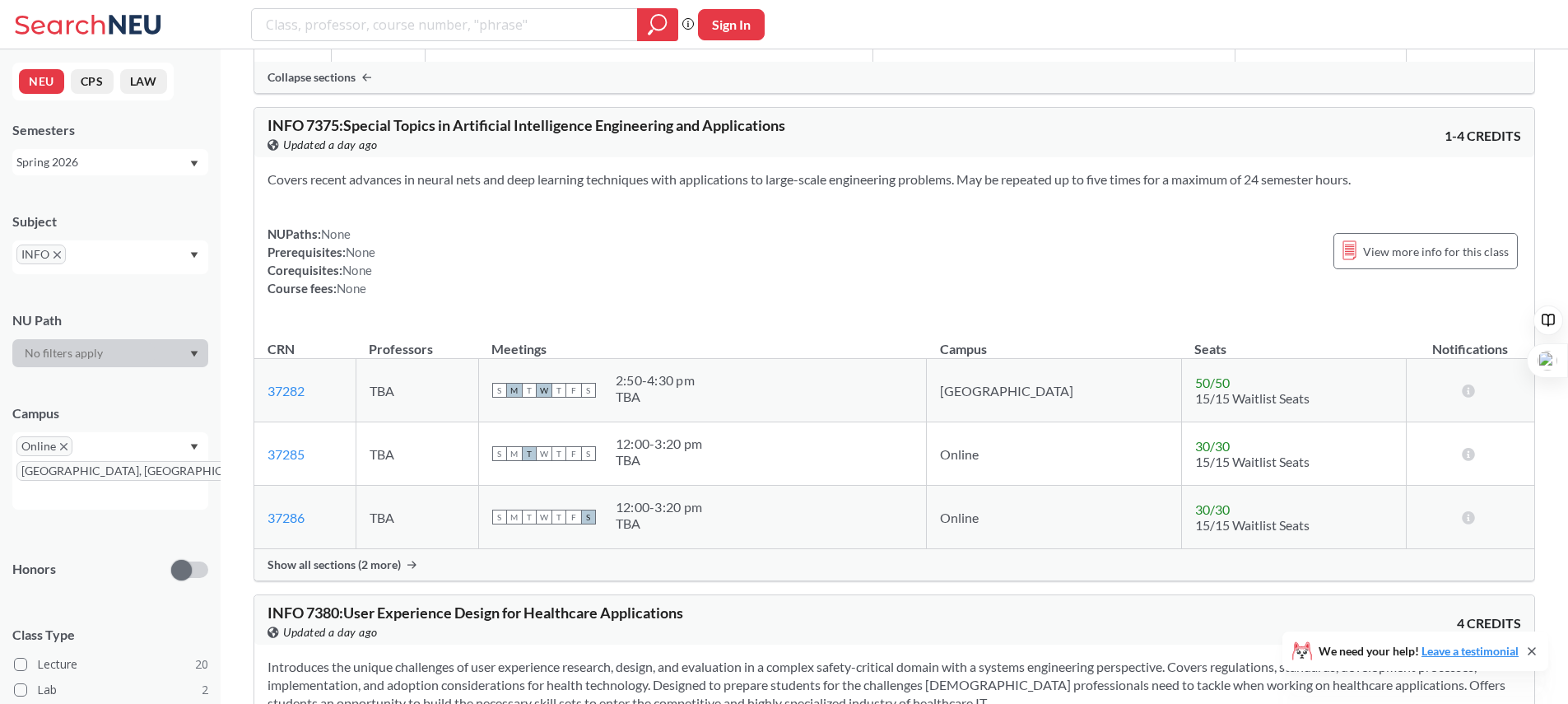
click at [367, 570] on span "Show all sections (2 more)" at bounding box center [334, 565] width 133 height 15
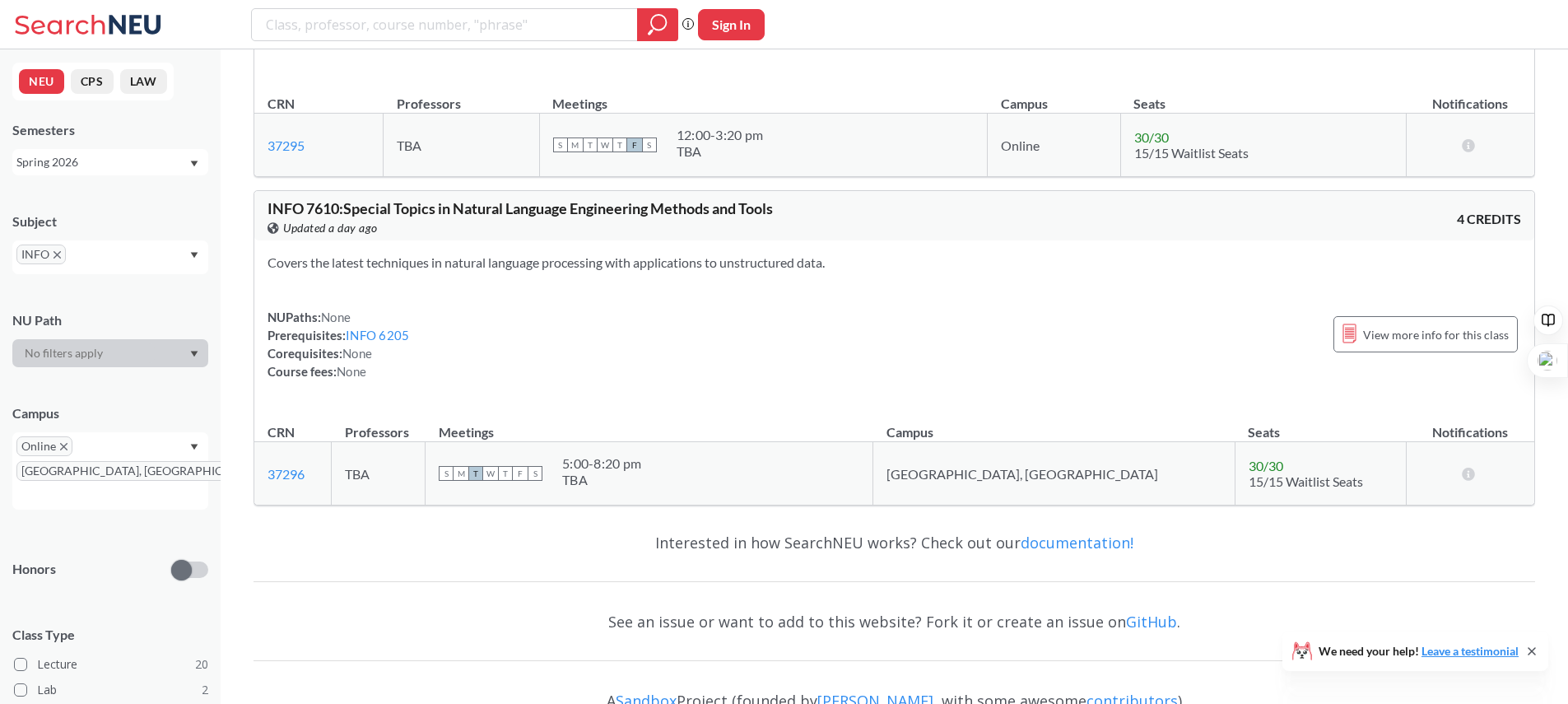
scroll to position [9885, 0]
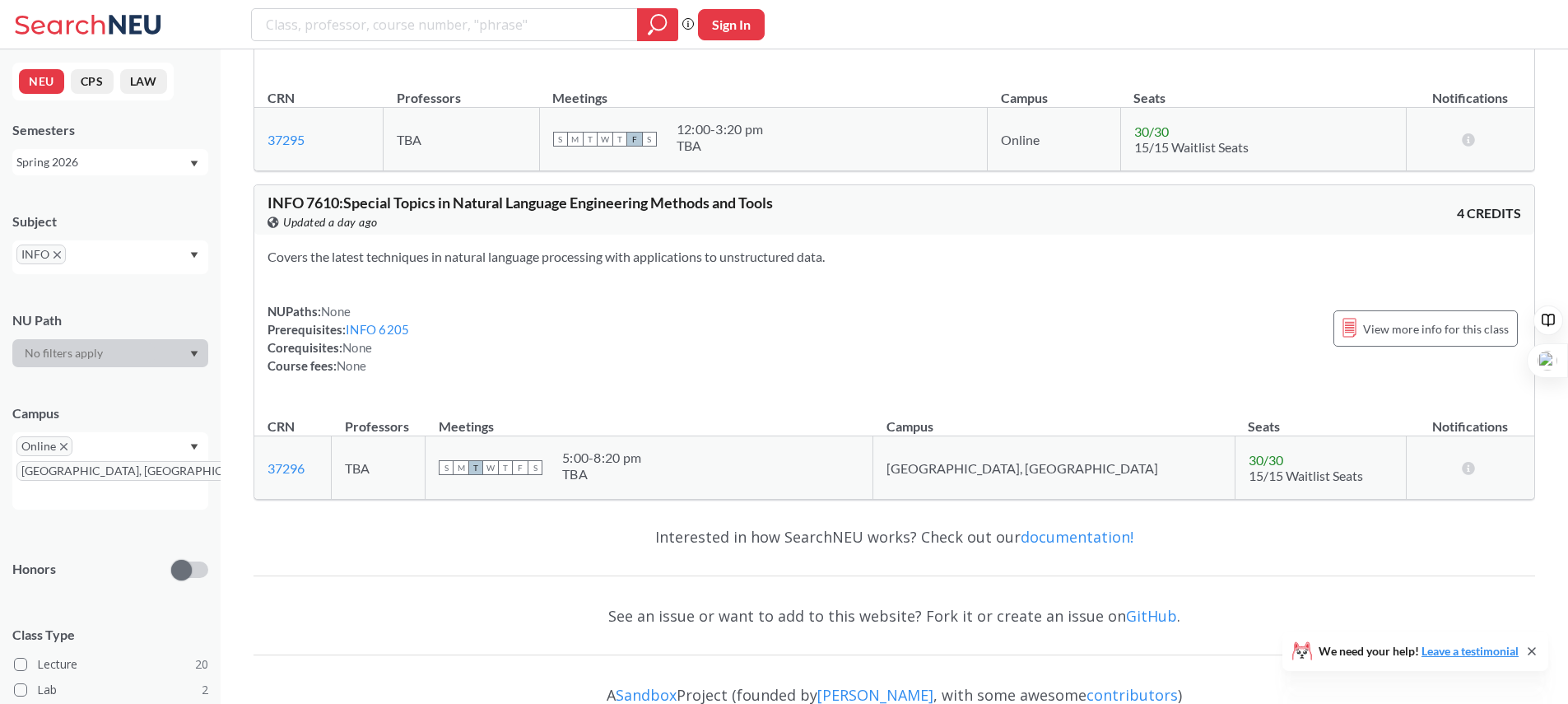
click at [61, 448] on icon "X to remove pill" at bounding box center [63, 446] width 7 height 7
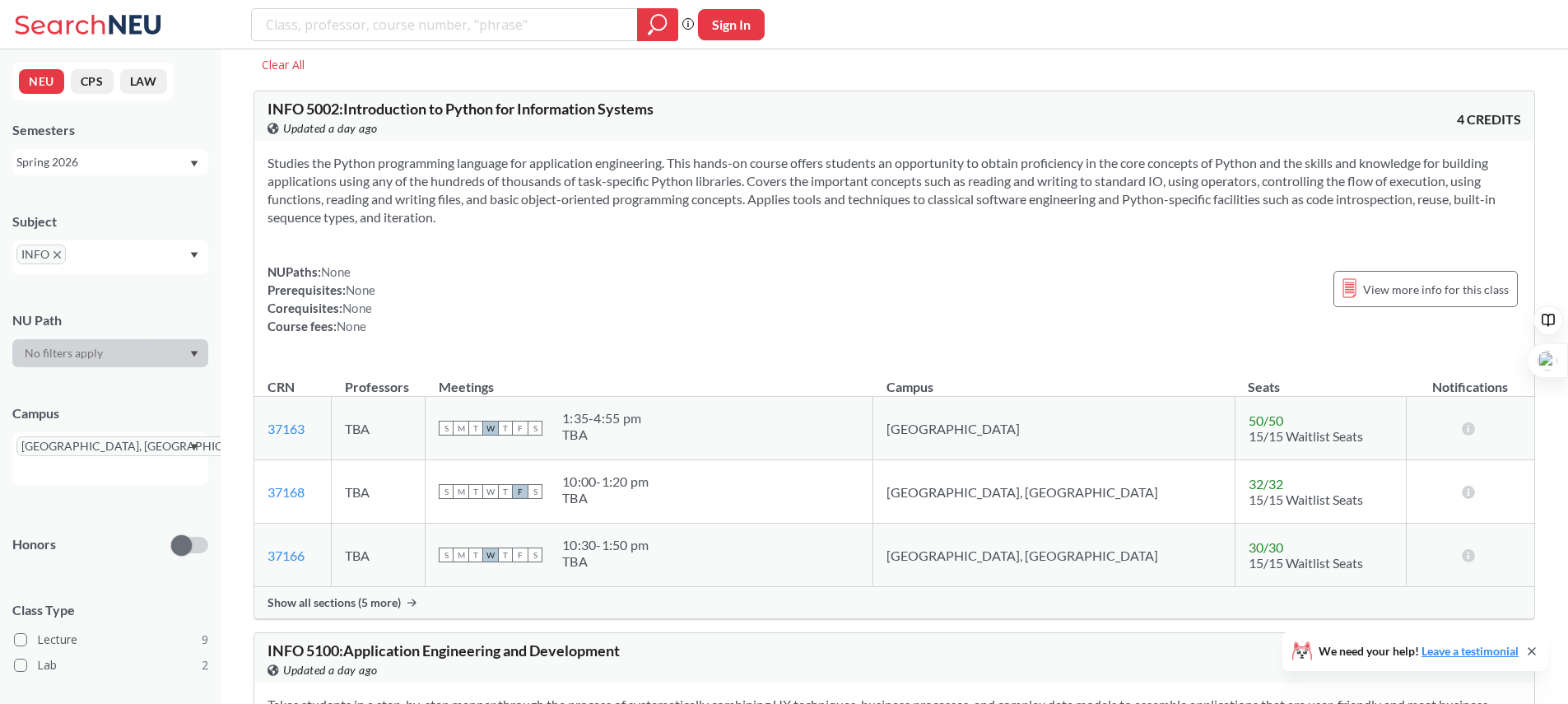
scroll to position [55, 0]
click at [351, 599] on span "Show all sections (5 more)" at bounding box center [334, 602] width 133 height 15
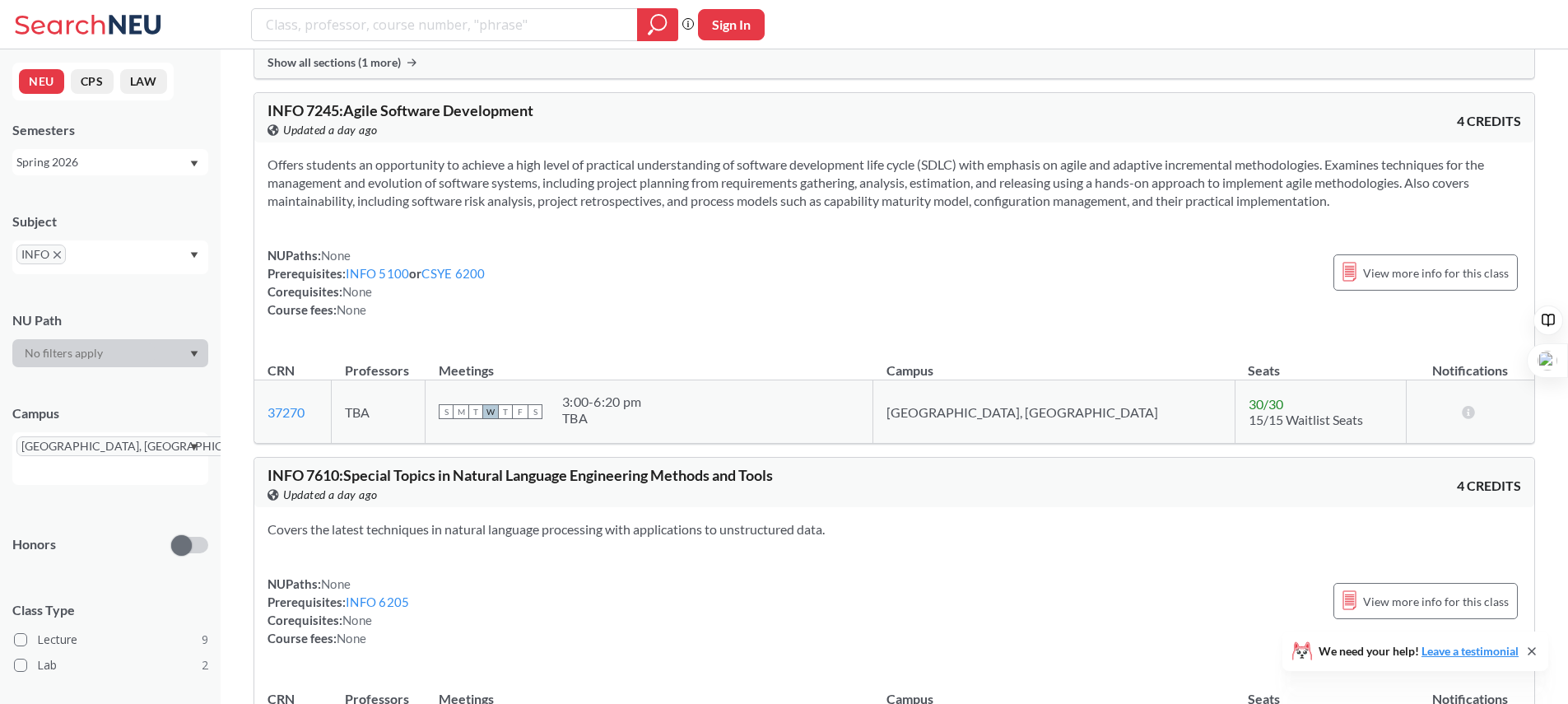
scroll to position [5114, 0]
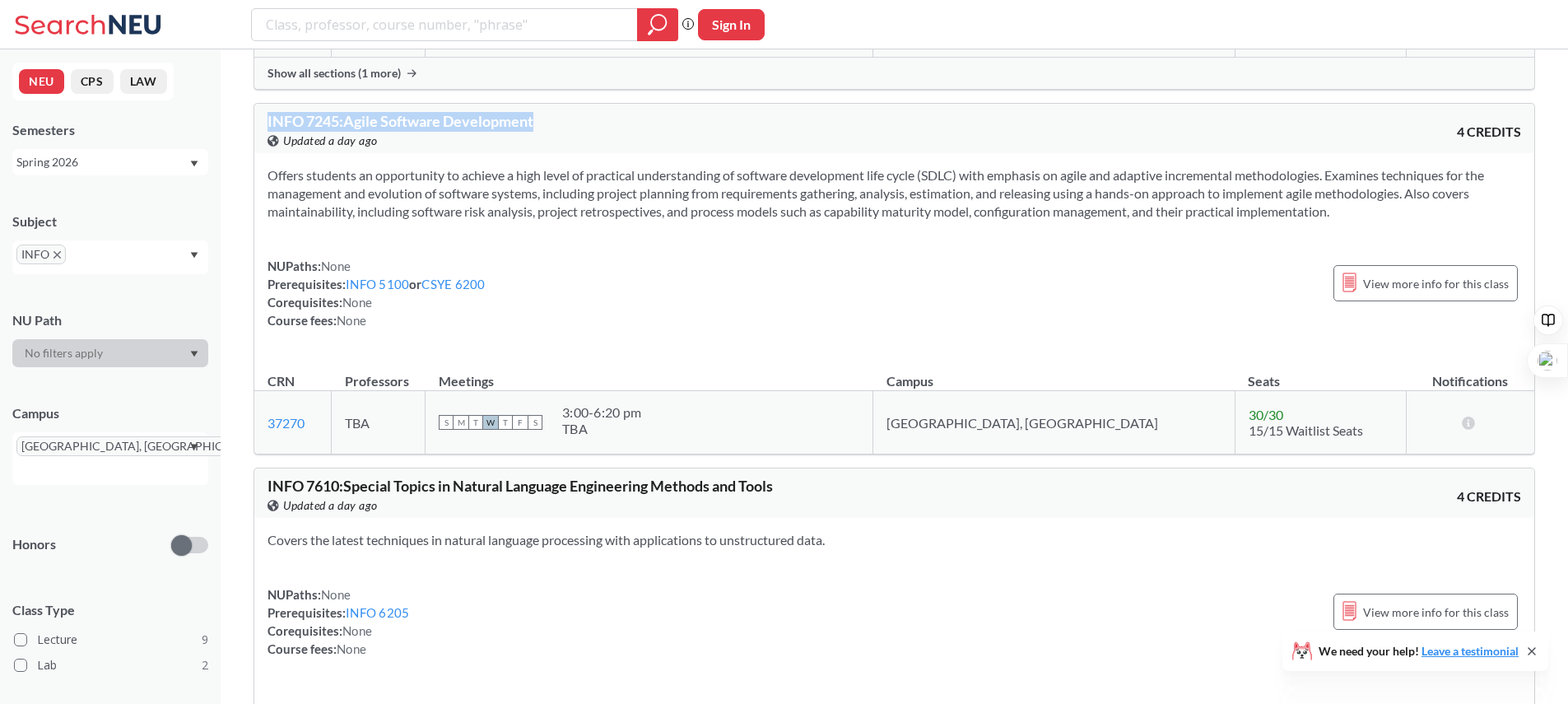
drag, startPoint x: 539, startPoint y: 125, endPoint x: 266, endPoint y: 113, distance: 273.3
click at [266, 113] on div "INFO 7245 : Agile Software Development View this course on Banner. Updated a da…" at bounding box center [895, 128] width 1280 height 49
copy span "INFO 7245 : Agile Software Development"
drag, startPoint x: 285, startPoint y: 483, endPoint x: 339, endPoint y: 481, distance: 54.0
click at [339, 481] on span "INFO 7610 : Special Topics in Natural Language Engineering Methods and Tools" at bounding box center [519, 486] width 505 height 18
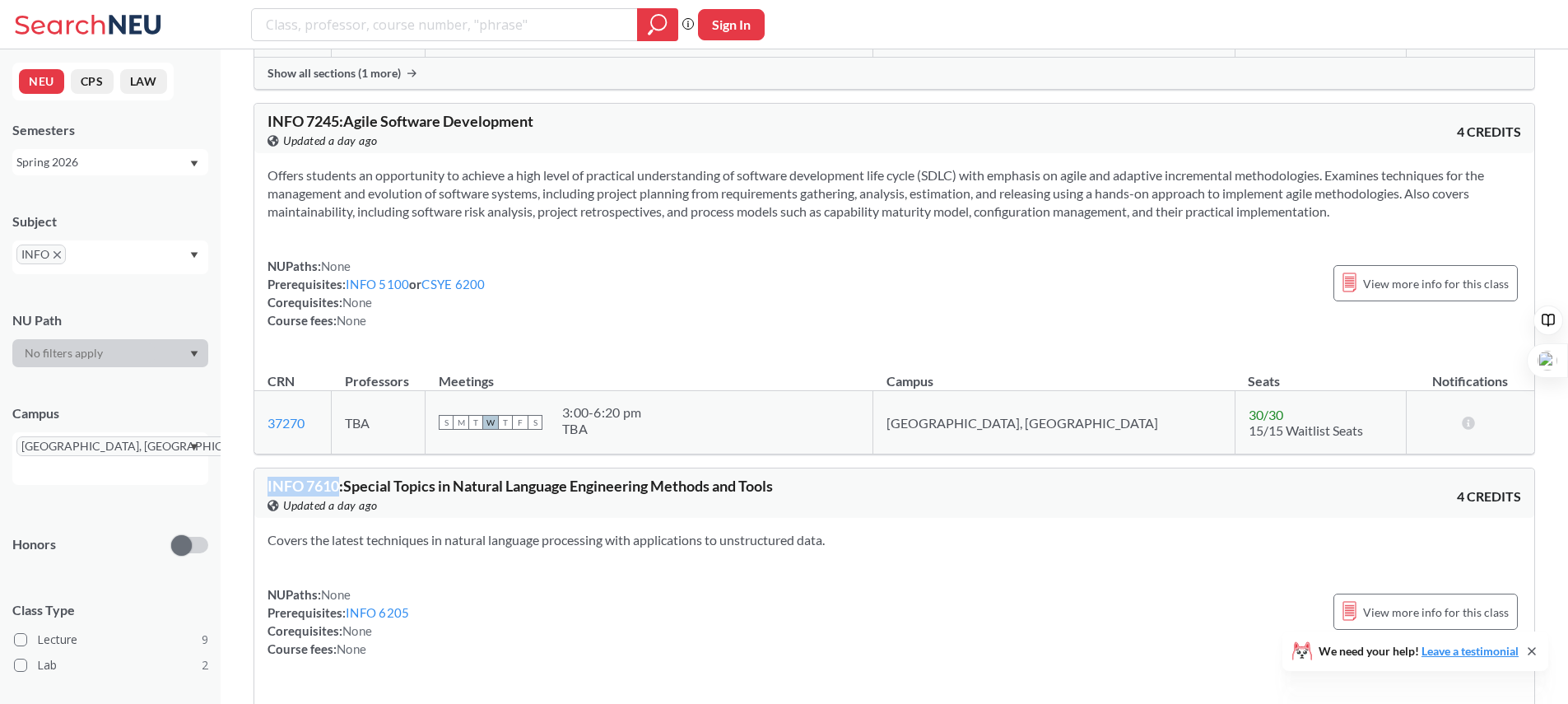
copy span "INFO 7610"
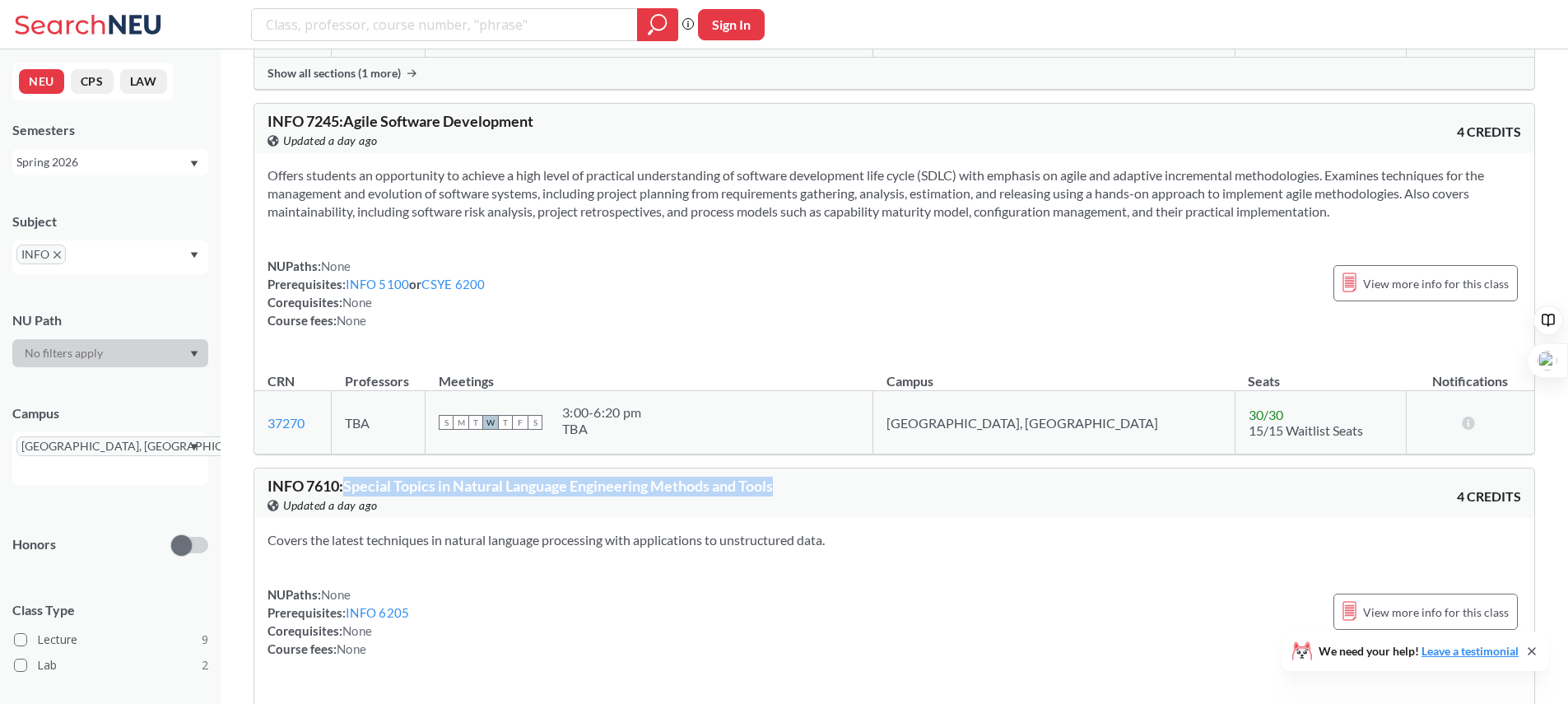
drag, startPoint x: 346, startPoint y: 490, endPoint x: 811, endPoint y: 485, distance: 465.0
click at [811, 485] on div "INFO 7610 : Special Topics in Natural Language Engineering Methods and Tools Vi…" at bounding box center [581, 497] width 628 height 37
copy span "Special Topics in Natural Language Engineering Methods and Tools"
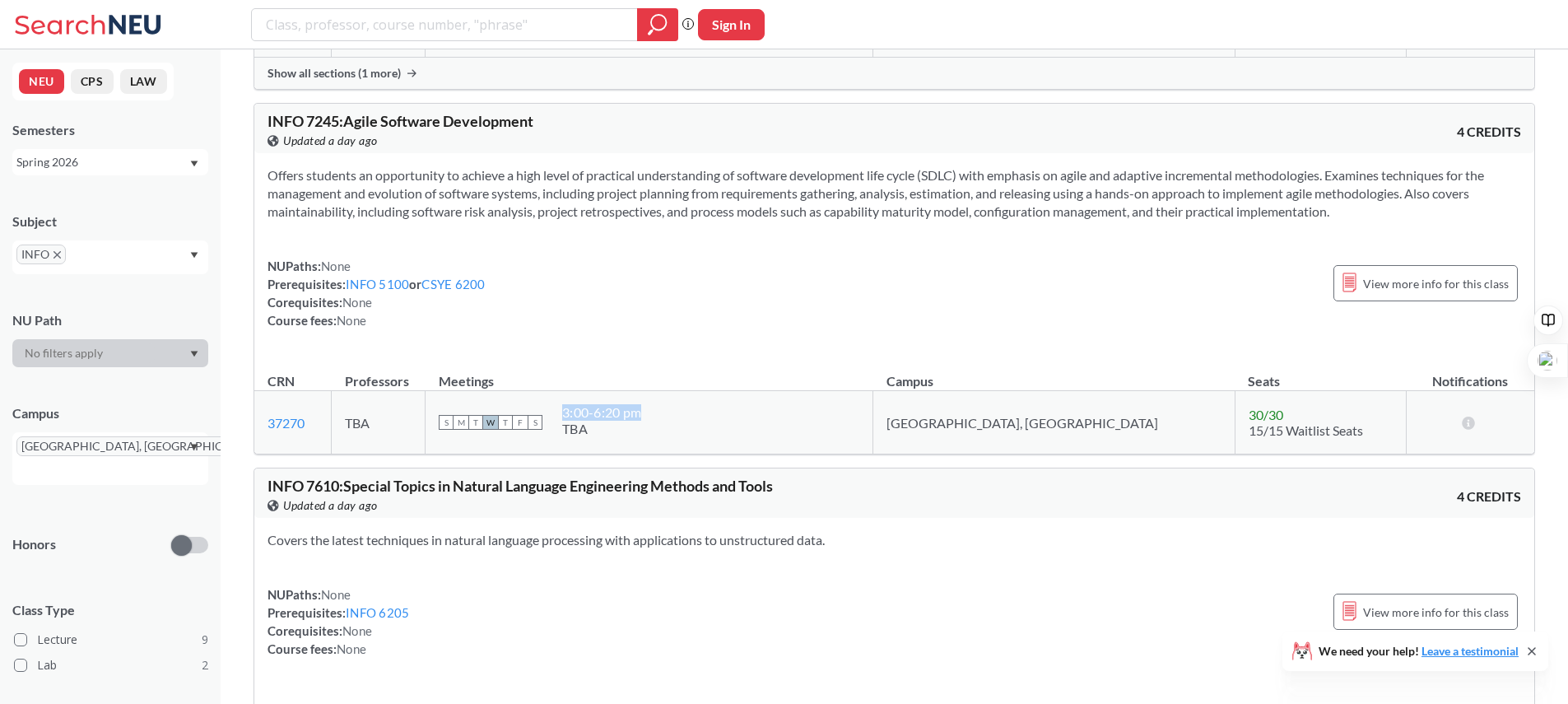
drag, startPoint x: 653, startPoint y: 414, endPoint x: 727, endPoint y: 414, distance: 74.0
click at [642, 414] on div "3:00 - 6:20 pm" at bounding box center [602, 413] width 79 height 17
copy div "3:00 - 6:20 pm"
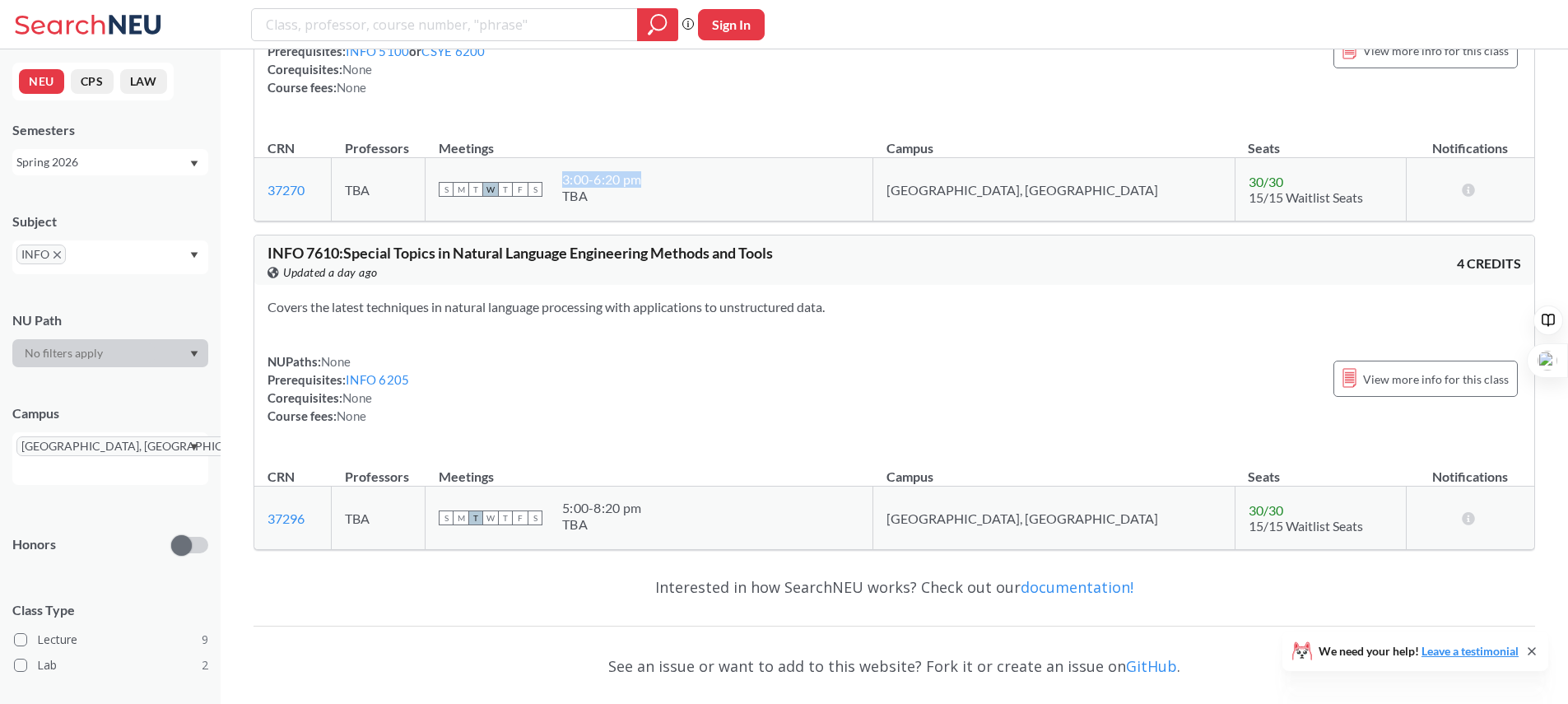
scroll to position [5357, 0]
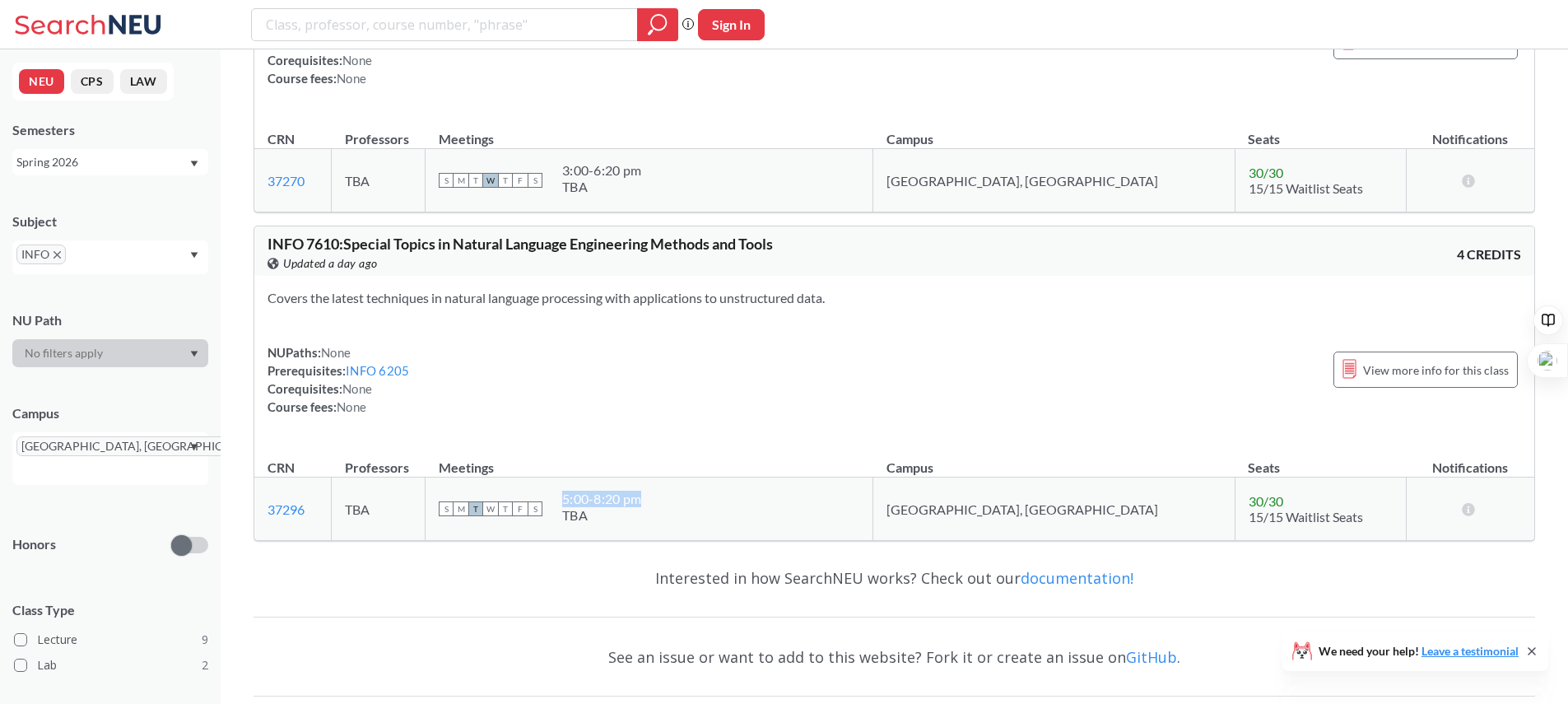
drag, startPoint x: 653, startPoint y: 498, endPoint x: 728, endPoint y: 497, distance: 75.0
click at [642, 497] on div "5:00 - 8:20 pm" at bounding box center [602, 499] width 79 height 17
copy div "5:00 - 8:20 pm"
click at [56, 253] on icon "X to remove pill" at bounding box center [57, 255] width 7 height 7
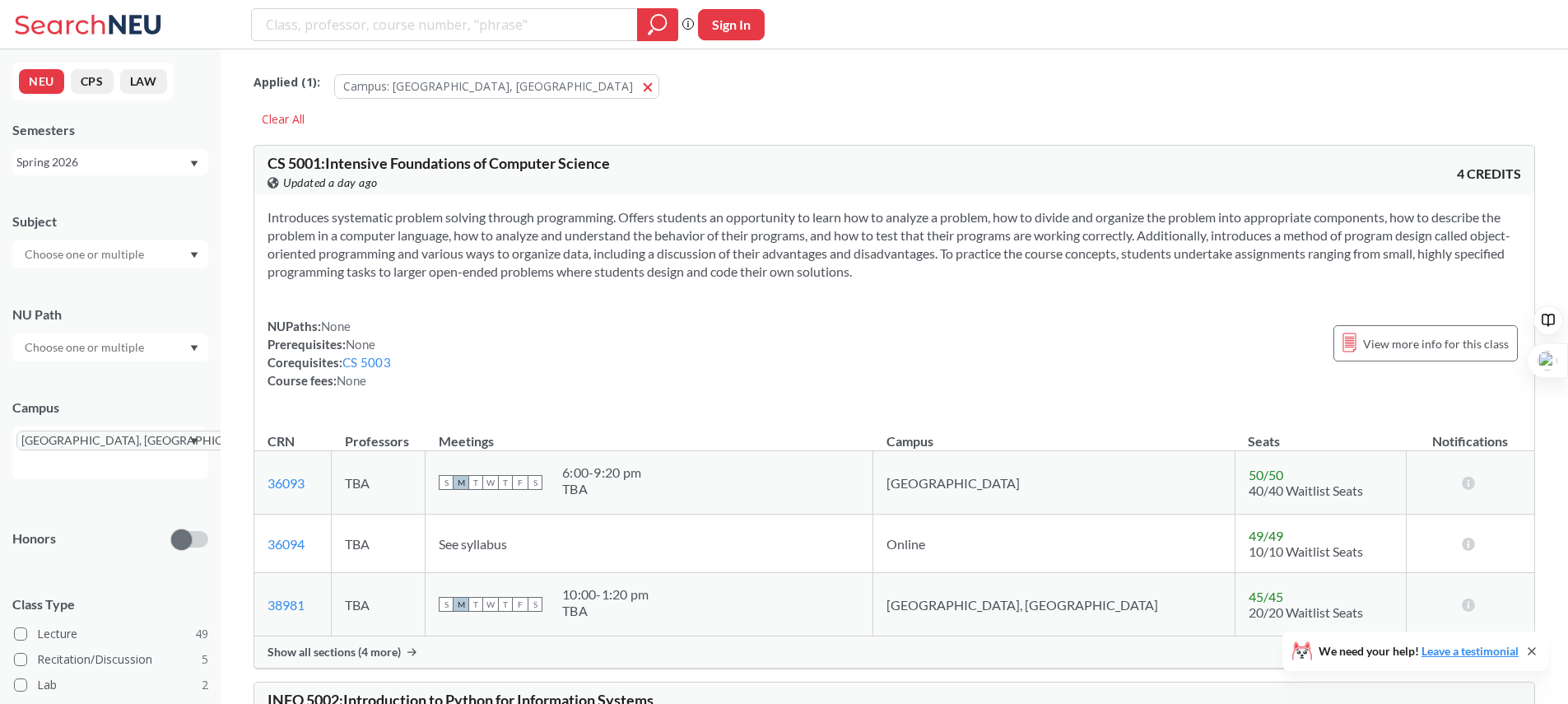
click at [56, 253] on input "text" at bounding box center [86, 255] width 138 height 20
type input "damg"
click at [40, 292] on p "Data Architecture Management" at bounding box center [115, 300] width 186 height 17
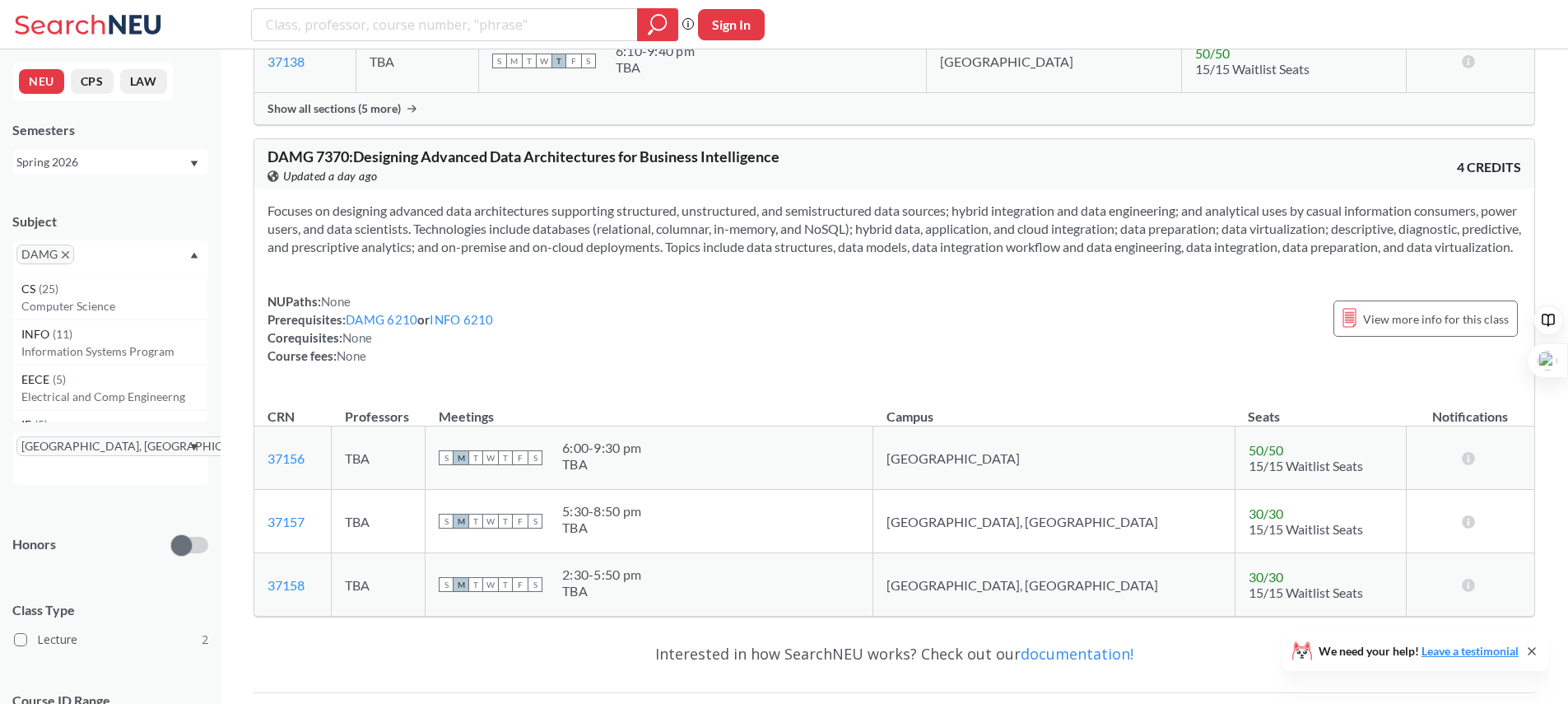
scroll to position [527, 0]
click at [428, 305] on div "Focuses on designing advanced data architectures supporting structured, unstruc…" at bounding box center [895, 292] width 1280 height 202
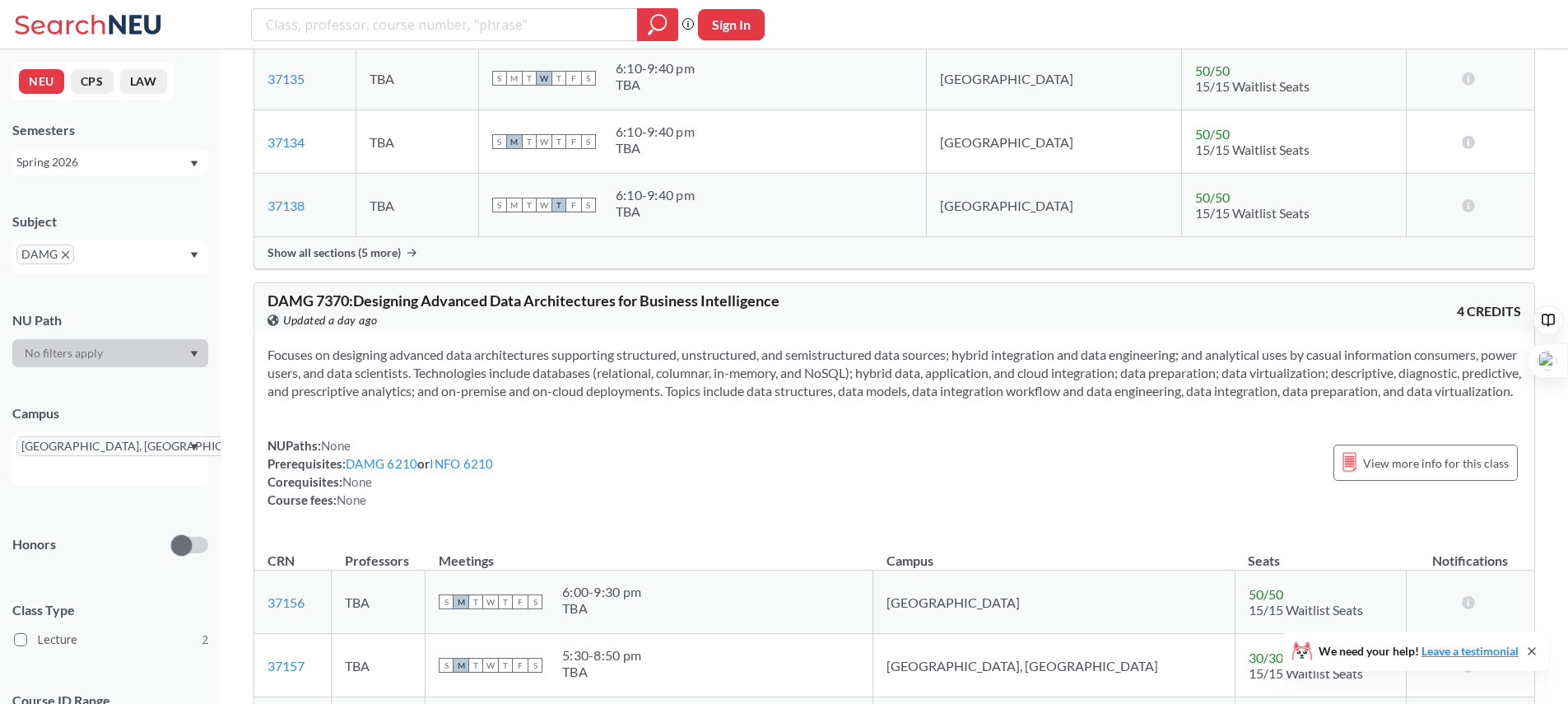
scroll to position [385, 0]
click at [65, 461] on input "text" at bounding box center [41, 471] width 48 height 20
click at [109, 530] on div "Online ( 3 )" at bounding box center [110, 553] width 196 height 45
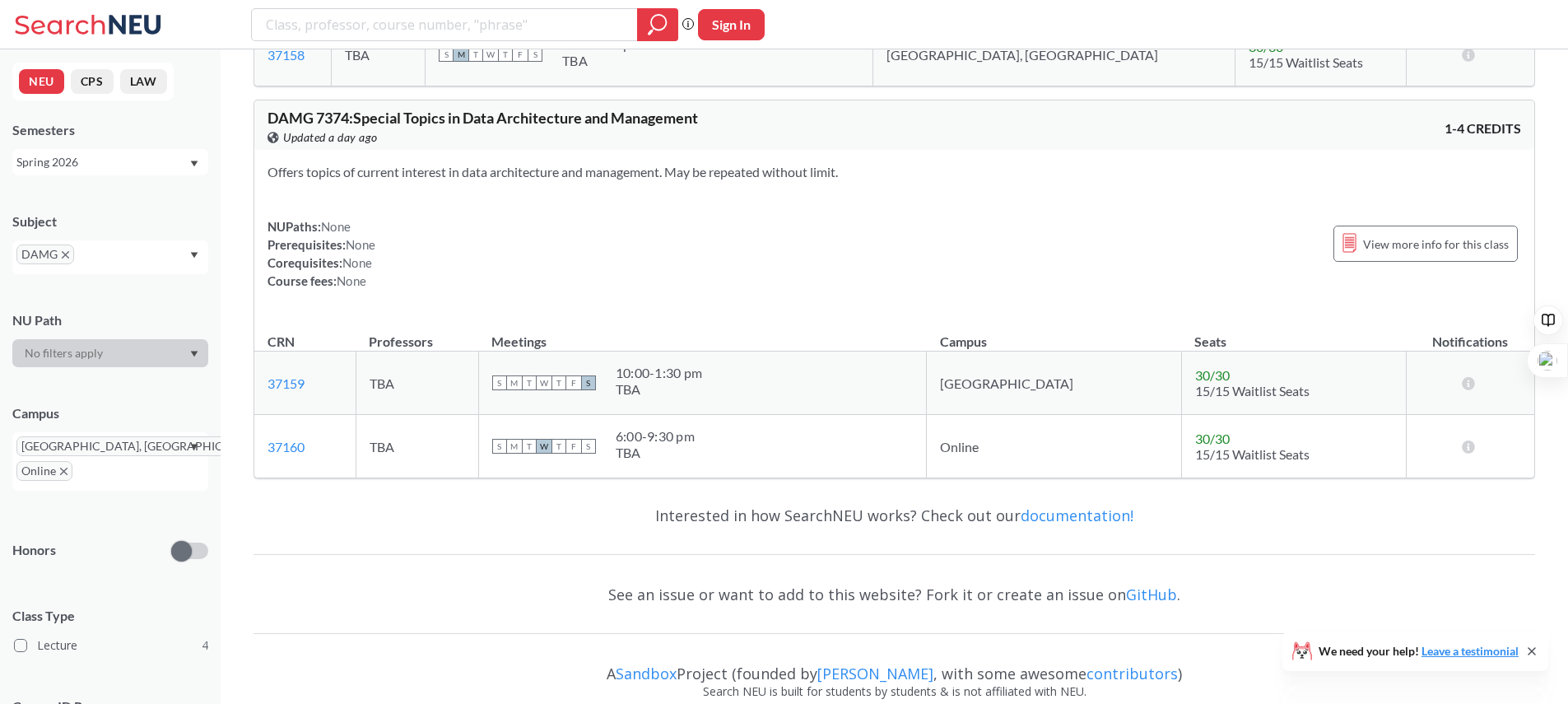
click at [62, 256] on icon "X to remove pill" at bounding box center [65, 255] width 7 height 7
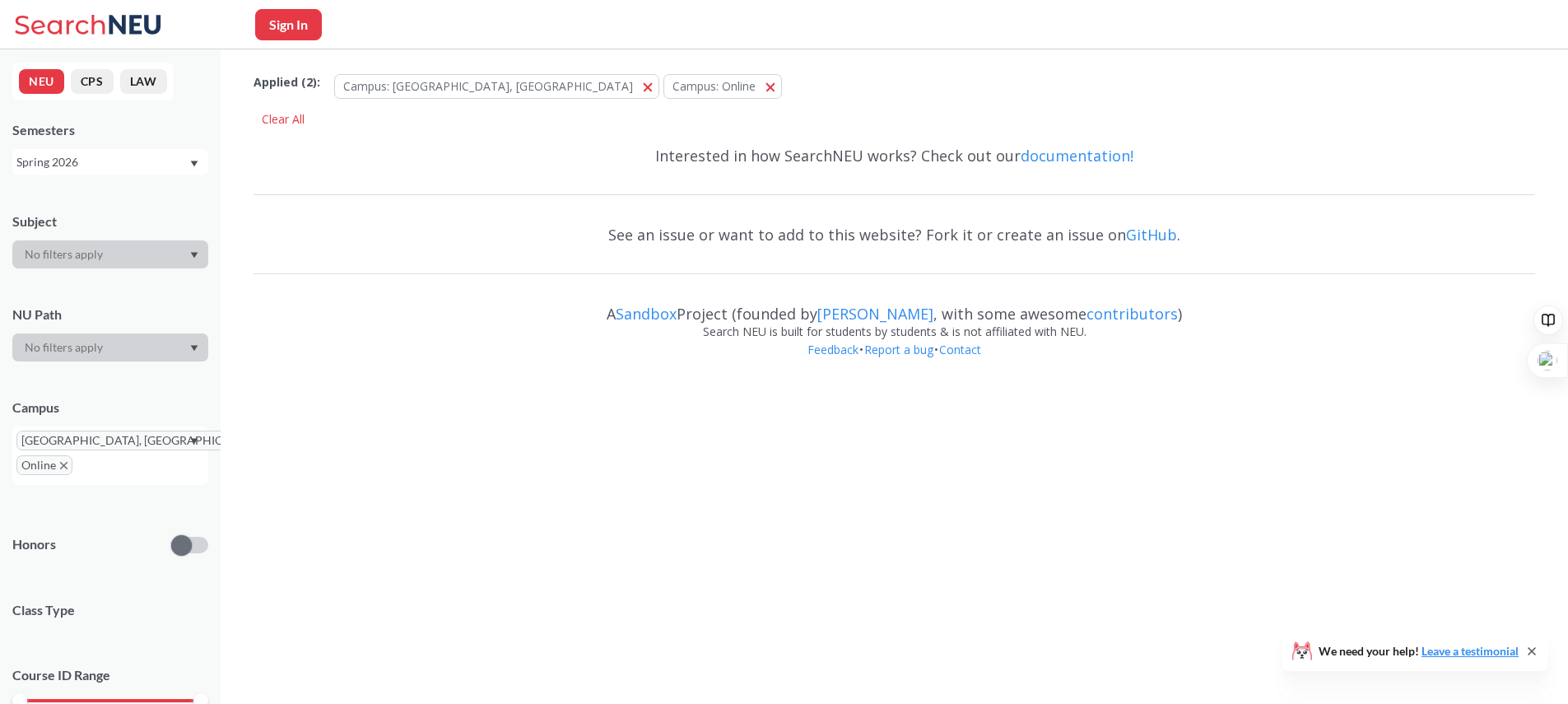
click at [62, 256] on input "text" at bounding box center [86, 255] width 138 height 20
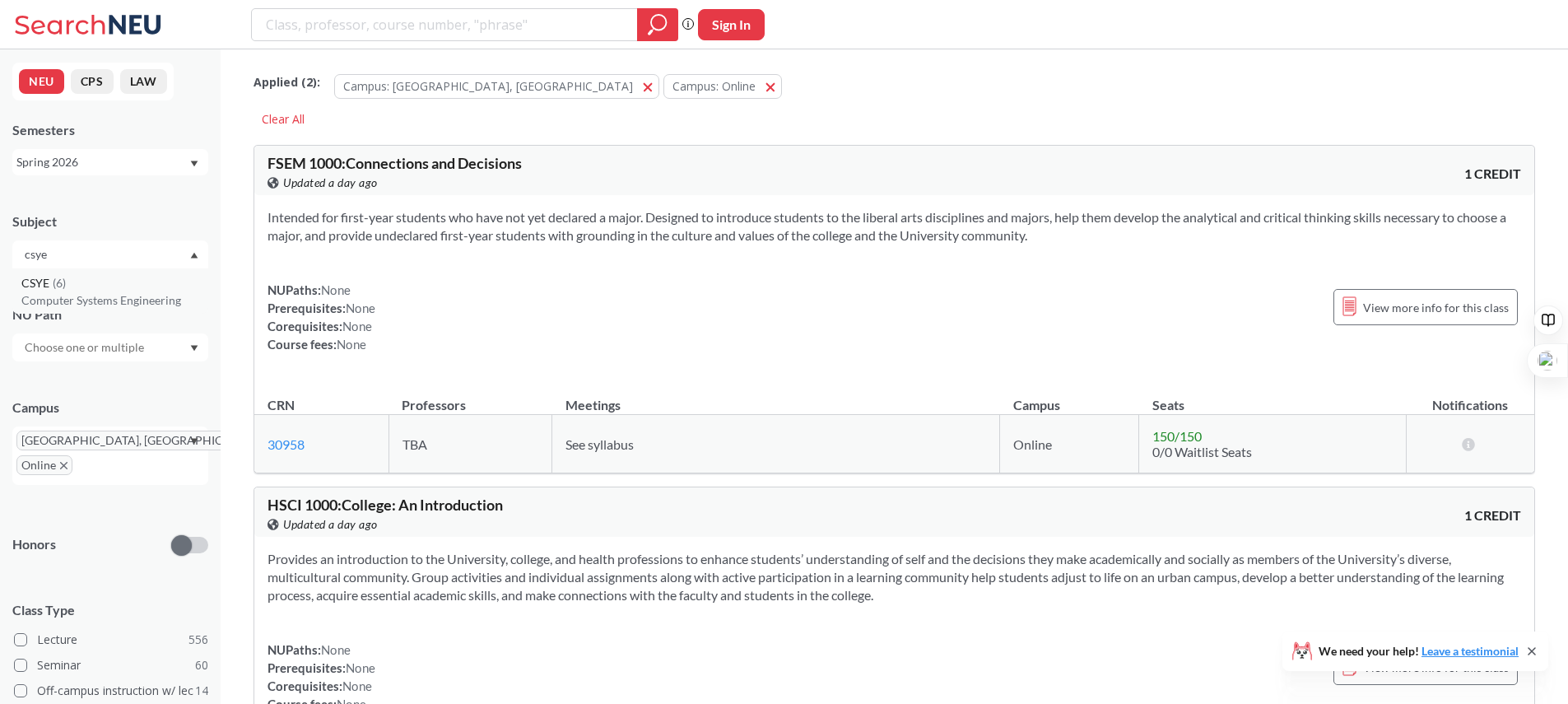
type input "csye"
click at [57, 306] on p "Computer Systems Engineering" at bounding box center [115, 300] width 186 height 17
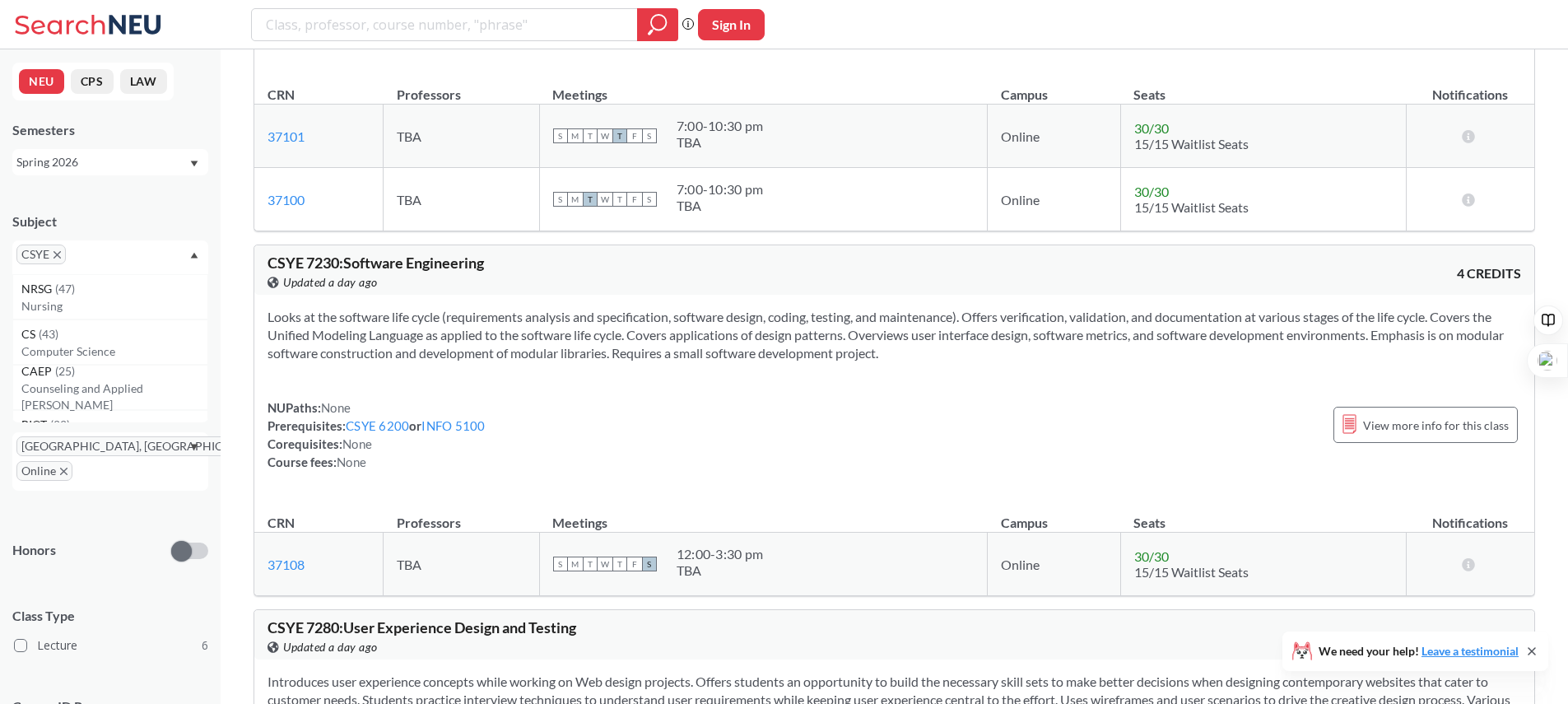
scroll to position [1200, 0]
click at [211, 137] on div "NEU CPS LAW Semesters Spring 2026 Subject [GEOGRAPHIC_DATA] [GEOGRAPHIC_DATA], …" at bounding box center [110, 376] width 221 height 654
click at [198, 350] on div at bounding box center [110, 354] width 196 height 28
click at [178, 309] on div "NU Path" at bounding box center [110, 330] width 196 height 72
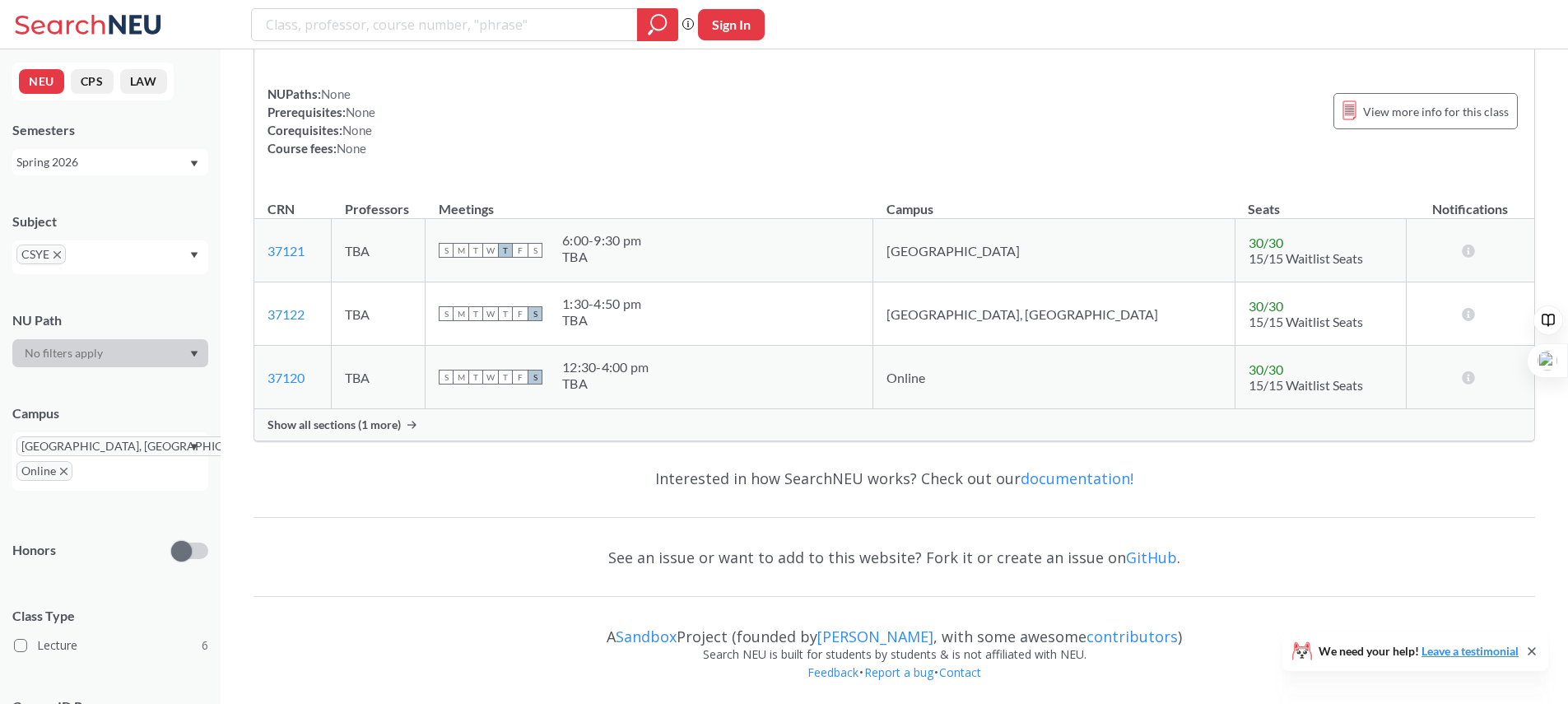
scroll to position [2367, 0]
